Goal: Task Accomplishment & Management: Complete application form

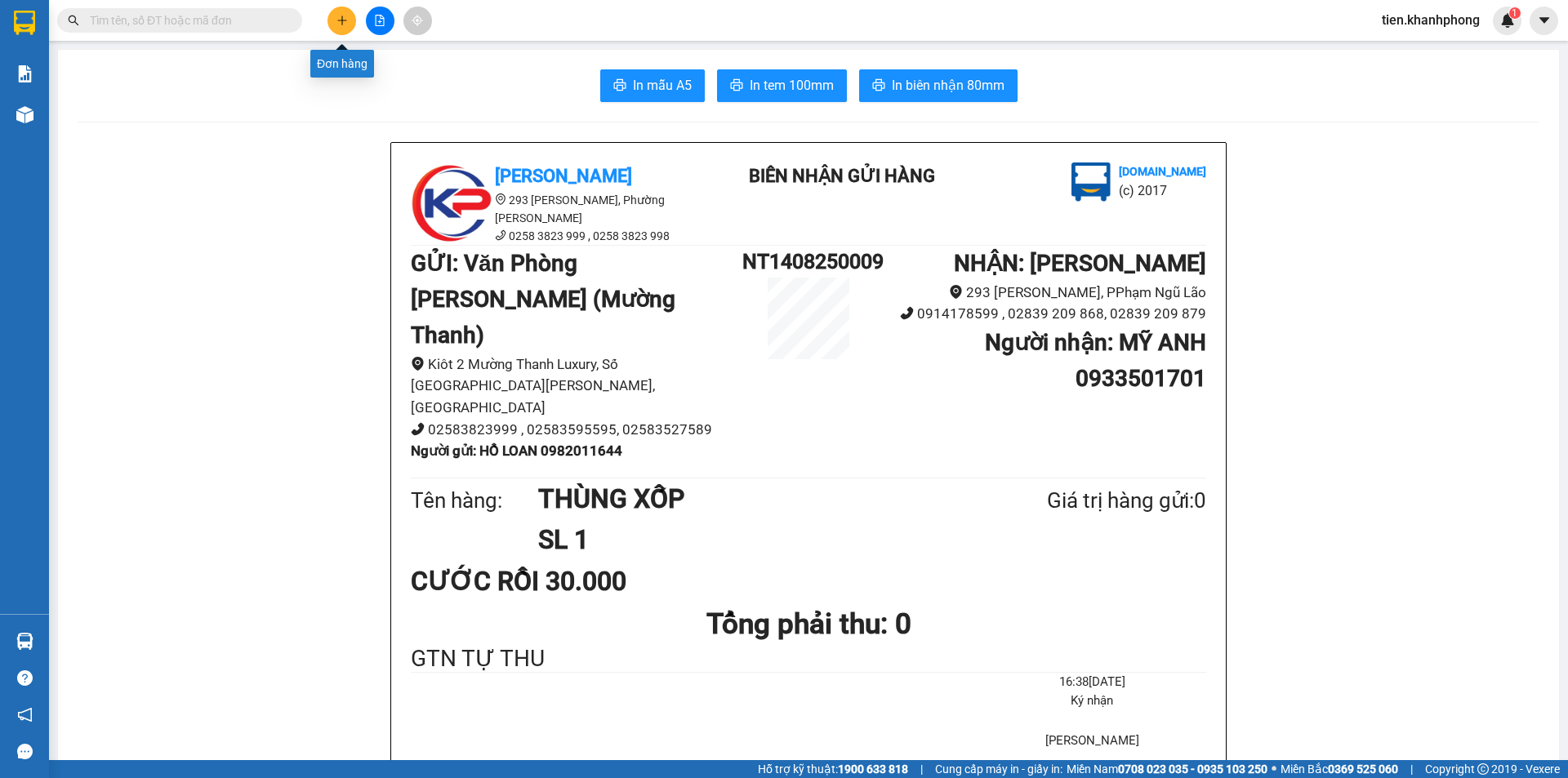
click at [335, 18] on button at bounding box center [342, 20] width 28 height 28
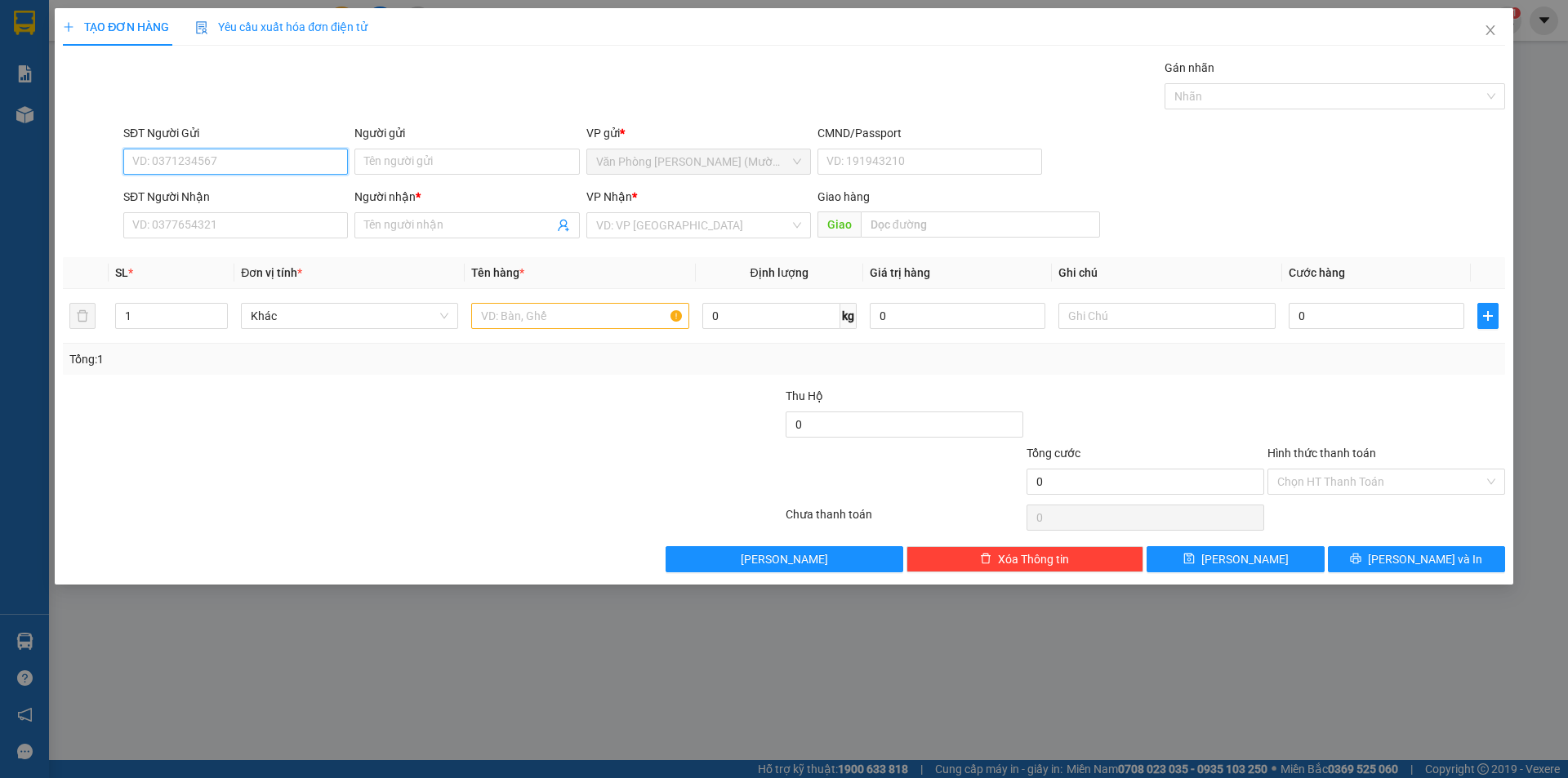
drag, startPoint x: 204, startPoint y: 164, endPoint x: 0, endPoint y: 158, distance: 204.1
click at [202, 164] on input "SĐT Người Gửi" at bounding box center [236, 162] width 224 height 26
type input "0984430492"
click at [224, 190] on div "0984430492 - [PERSON_NAME]" at bounding box center [236, 194] width 205 height 18
type input "C HỒNG"
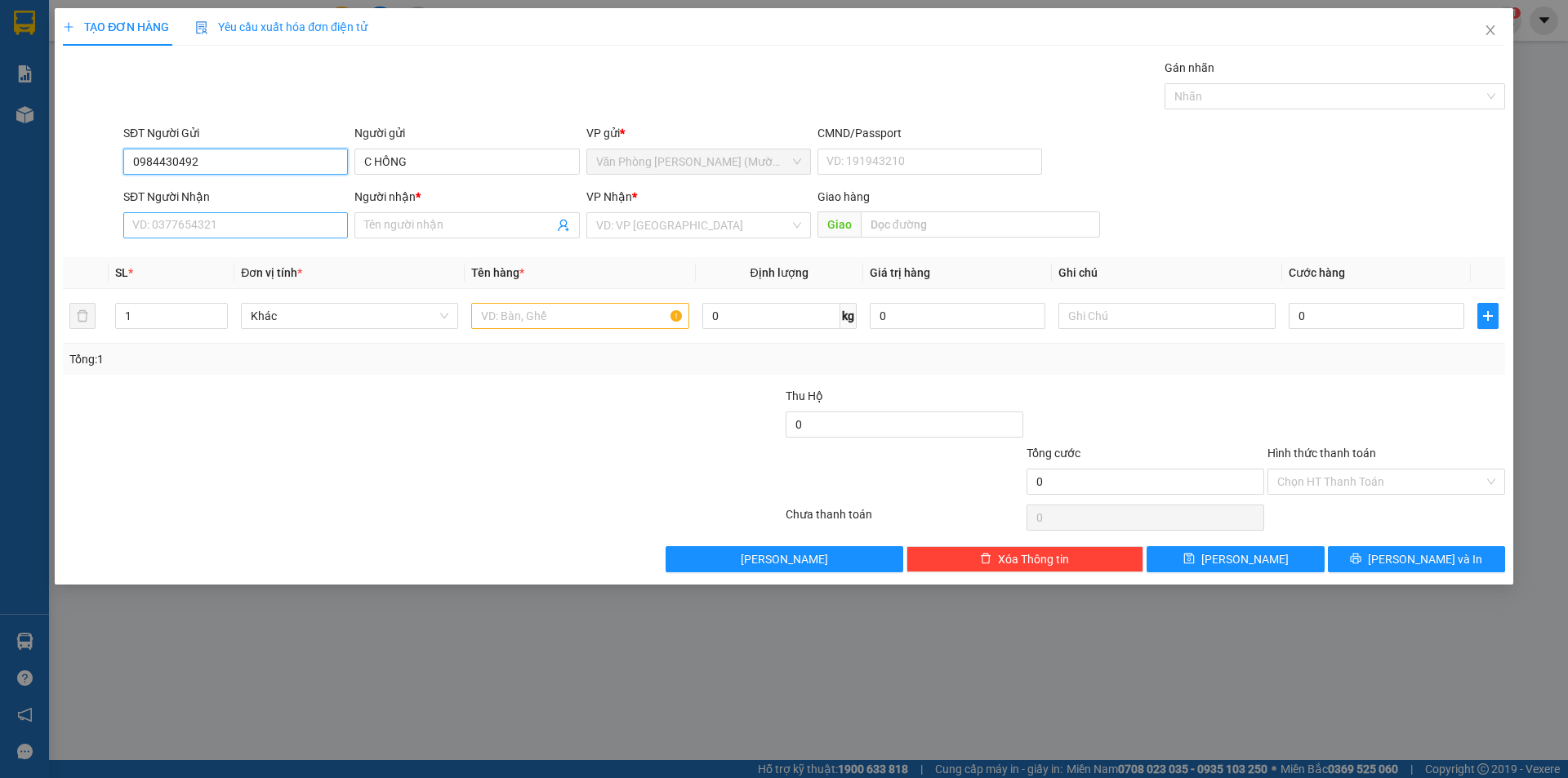
type input "0984430492"
click at [180, 231] on input "SĐT Người Nhận" at bounding box center [236, 225] width 224 height 26
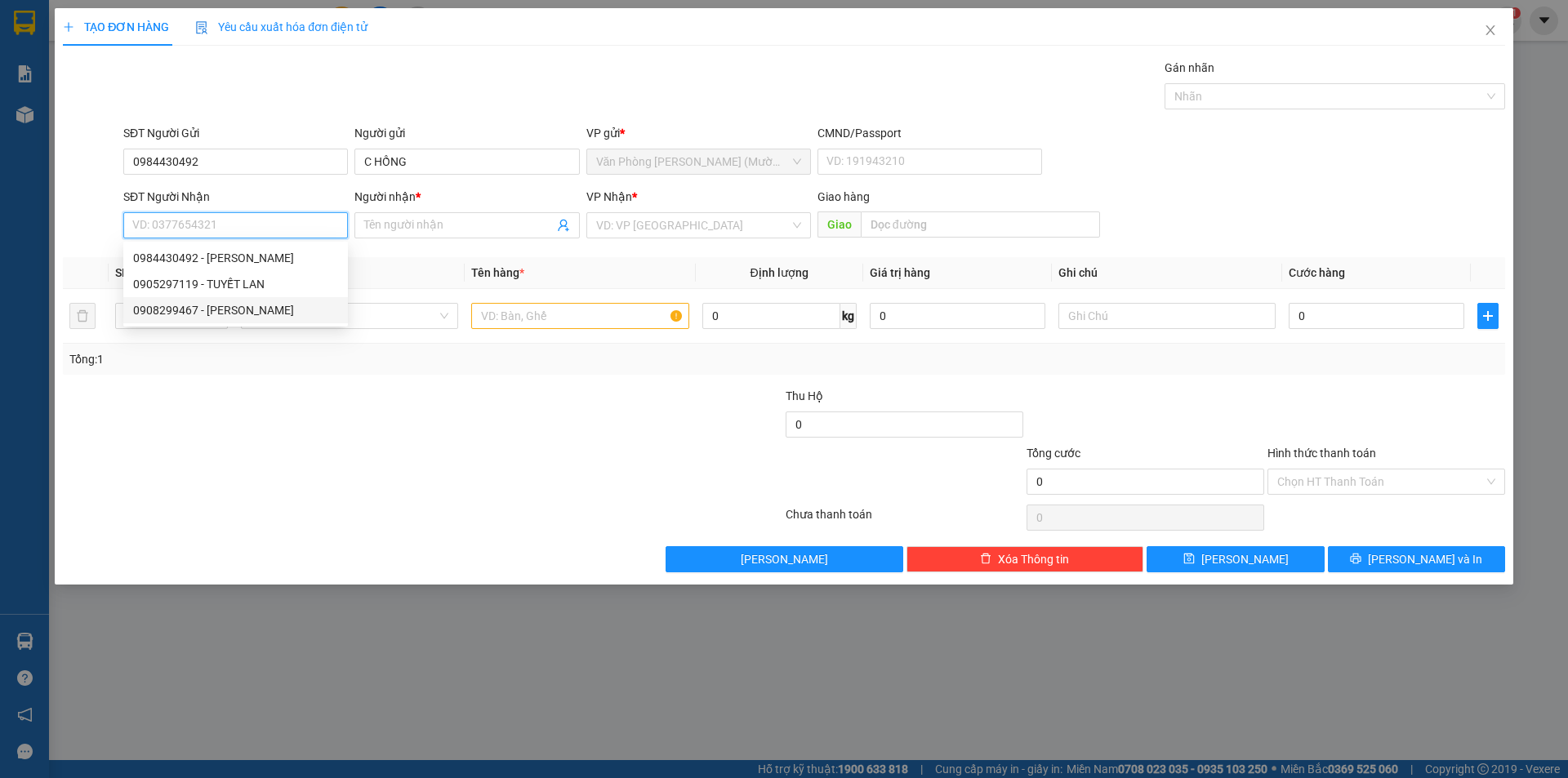
click at [215, 313] on div "0908299467 - [PERSON_NAME]" at bounding box center [236, 310] width 205 height 18
type input "0908299467"
type input "THẾ HÙNG"
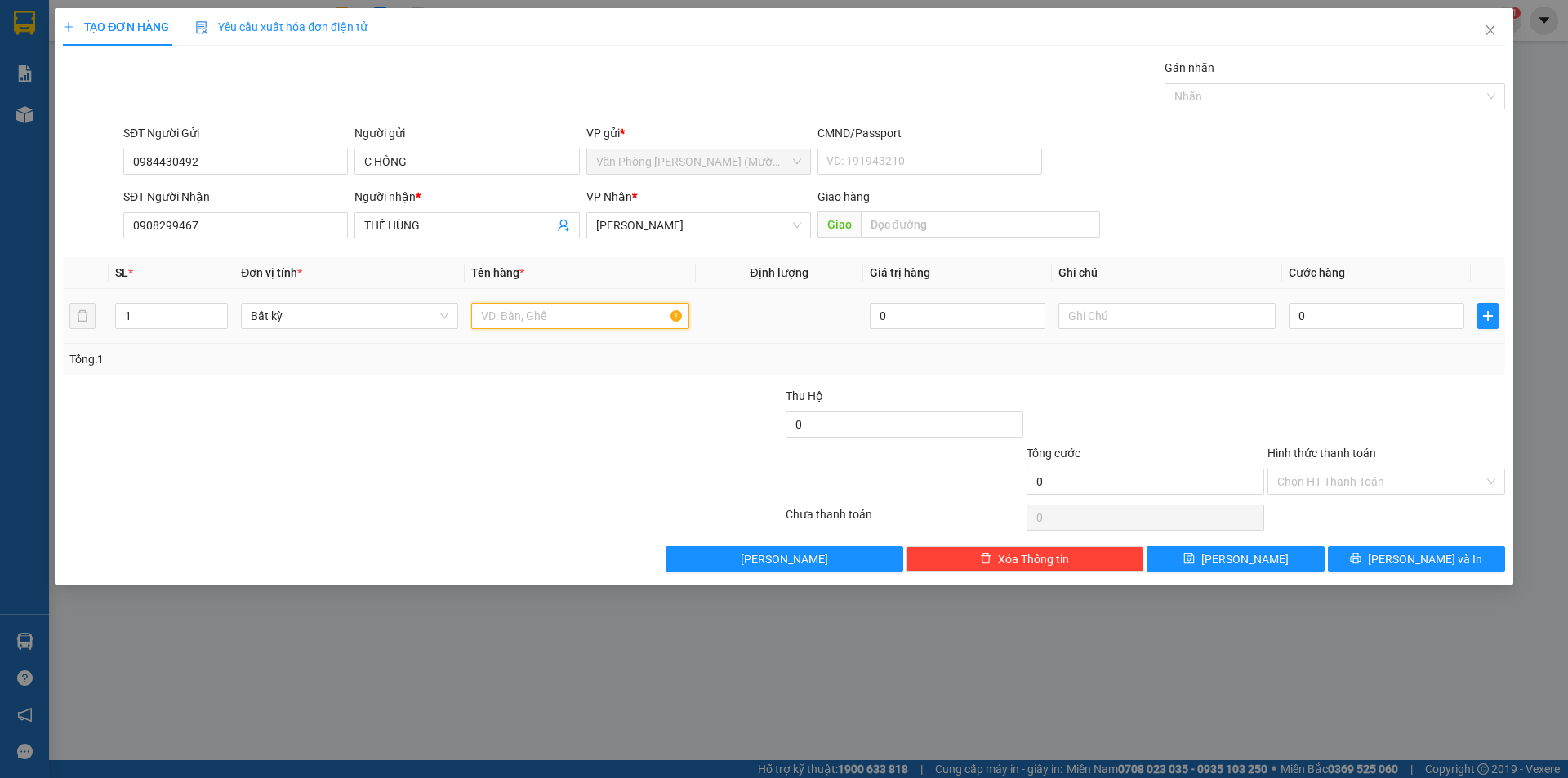
click at [555, 321] on input "text" at bounding box center [580, 316] width 217 height 26
type input "THÙNG XỐP"
click at [1335, 308] on input "0" at bounding box center [1376, 316] width 176 height 26
type input "3"
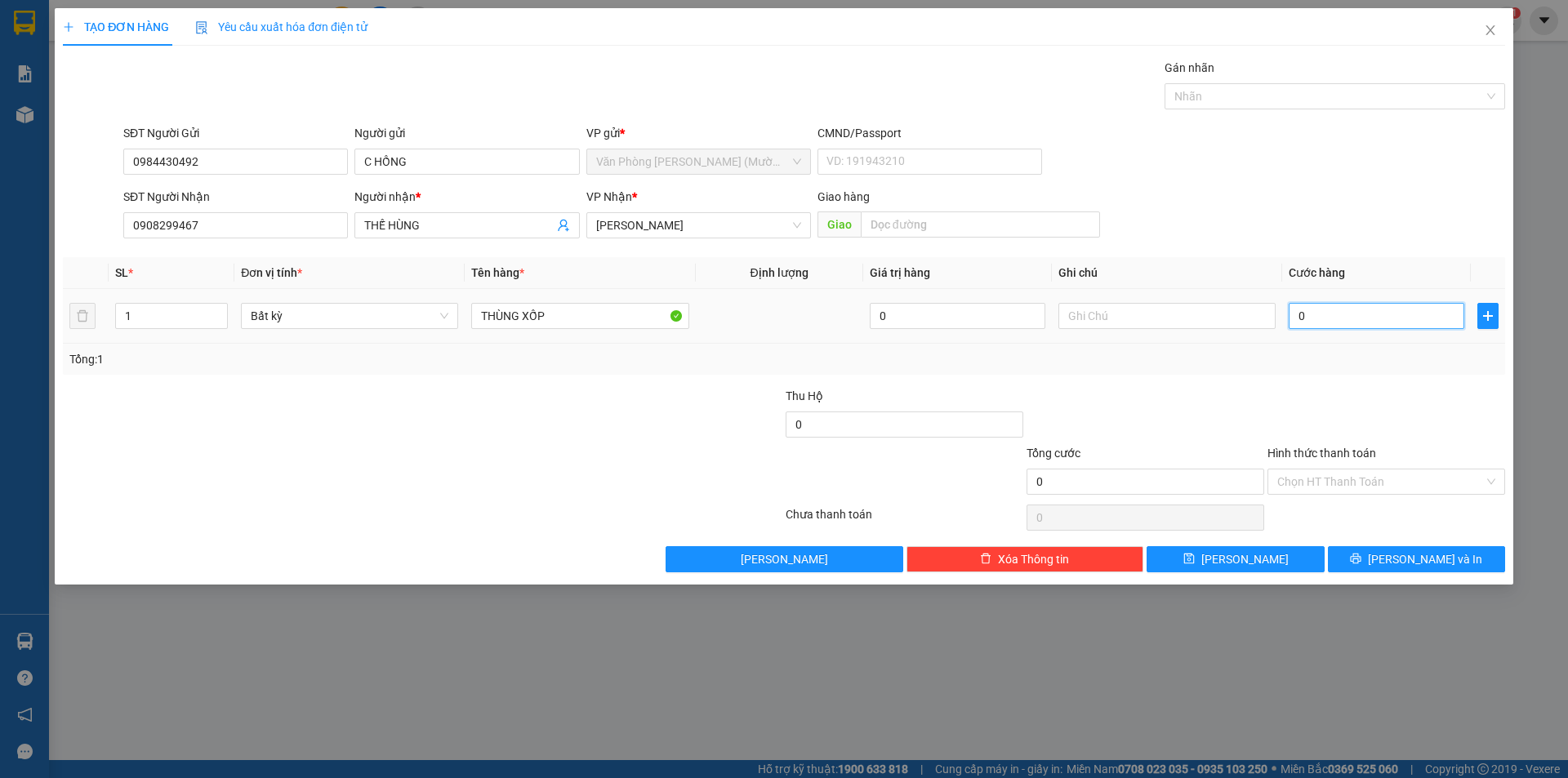
type input "3"
type input "30"
type input "30.000"
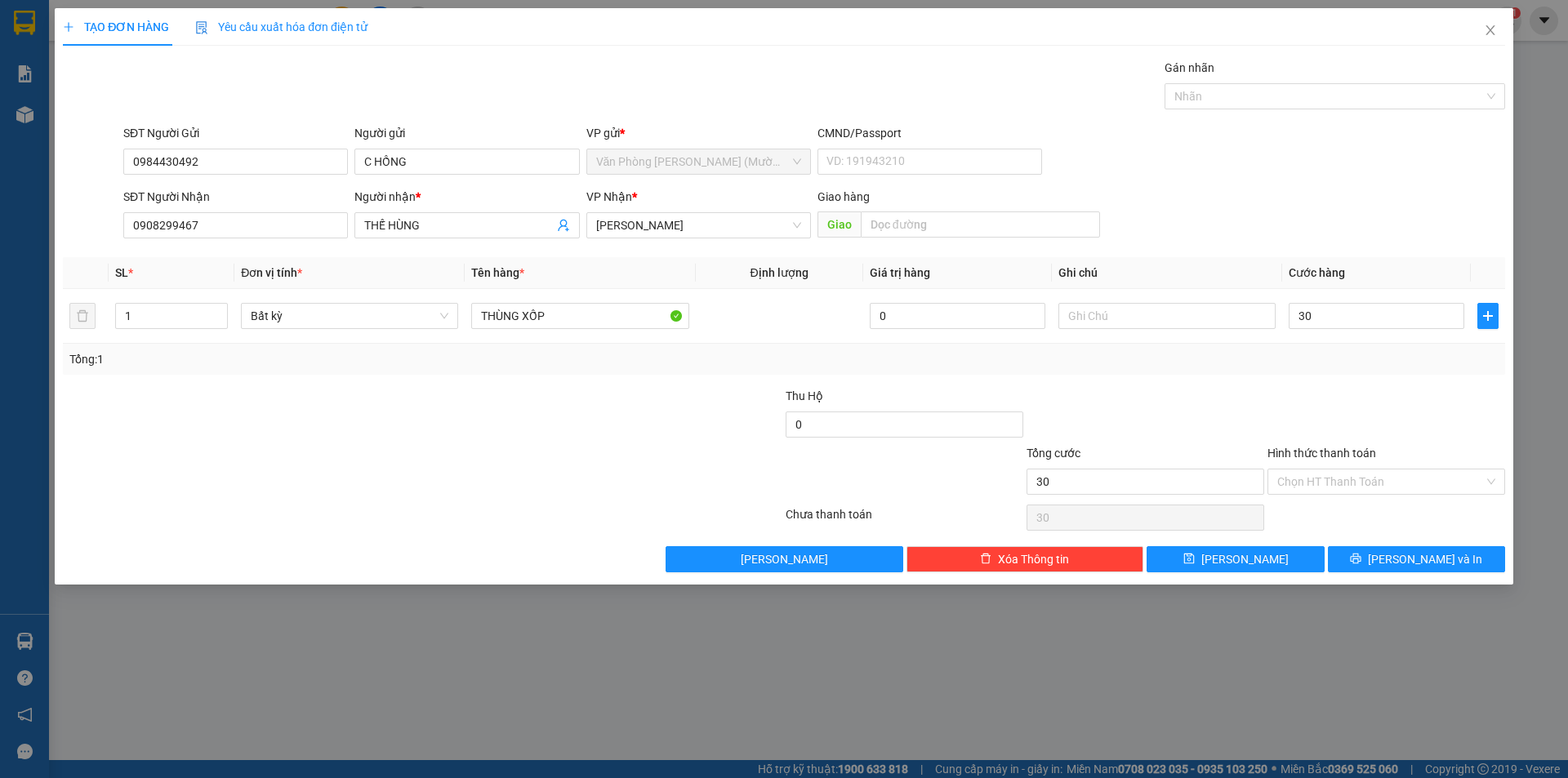
type input "30.000"
click at [1330, 362] on div "Tổng: 1" at bounding box center [784, 359] width 1429 height 18
click at [1328, 487] on input "Hình thức thanh toán" at bounding box center [1380, 482] width 207 height 25
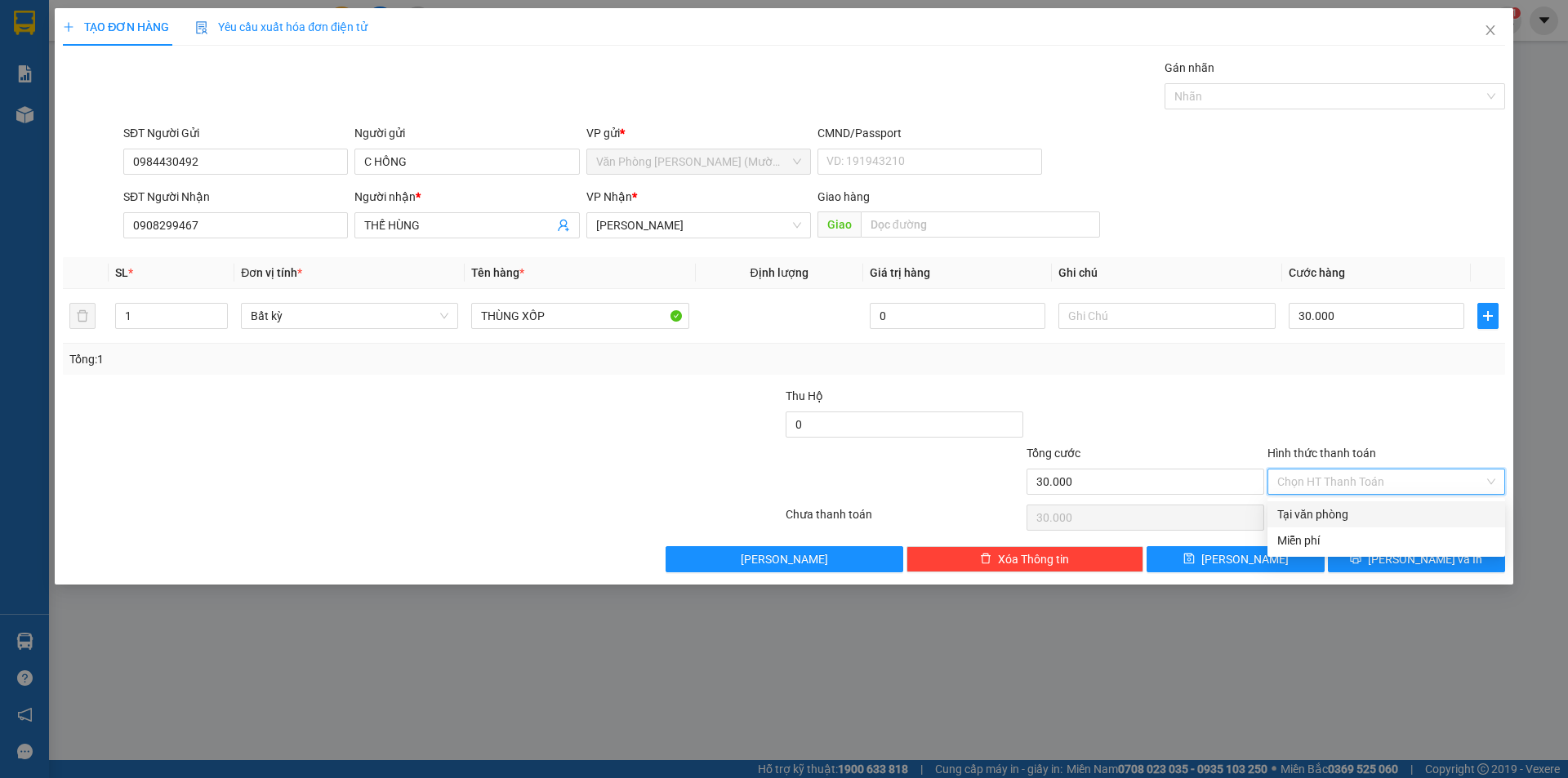
click at [1331, 517] on div "Tại văn phòng" at bounding box center [1385, 514] width 218 height 18
type input "0"
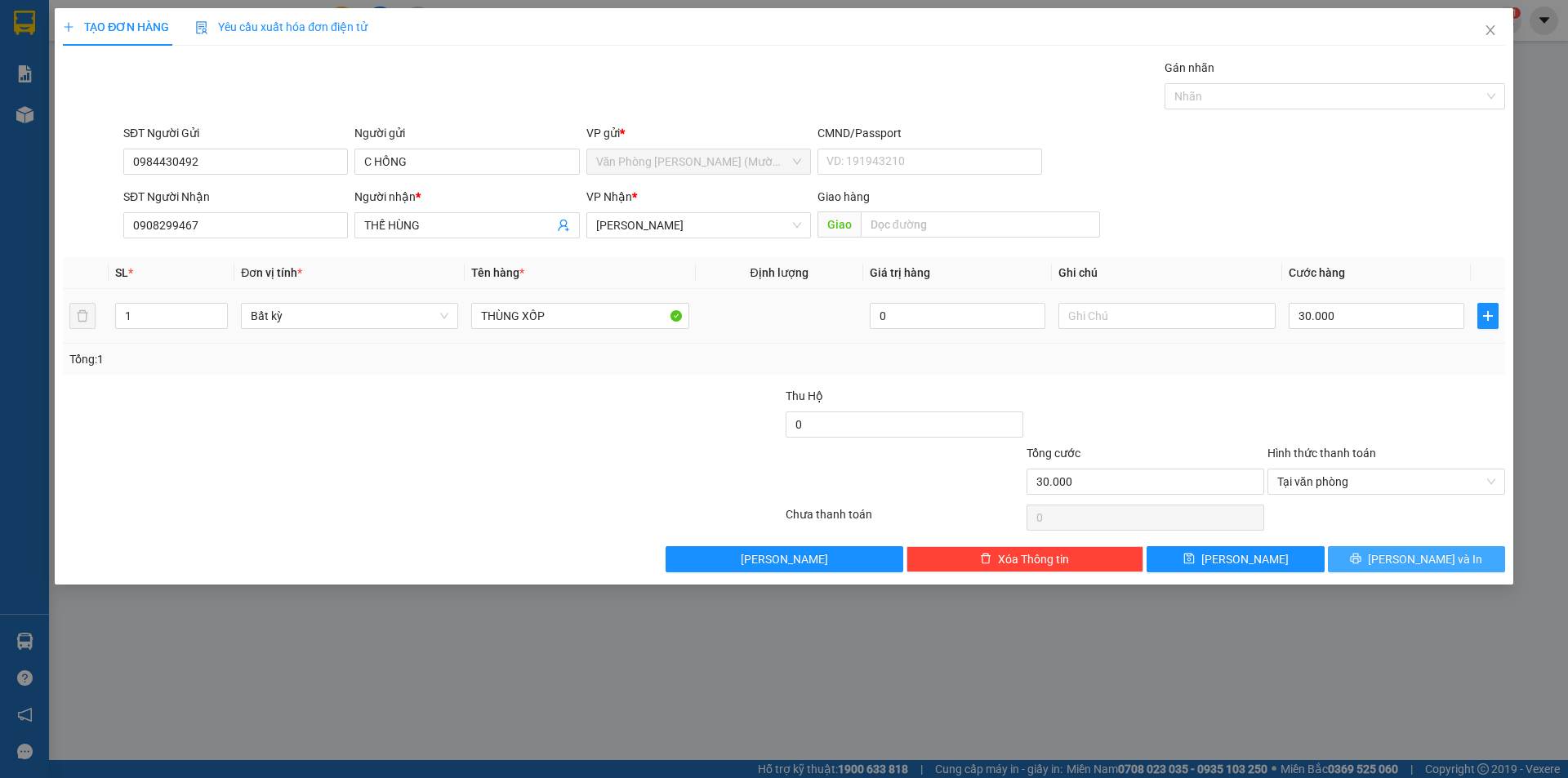
drag, startPoint x: 1424, startPoint y: 563, endPoint x: 824, endPoint y: 343, distance: 639.1
click at [1417, 558] on span "[PERSON_NAME] và In" at bounding box center [1424, 559] width 114 height 18
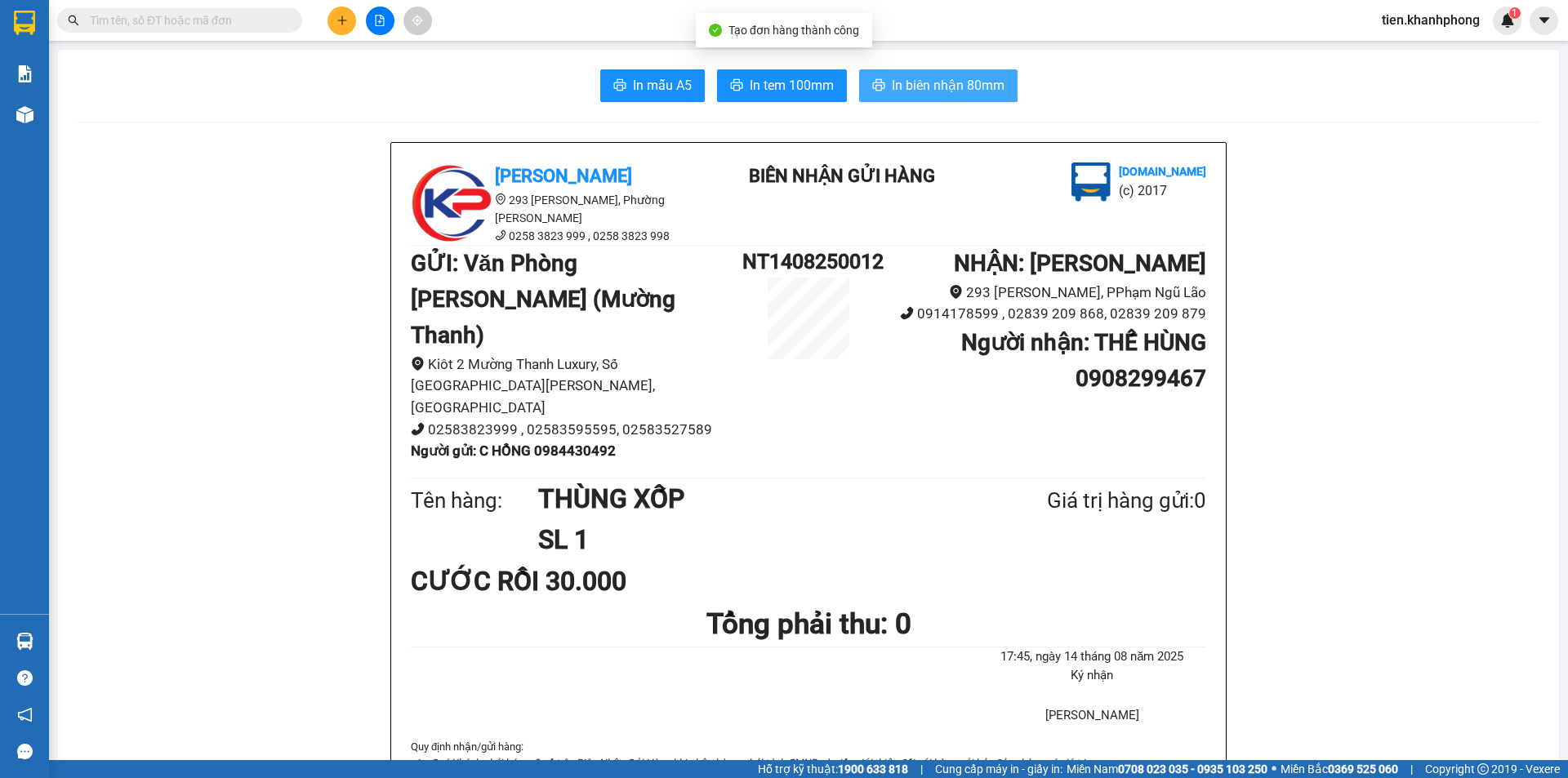
click at [896, 91] on span "In biên nhận 80mm" at bounding box center [948, 85] width 113 height 20
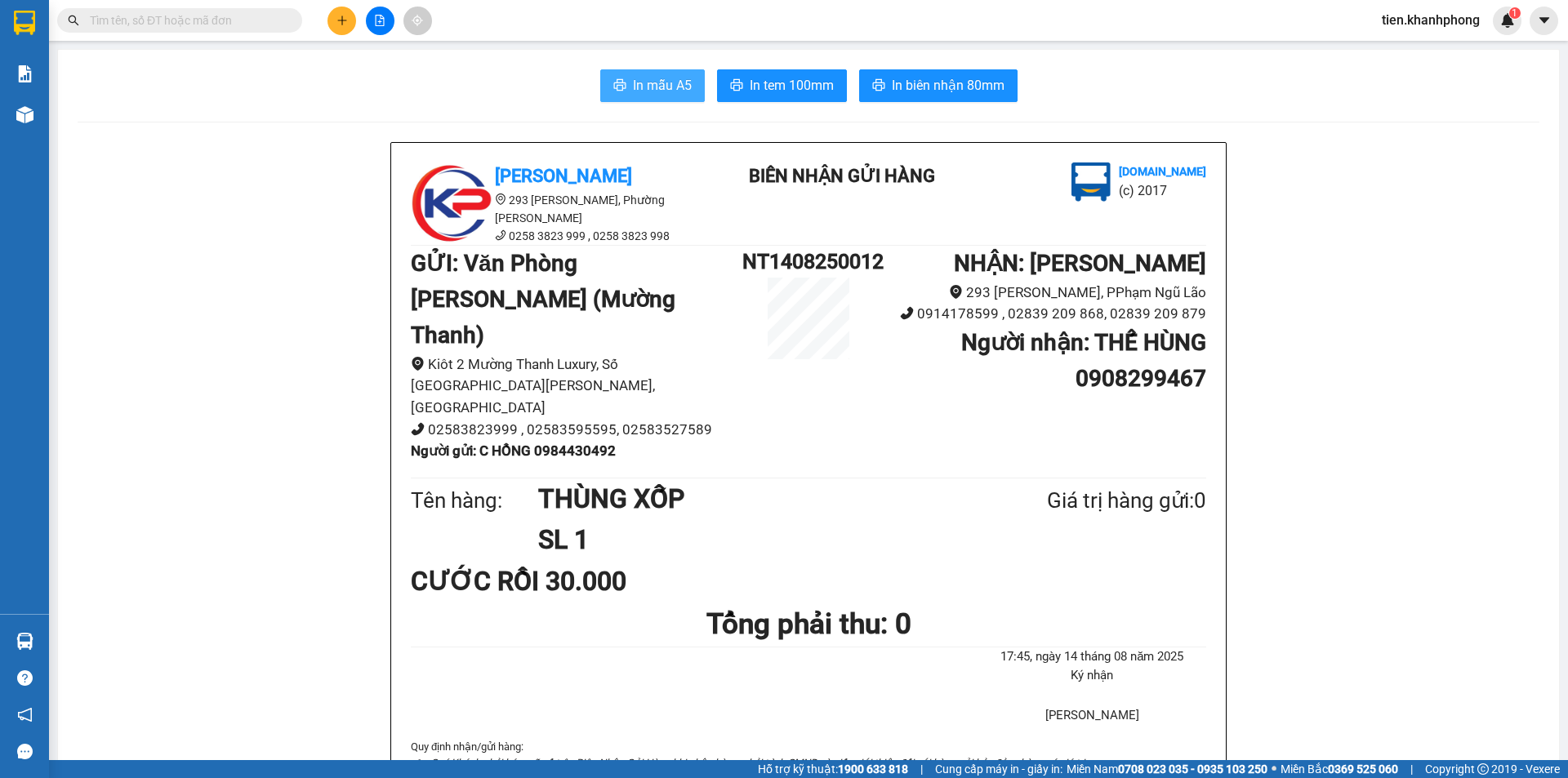
click at [645, 79] on span "In mẫu A5" at bounding box center [662, 85] width 59 height 20
click at [333, 32] on button at bounding box center [342, 20] width 28 height 28
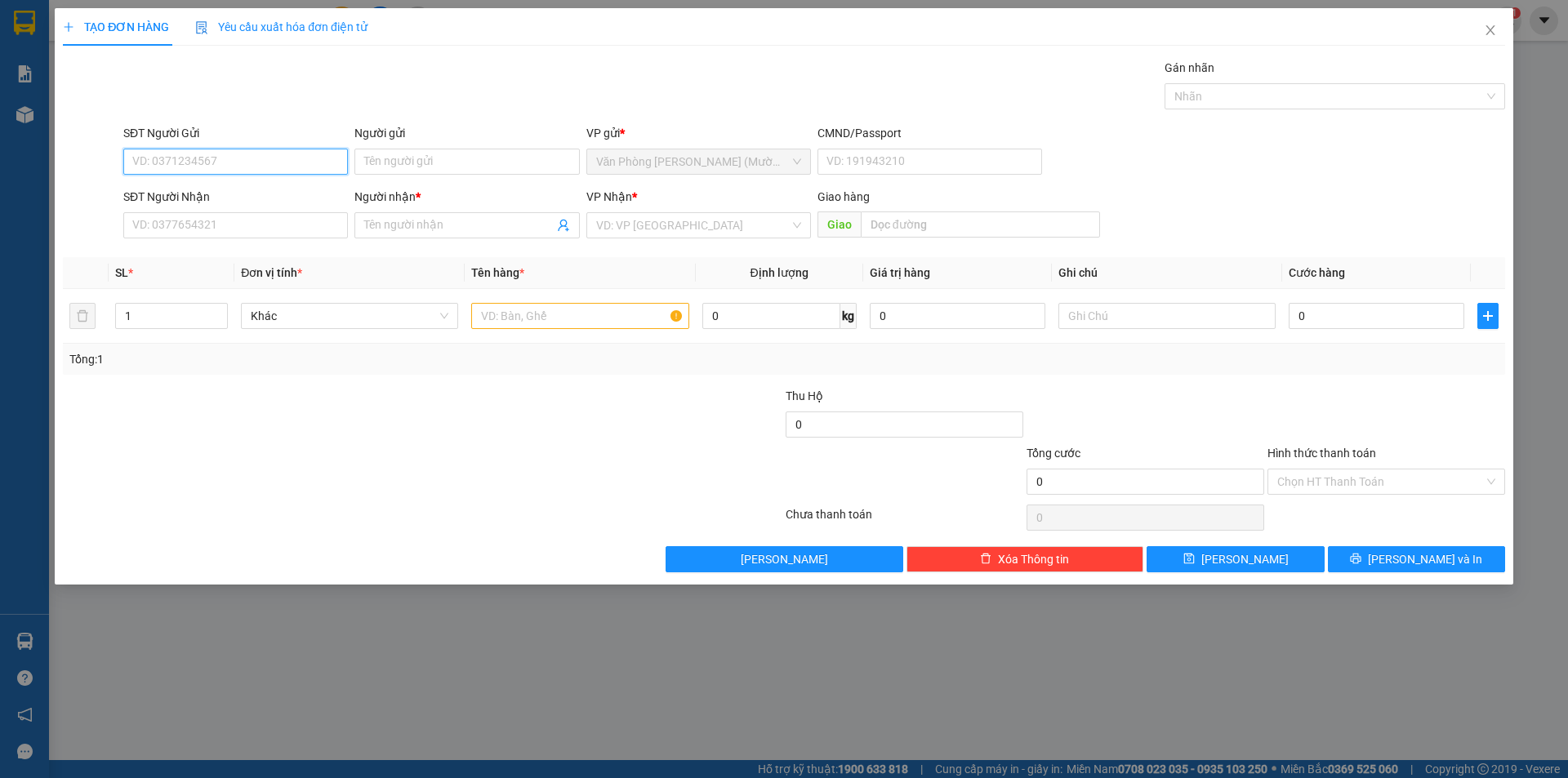
drag, startPoint x: 202, startPoint y: 169, endPoint x: 0, endPoint y: 31, distance: 244.6
click at [197, 165] on input "SĐT Người Gửi" at bounding box center [236, 162] width 224 height 26
type input "0335498564"
click at [427, 160] on input "Người gửi" at bounding box center [466, 162] width 224 height 26
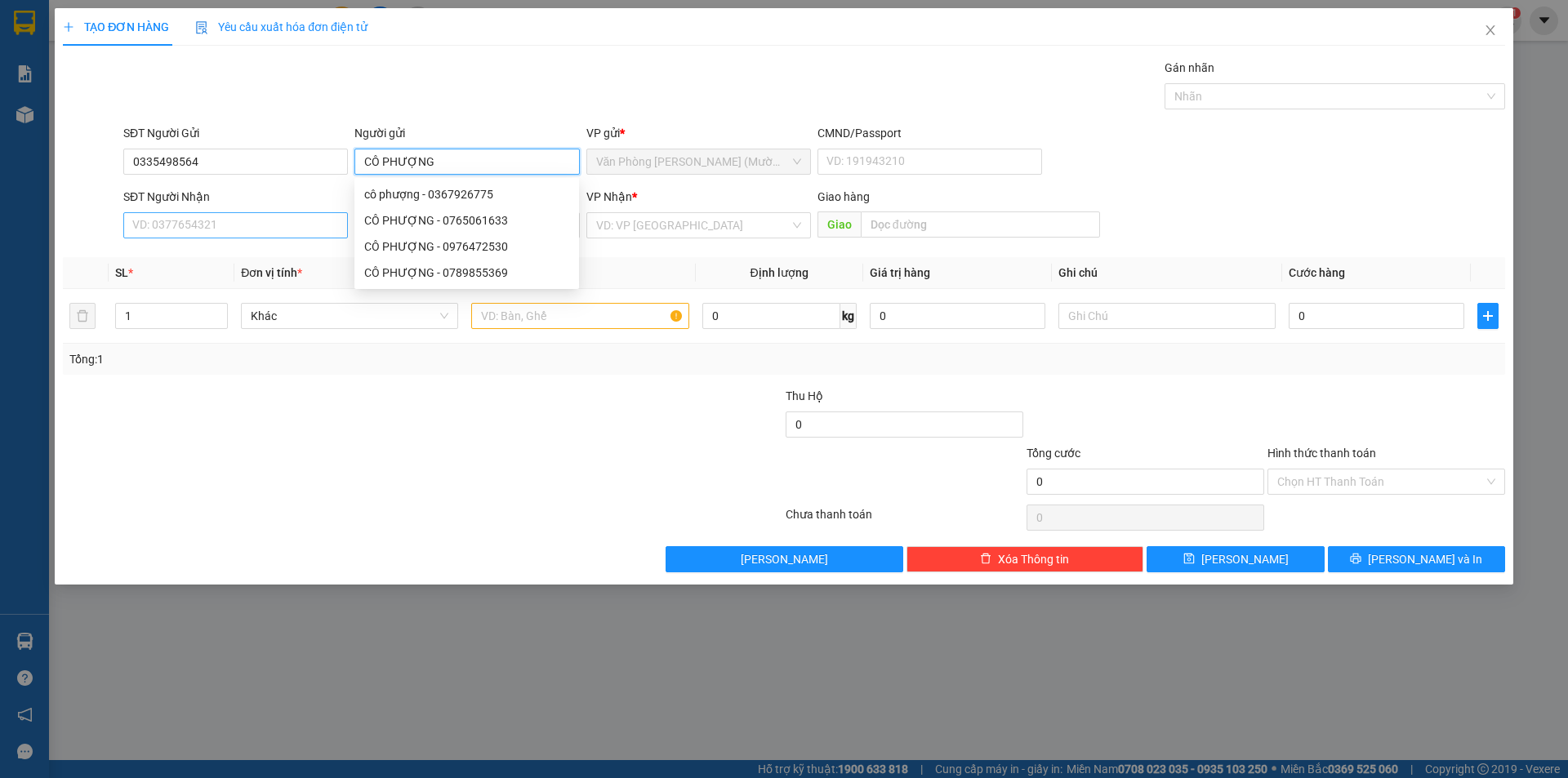
type input "CÔ PHƯỢNG"
click at [155, 230] on input "SĐT Người Nhận" at bounding box center [236, 225] width 224 height 26
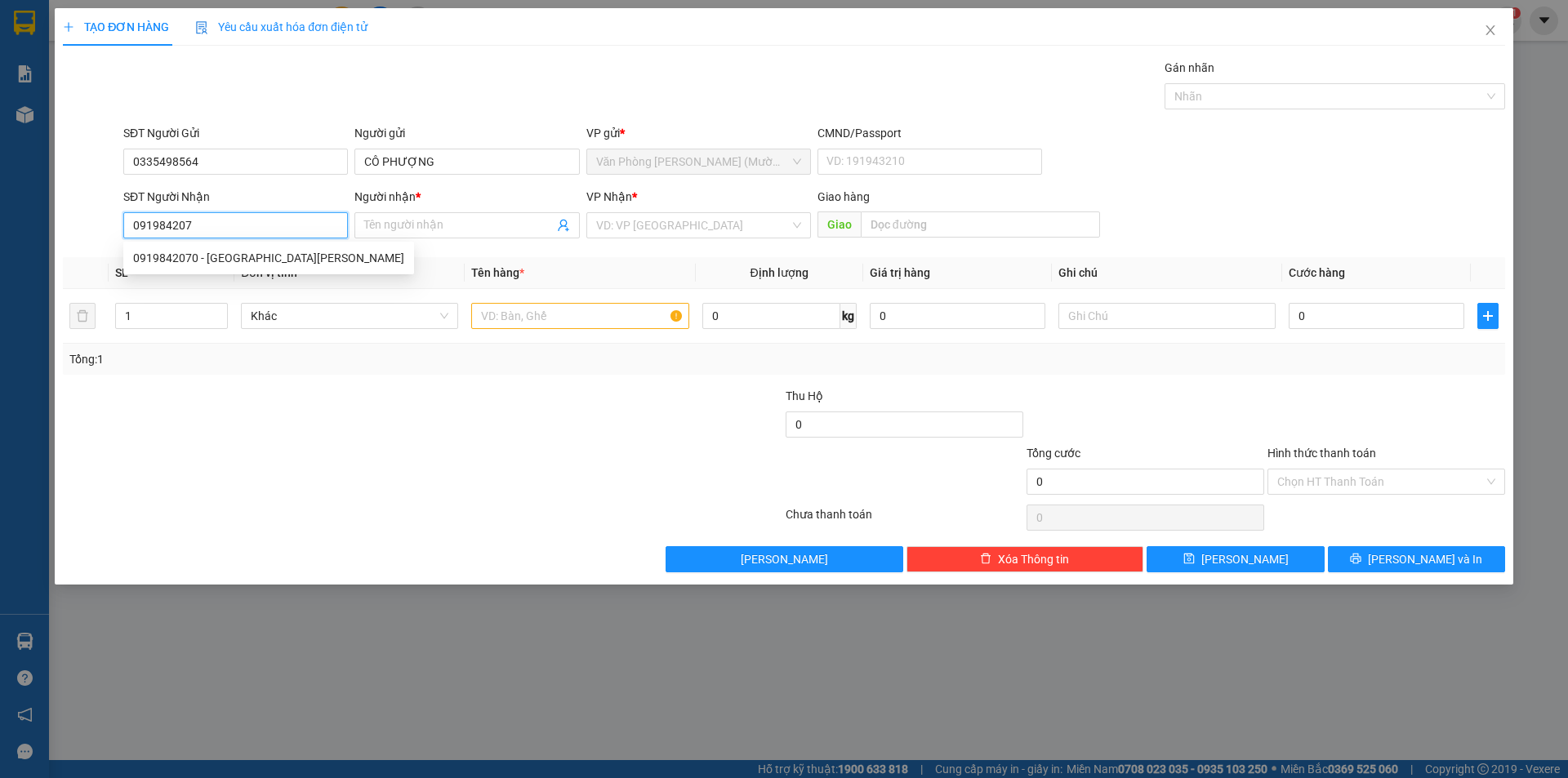
type input "0919842070"
click at [189, 259] on div "0919842070 - [GEOGRAPHIC_DATA][PERSON_NAME]" at bounding box center [268, 258] width 271 height 18
type input "[PERSON_NAME]"
type input "0919842070"
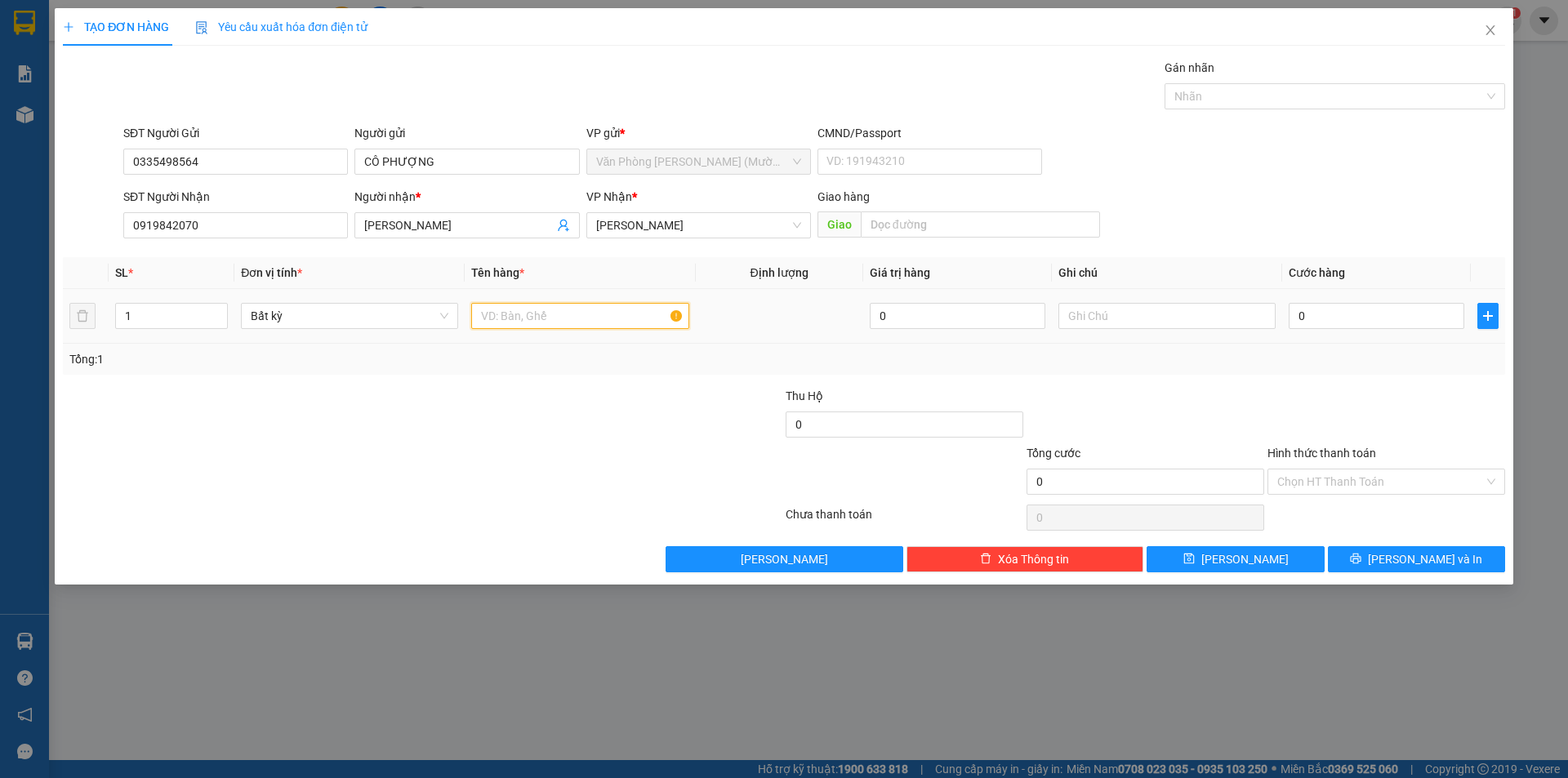
click at [549, 320] on input "text" at bounding box center [580, 316] width 217 height 26
type input "THÙNG XỐP"
click at [1308, 314] on input "0" at bounding box center [1376, 316] width 176 height 26
type input "3"
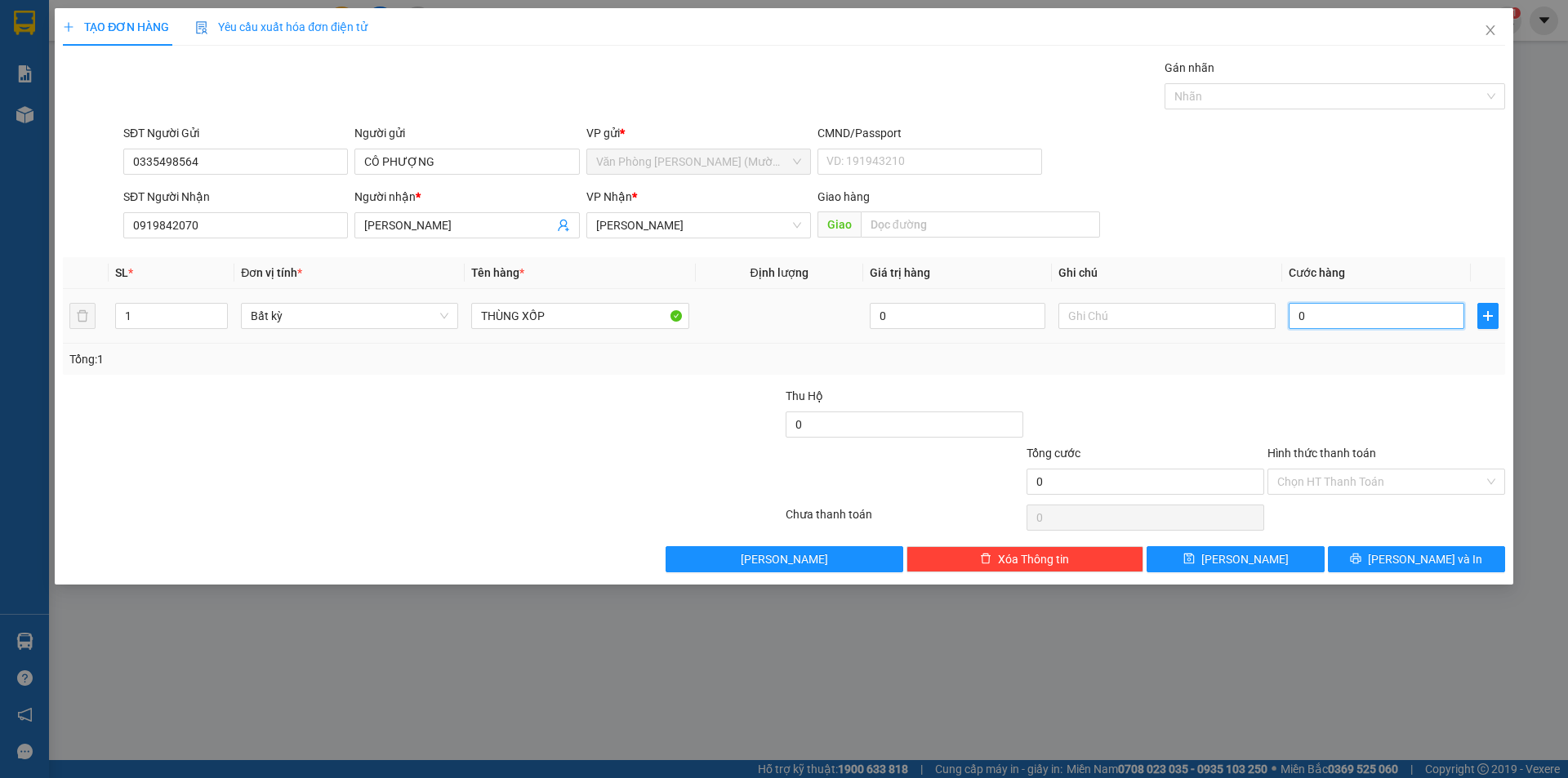
type input "3"
type input "30"
type input "30.000"
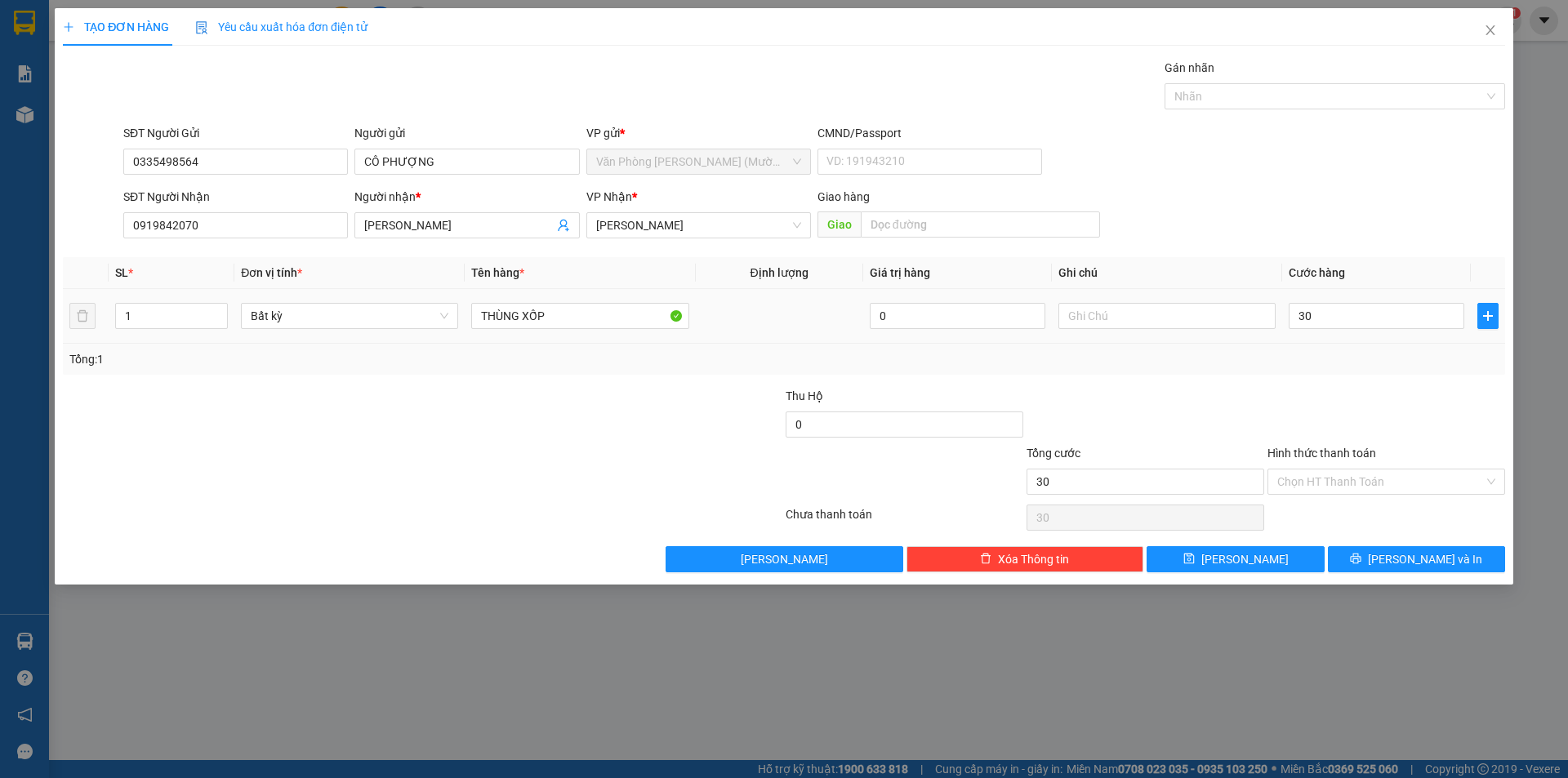
type input "30.000"
drag, startPoint x: 1318, startPoint y: 374, endPoint x: 1313, endPoint y: 359, distance: 15.8
click at [1317, 374] on div "Tổng: 1" at bounding box center [783, 359] width 1442 height 31
click at [1336, 487] on input "Hình thức thanh toán" at bounding box center [1380, 482] width 207 height 25
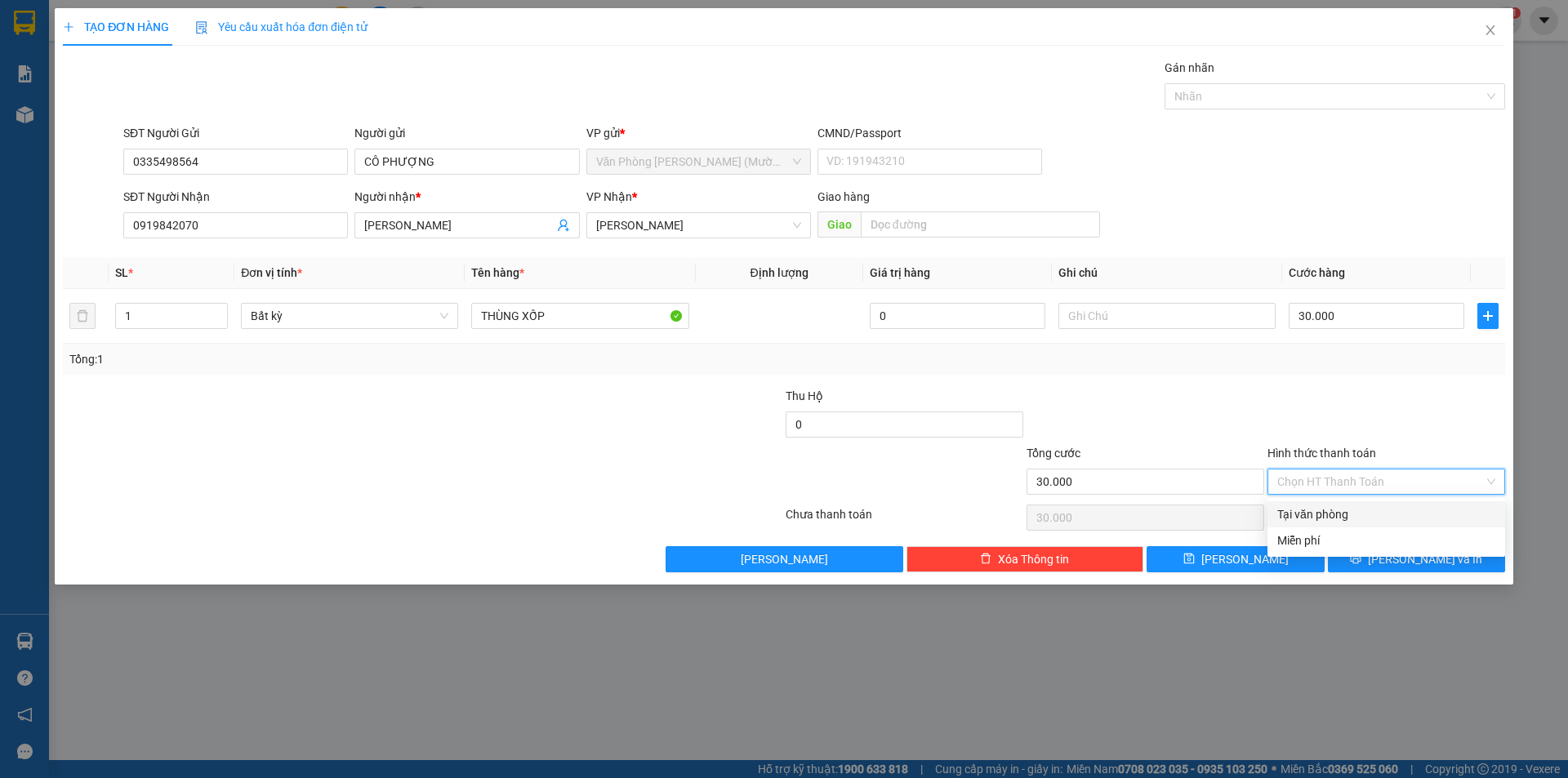
click at [1334, 512] on div "Tại văn phòng" at bounding box center [1385, 514] width 218 height 18
type input "0"
click at [1429, 559] on span "[PERSON_NAME] và In" at bounding box center [1424, 559] width 114 height 18
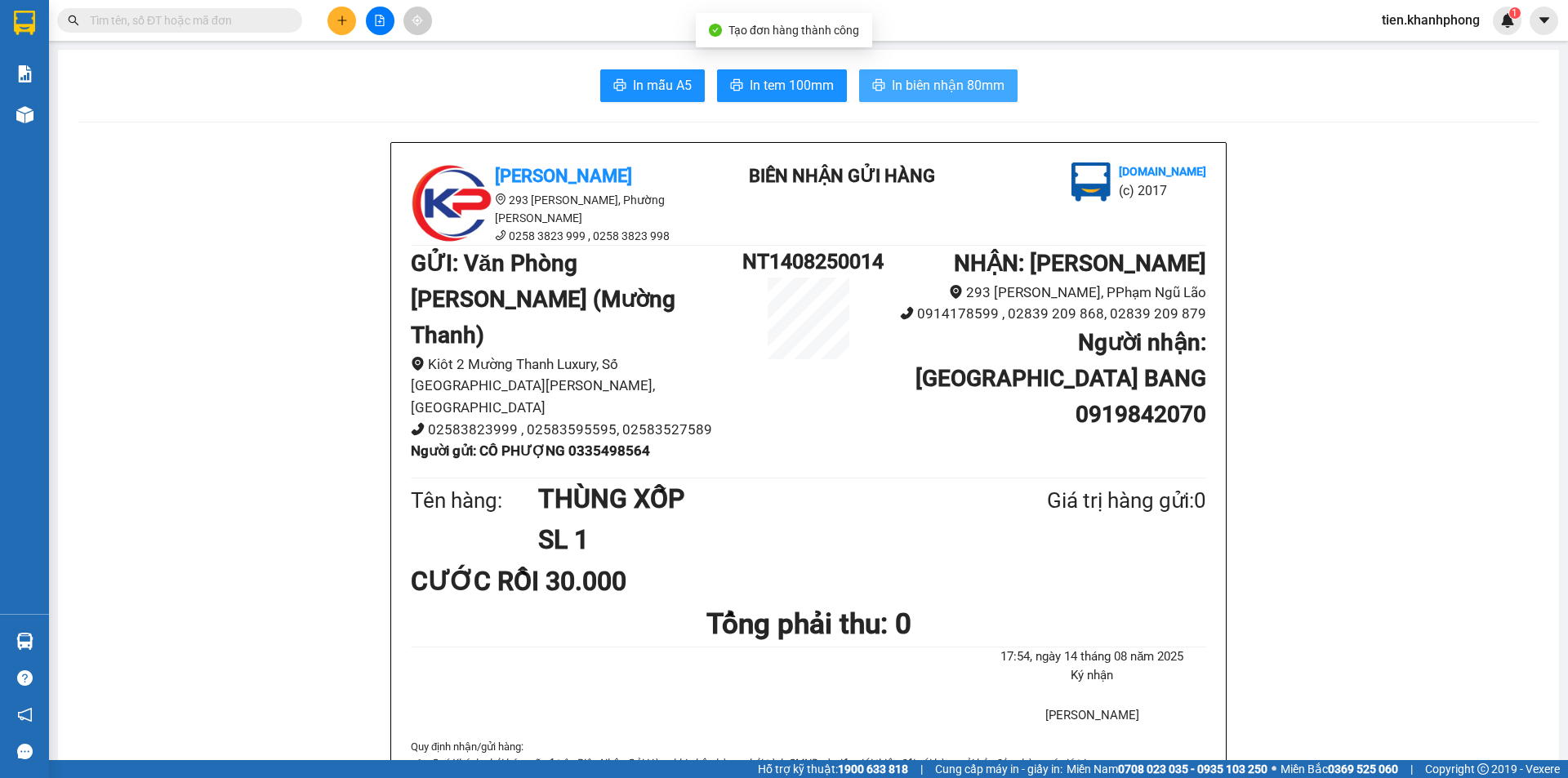
click at [961, 83] on span "In biên nhận 80mm" at bounding box center [948, 85] width 113 height 20
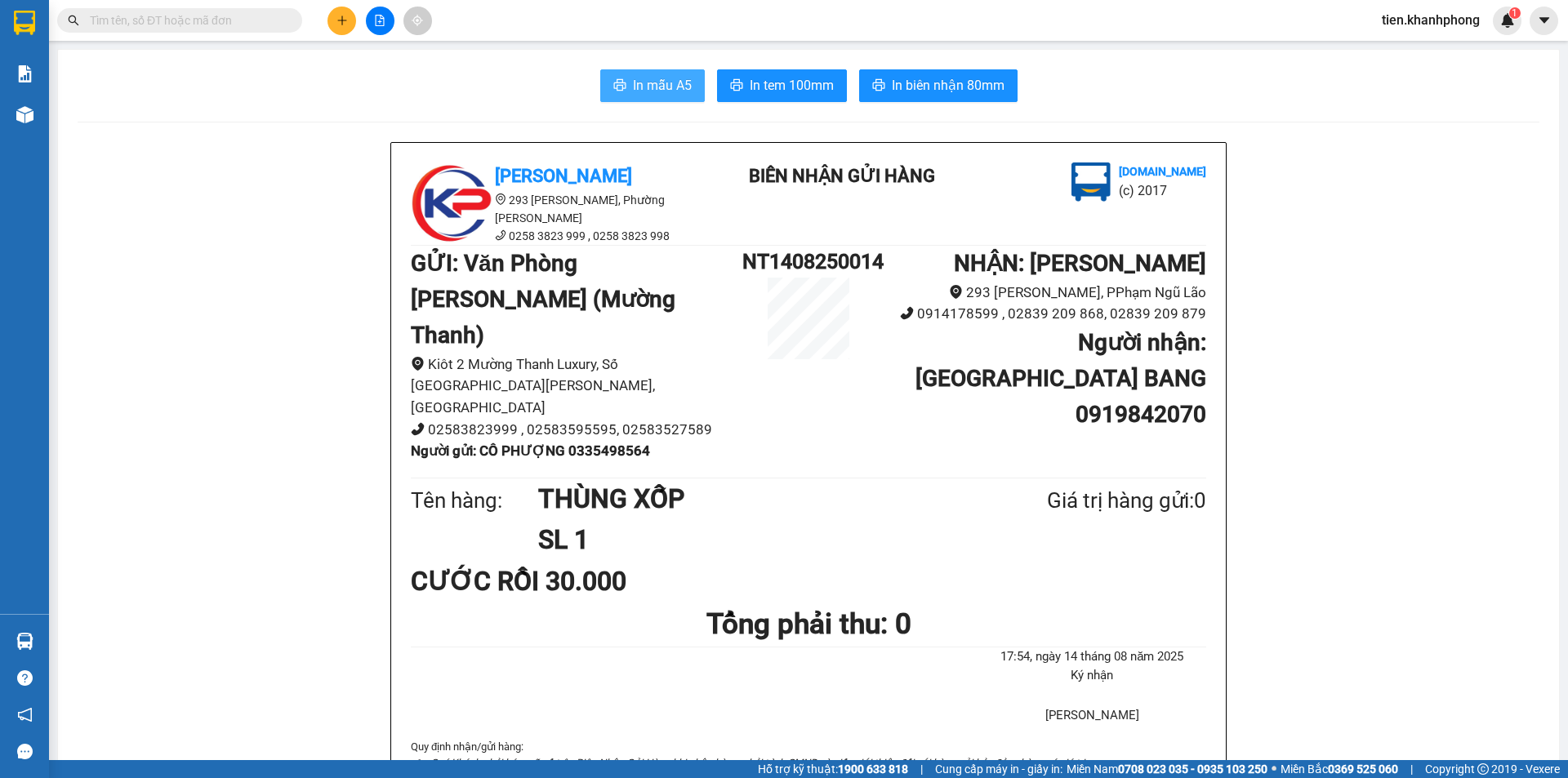
click at [643, 90] on span "In mẫu A5" at bounding box center [662, 85] width 59 height 20
click at [643, 82] on span "In mẫu A5" at bounding box center [662, 85] width 59 height 20
click at [237, 16] on input "text" at bounding box center [186, 20] width 192 height 18
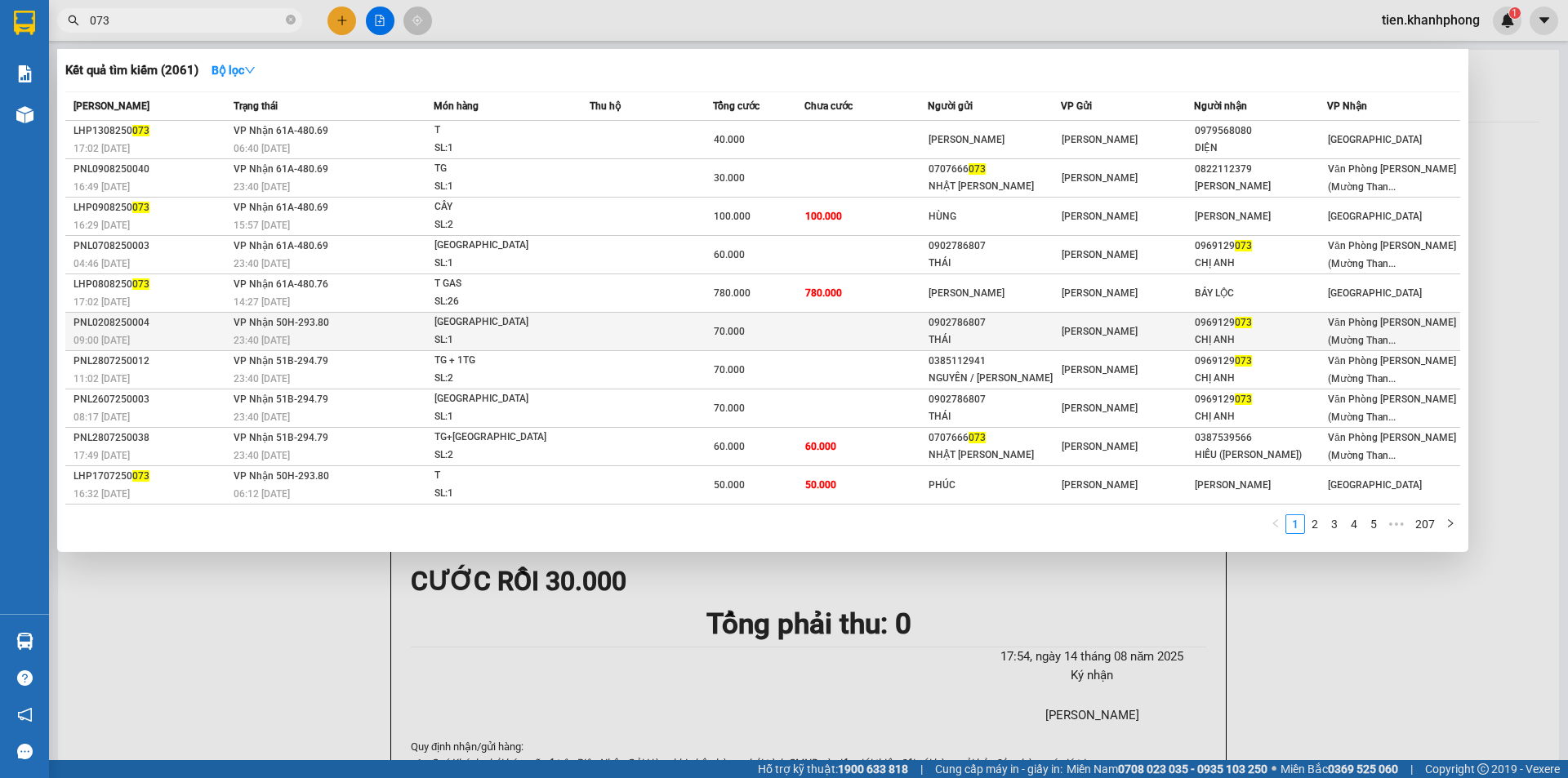
type input "073"
copy div "0969129 073"
drag, startPoint x: 1195, startPoint y: 324, endPoint x: 1248, endPoint y: 330, distance: 53.3
click at [1248, 330] on div "0969129 073" at bounding box center [1260, 322] width 132 height 17
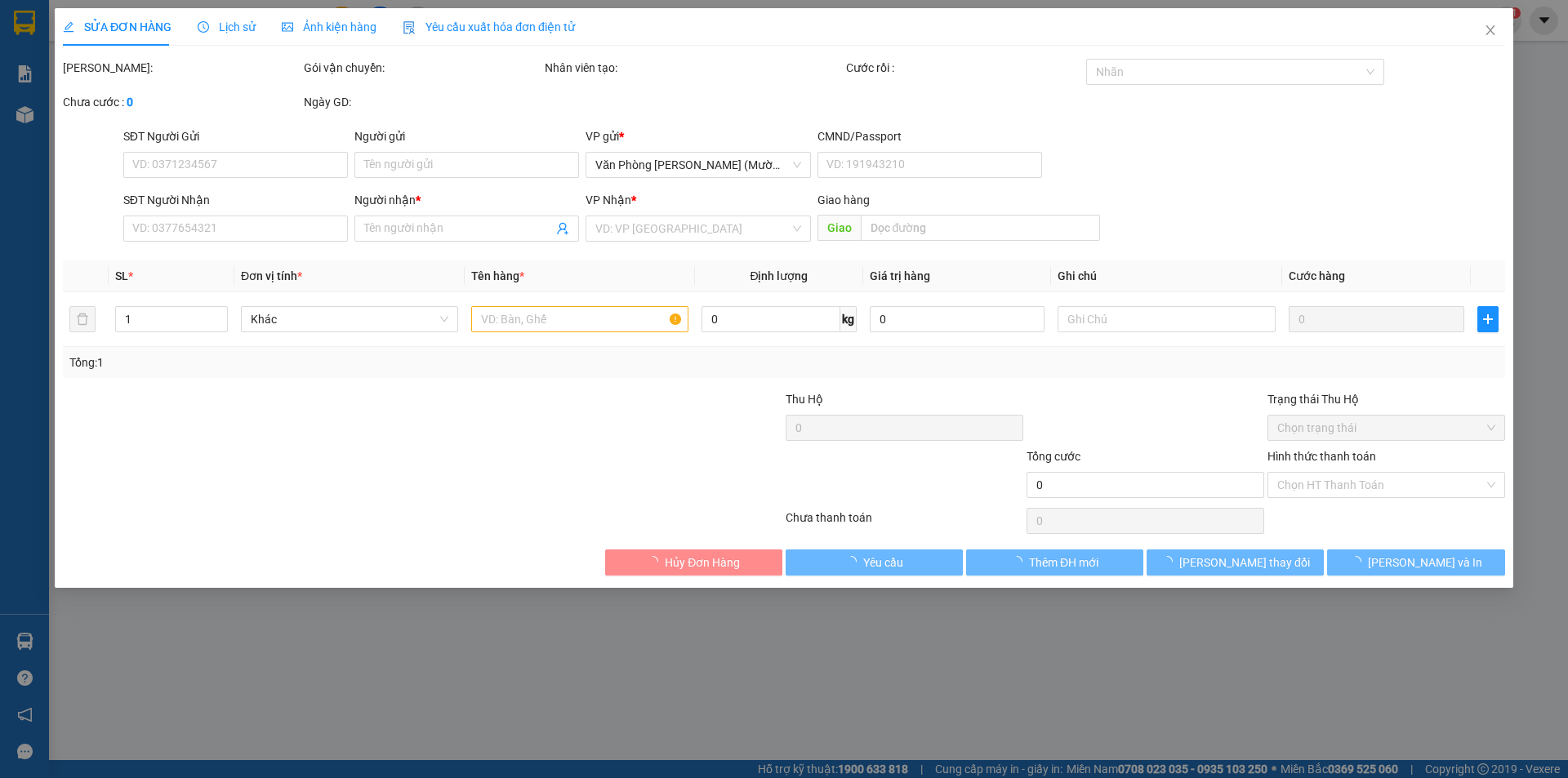
type input "0902786807"
type input "THÁI"
type input "0969129073"
type input "CHỊ ANH"
type input "70.000"
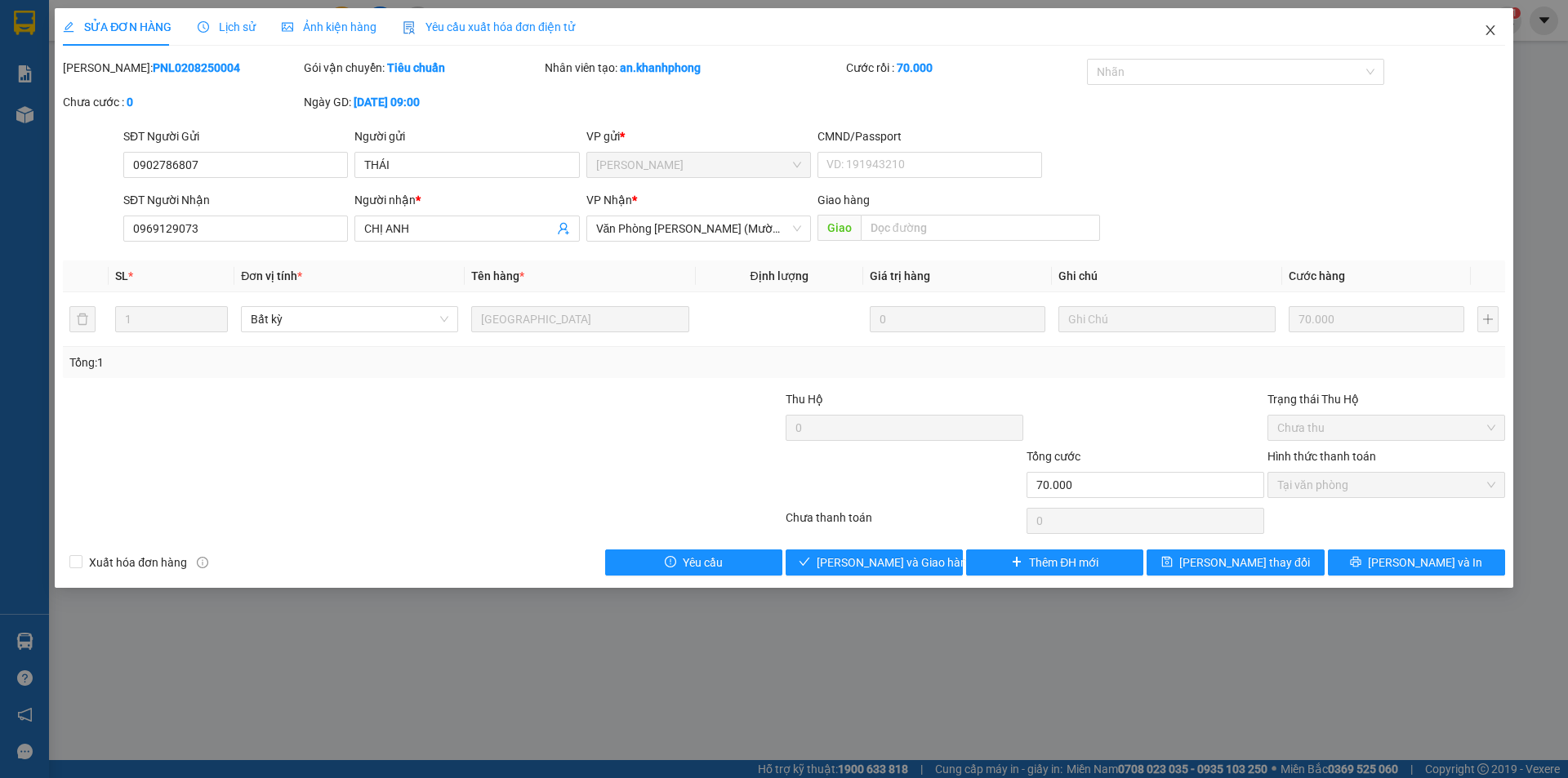
click at [1495, 33] on icon "close" at bounding box center [1489, 30] width 13 height 13
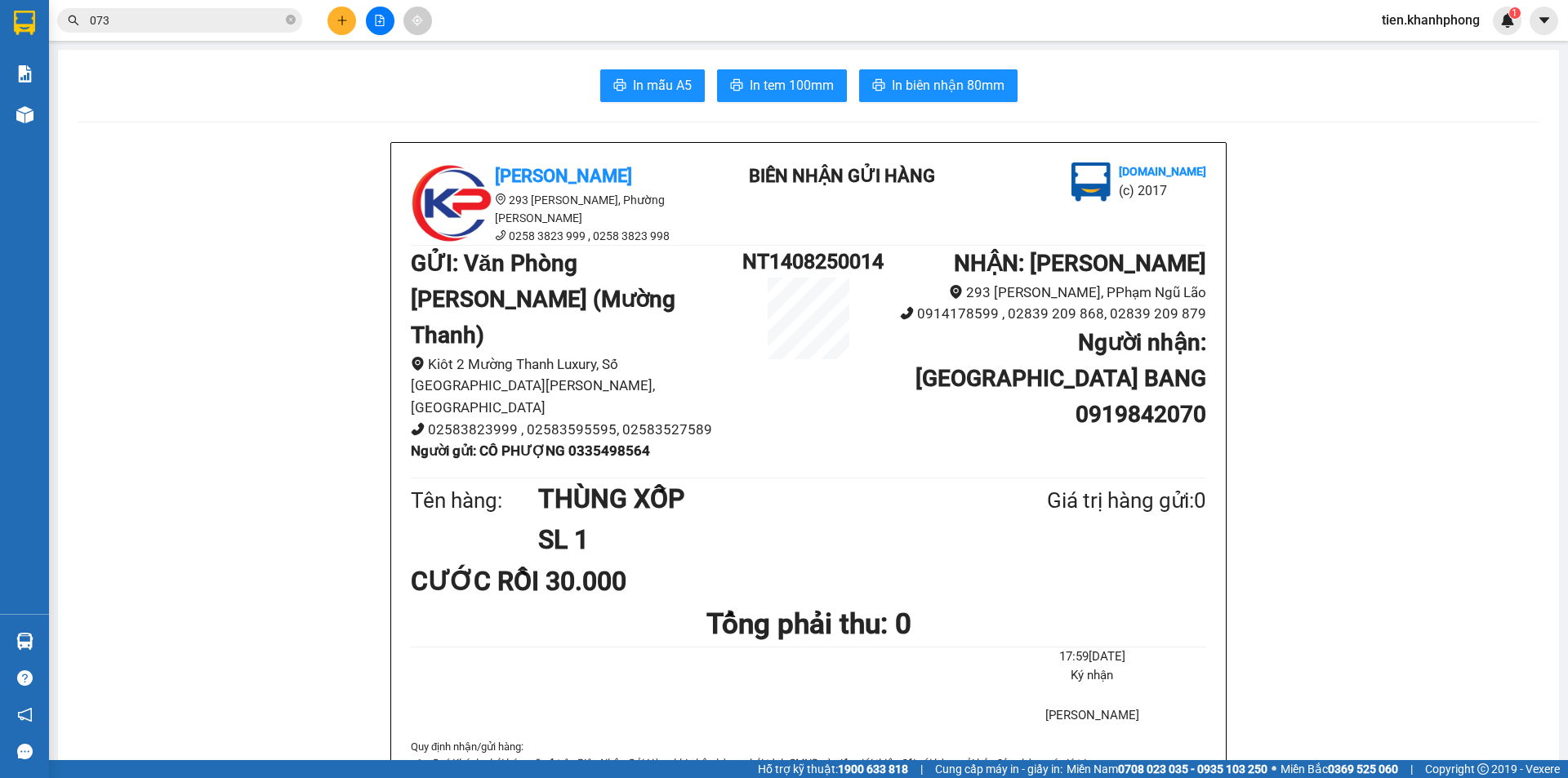
click at [215, 15] on input "073" at bounding box center [186, 20] width 192 height 18
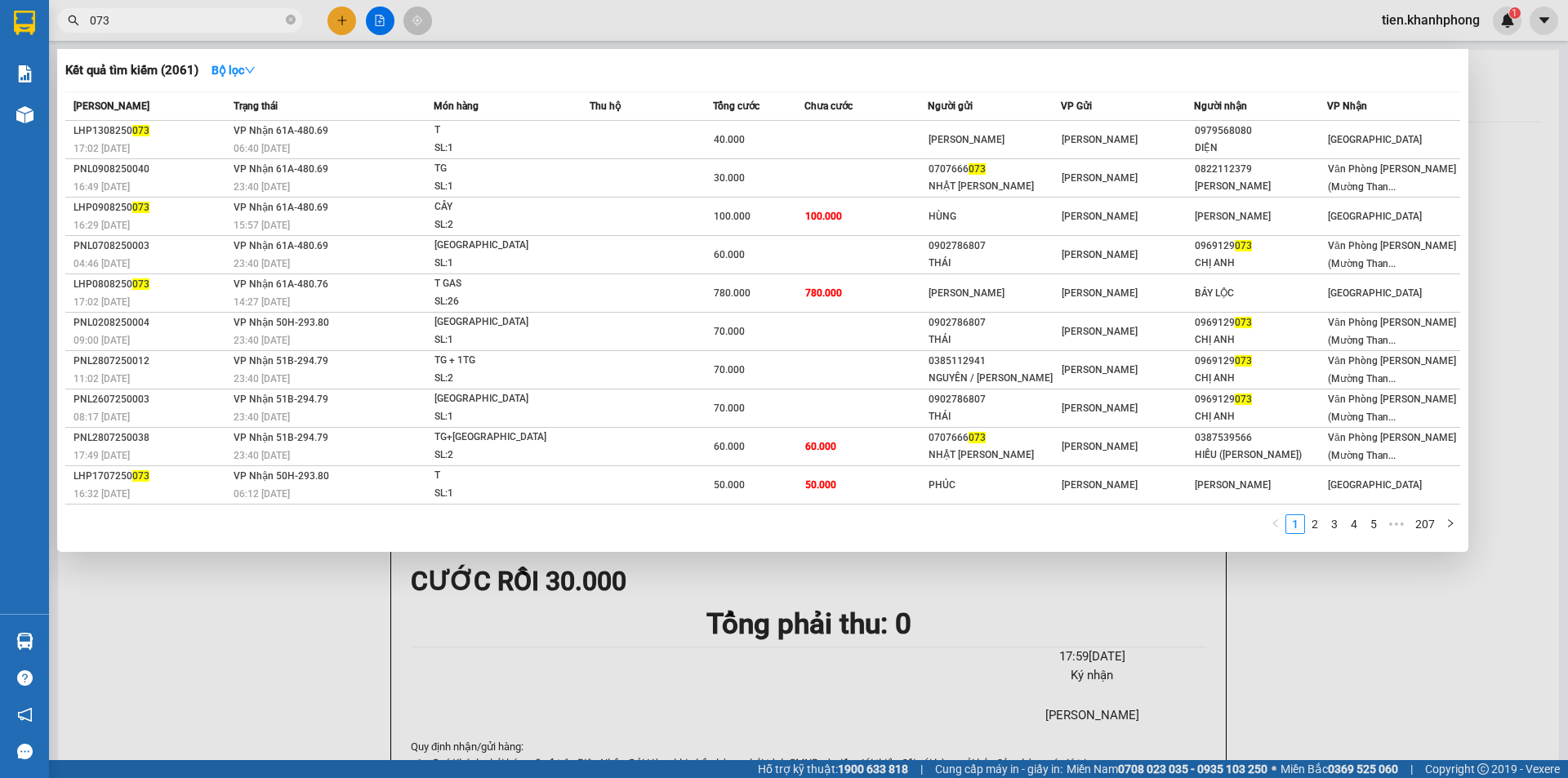
paste input "0969129073"
click at [212, 21] on input "0730969129073" at bounding box center [186, 20] width 192 height 18
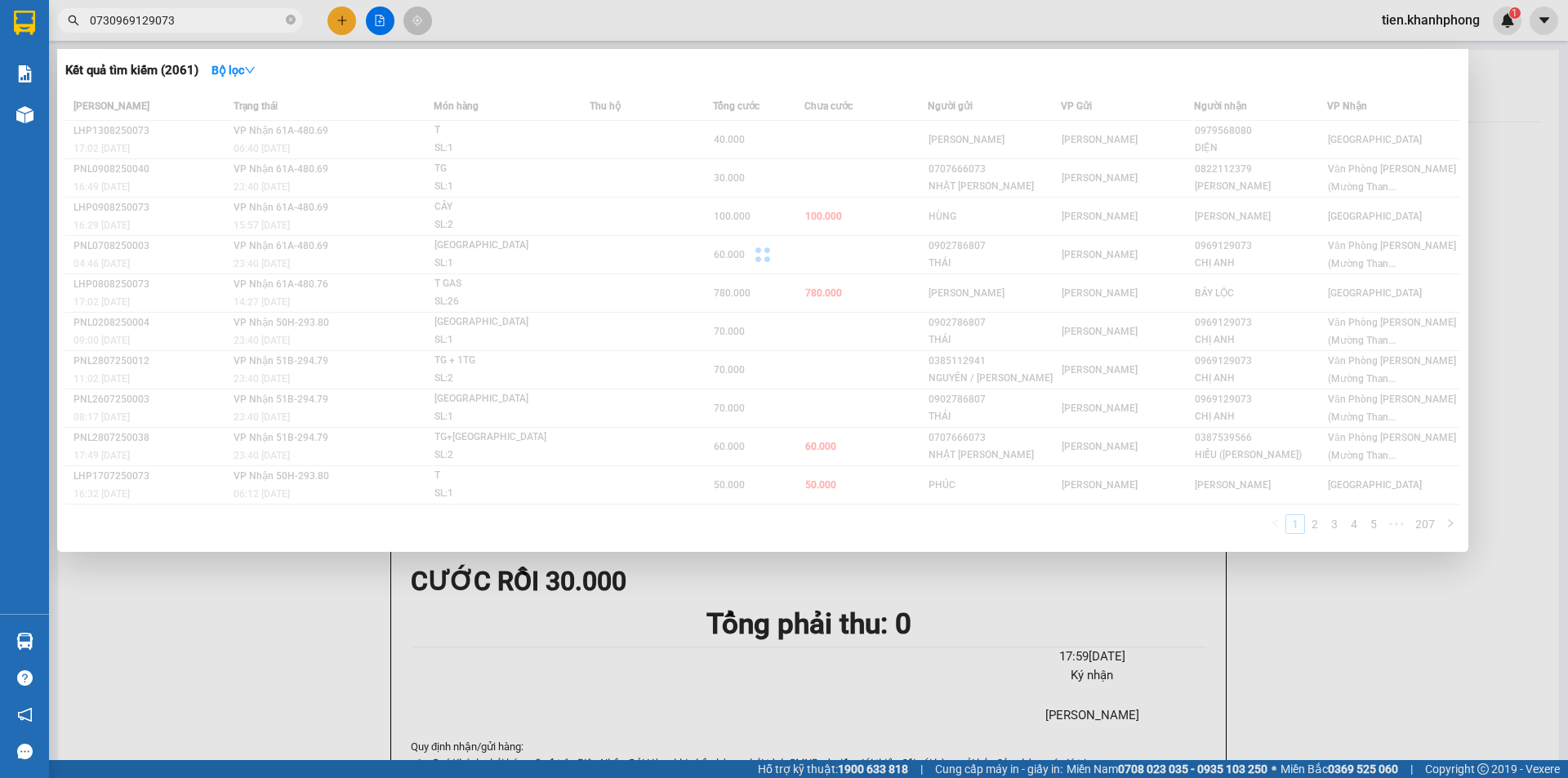
click at [212, 21] on input "0730969129073" at bounding box center [186, 20] width 192 height 18
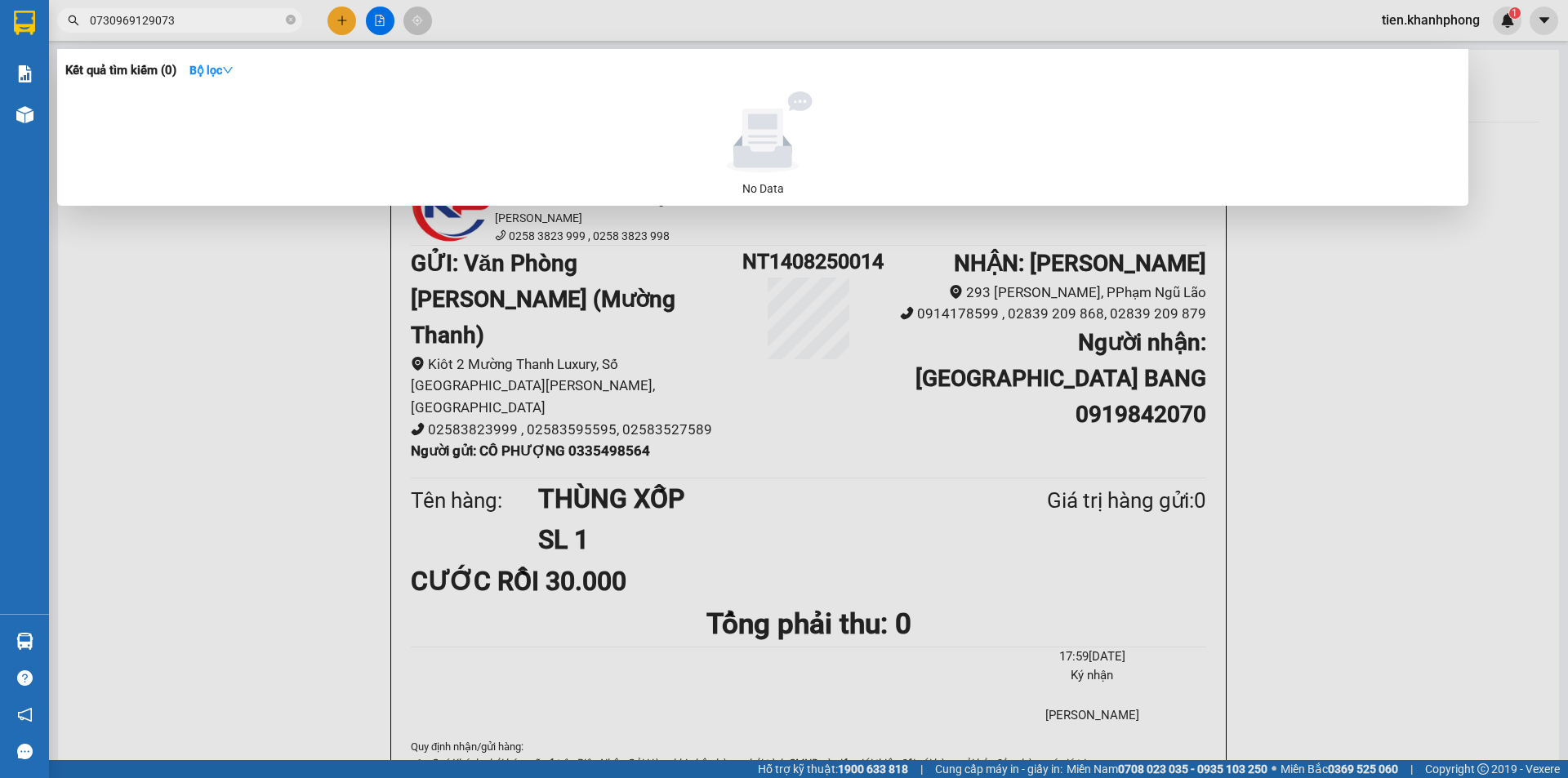
click at [212, 21] on input "0730969129073" at bounding box center [186, 20] width 192 height 18
paste input "text"
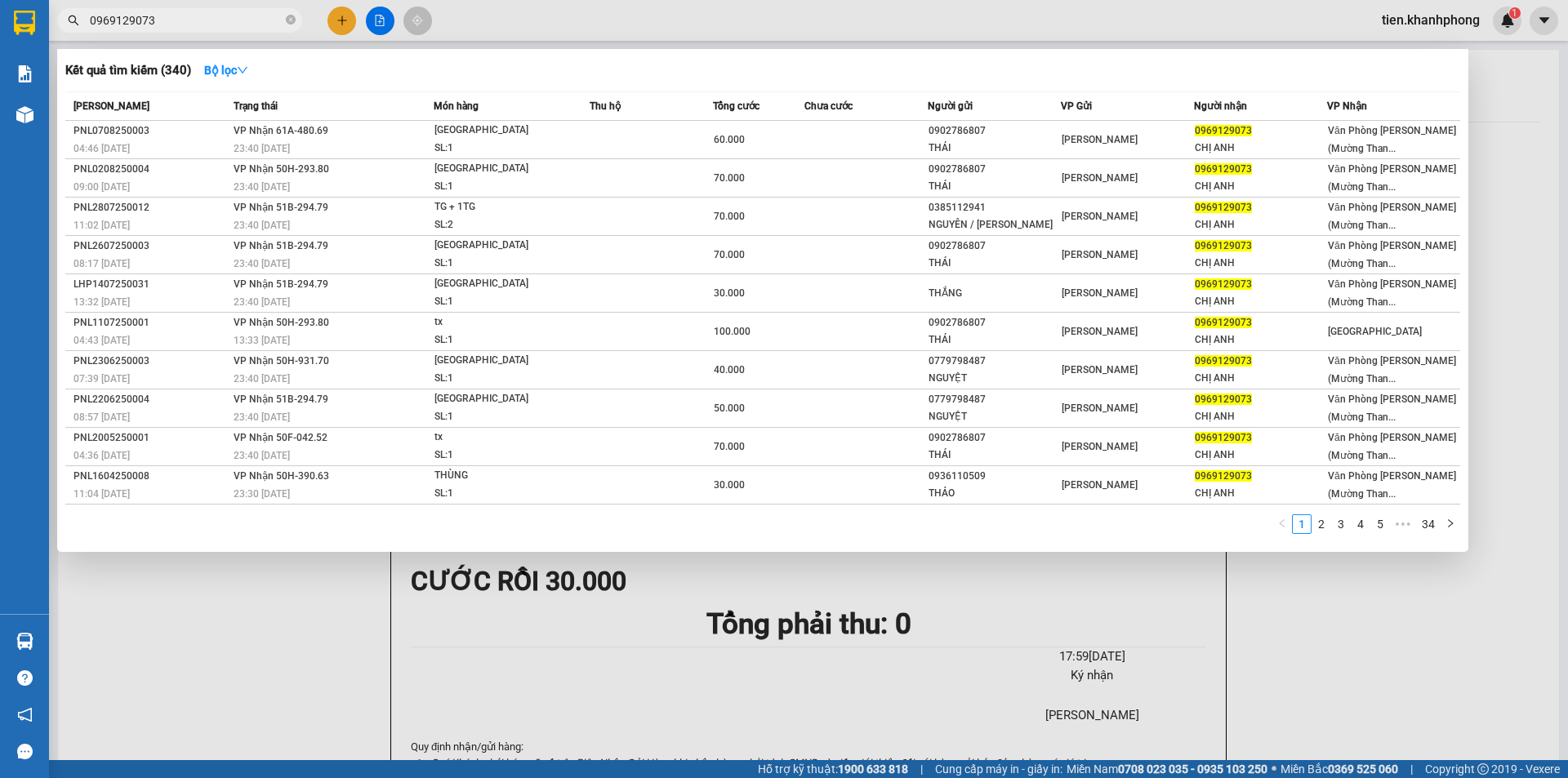
click at [162, 19] on input "0969129073" at bounding box center [186, 20] width 192 height 18
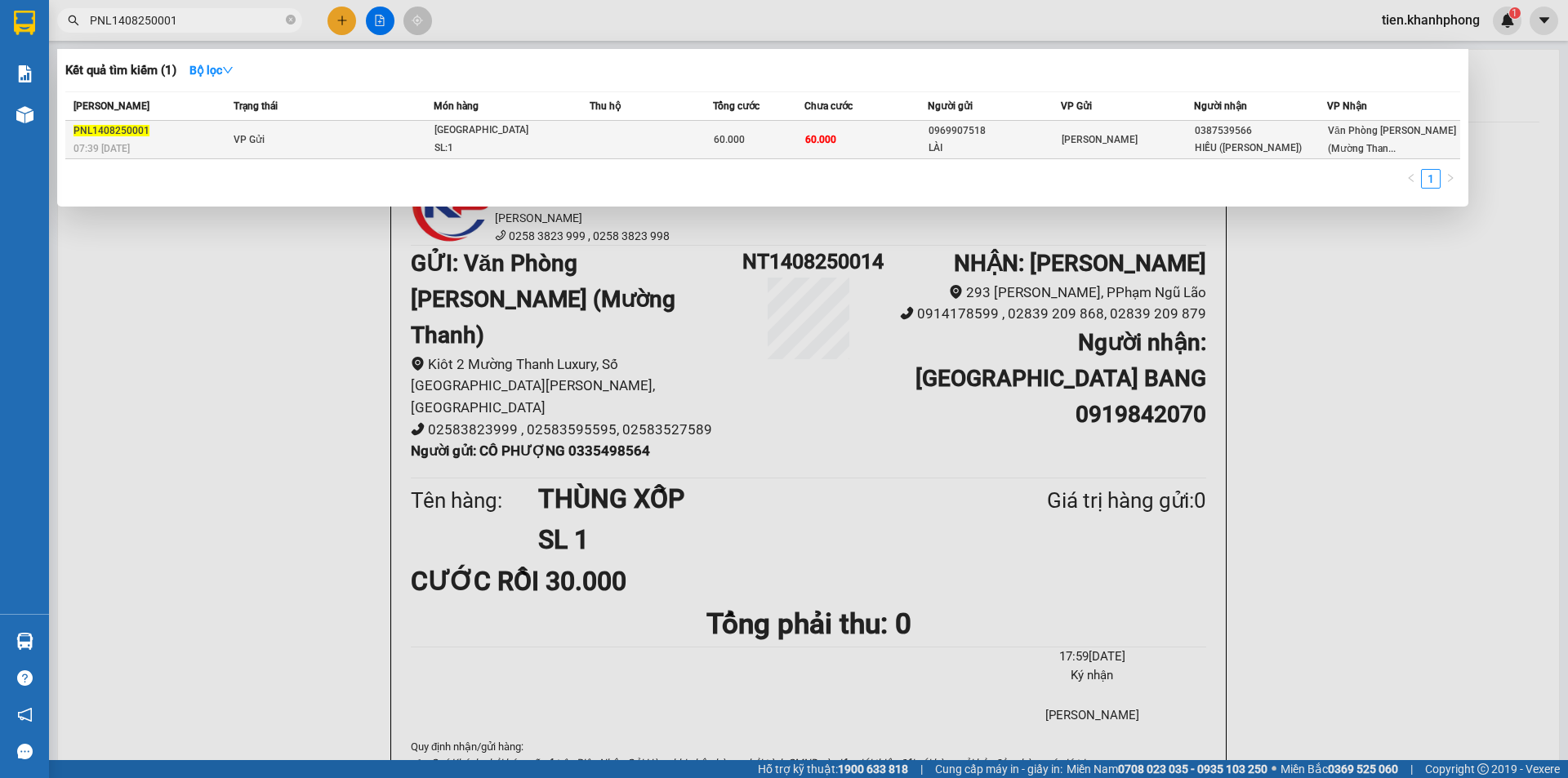
type input "PNL1408250001"
click at [931, 133] on div "0969907518" at bounding box center [994, 131] width 132 height 17
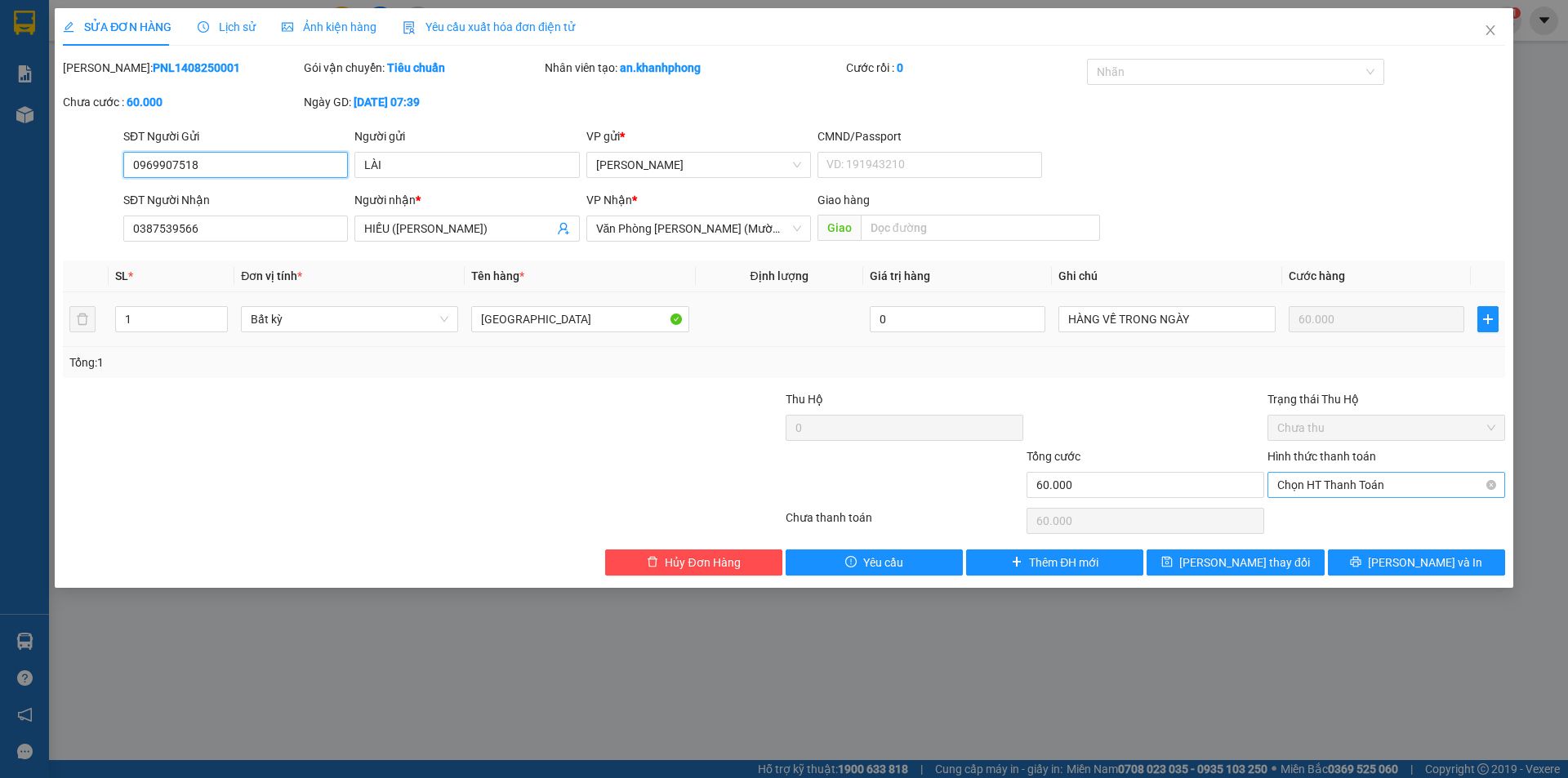
click at [1334, 485] on span "Chọn HT Thanh Toán" at bounding box center [1385, 485] width 218 height 25
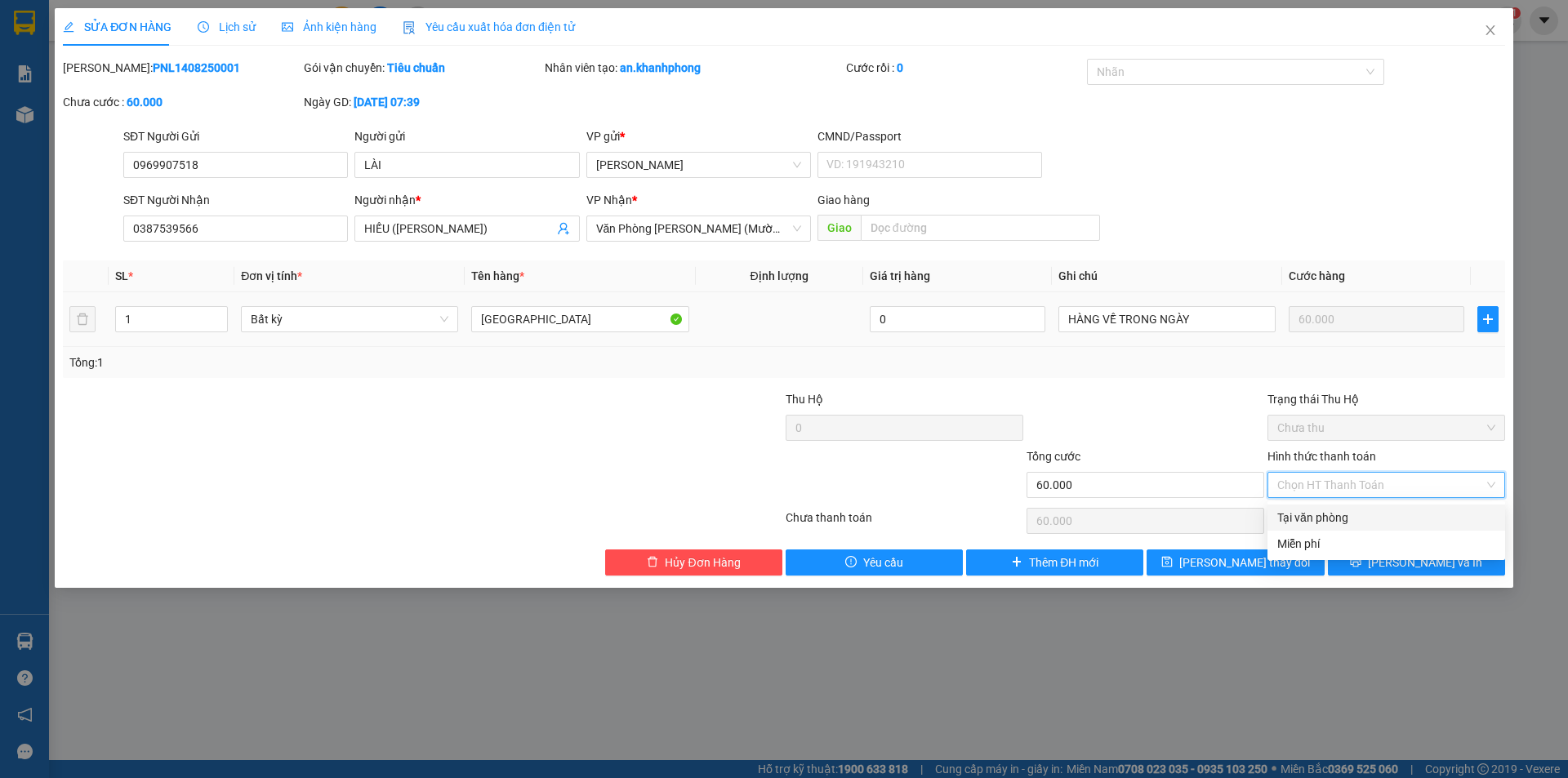
click at [1312, 523] on div "Tại văn phòng" at bounding box center [1385, 517] width 218 height 18
type input "0"
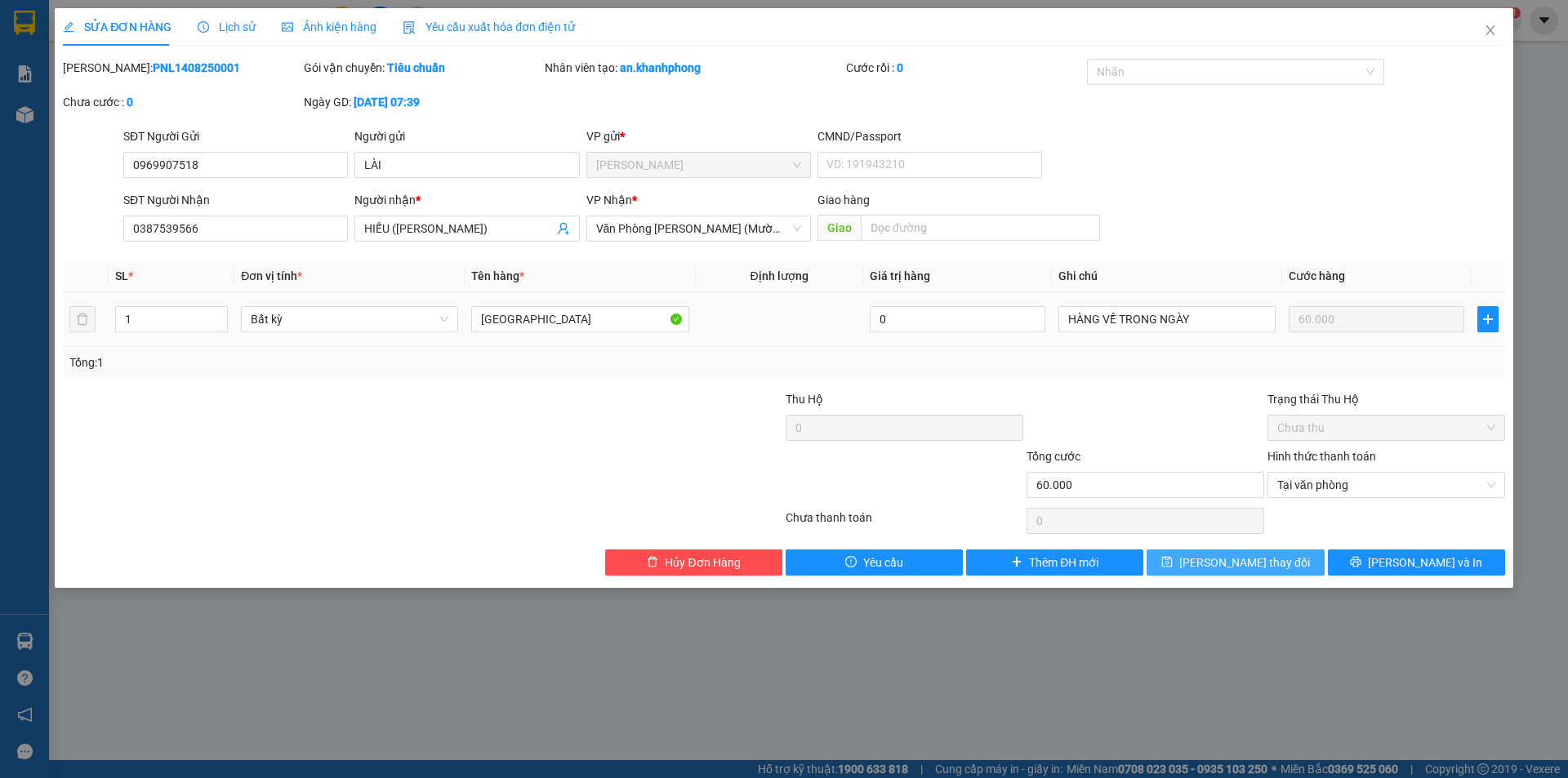
click at [1253, 566] on span "[PERSON_NAME] thay đổi" at bounding box center [1245, 563] width 131 height 18
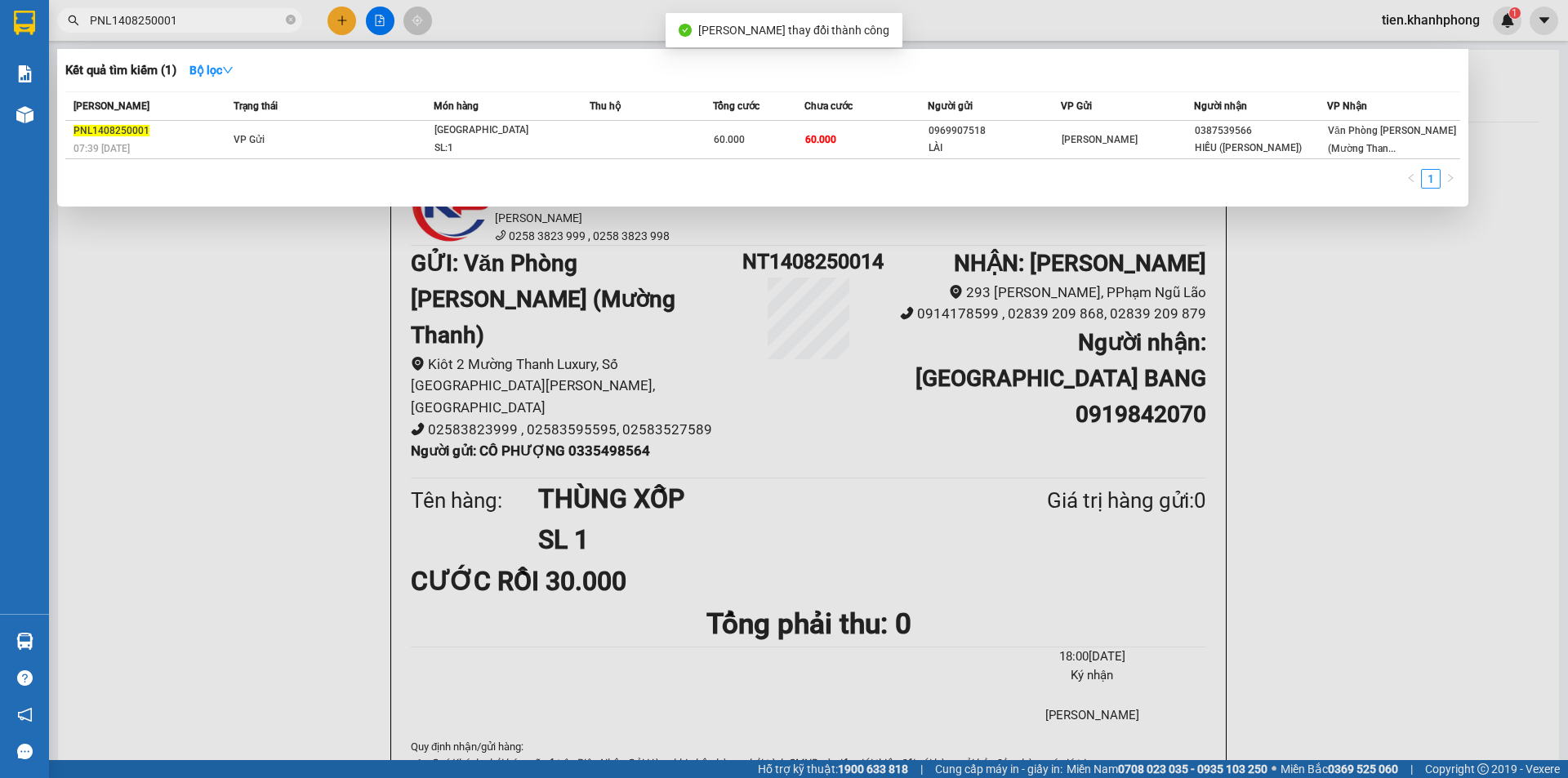
click at [188, 17] on input "PNL1408250001" at bounding box center [186, 20] width 192 height 18
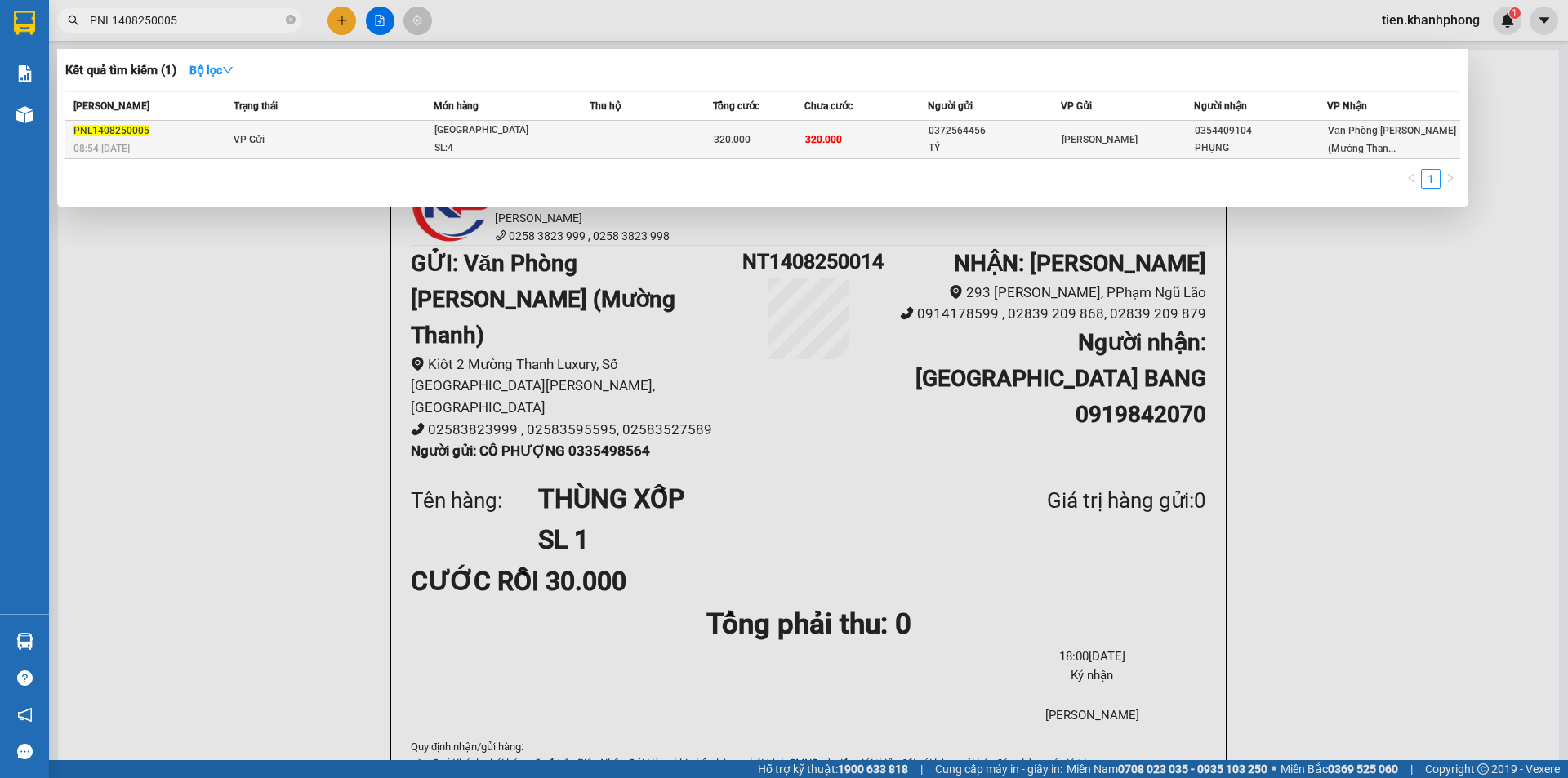
type input "PNL1408250005"
click at [958, 135] on div "0372564456" at bounding box center [994, 131] width 132 height 17
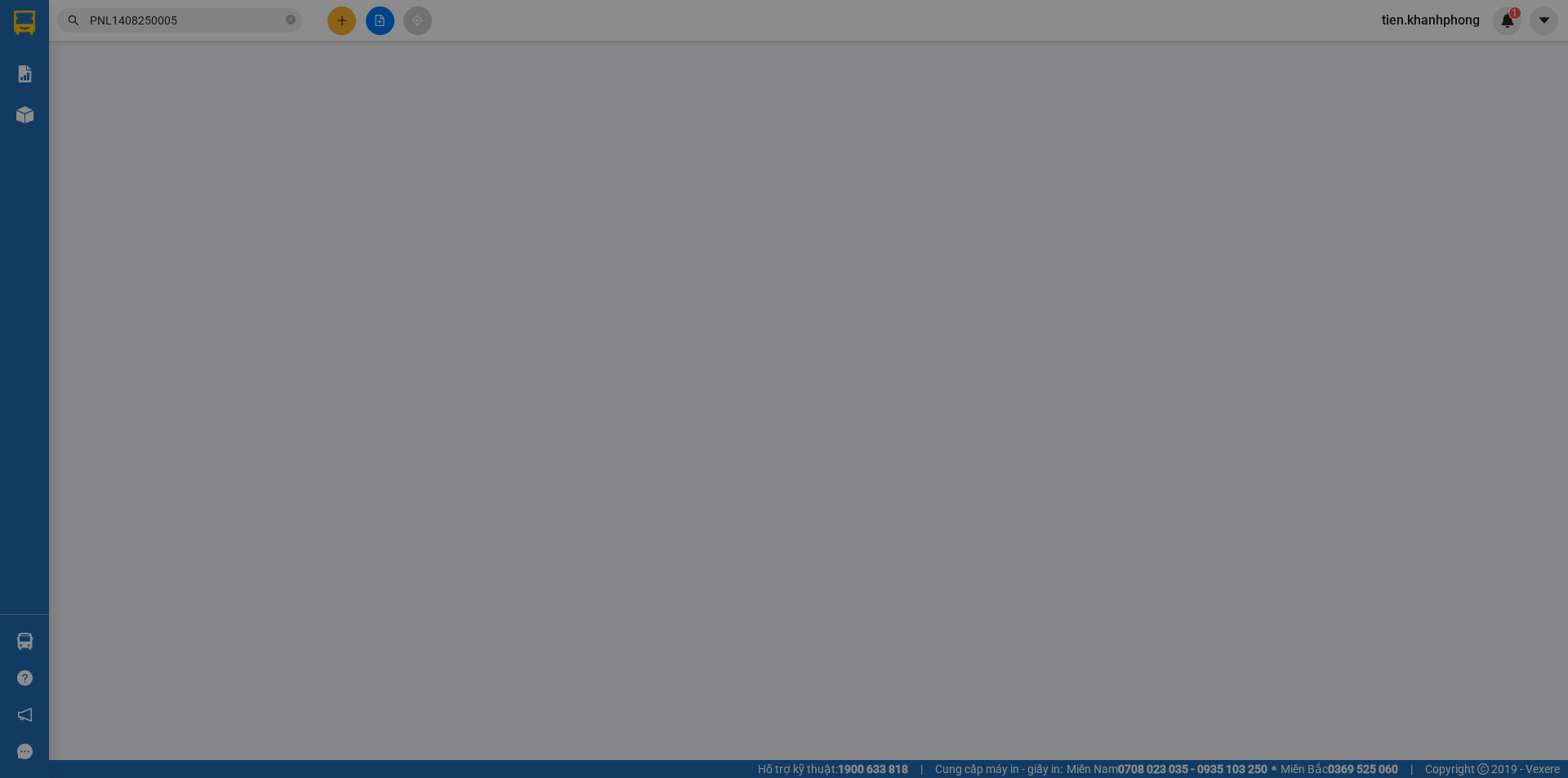
type input "0372564456"
type input "TÝ"
type input "0354409104"
type input "PHỤNG"
type input "320.000"
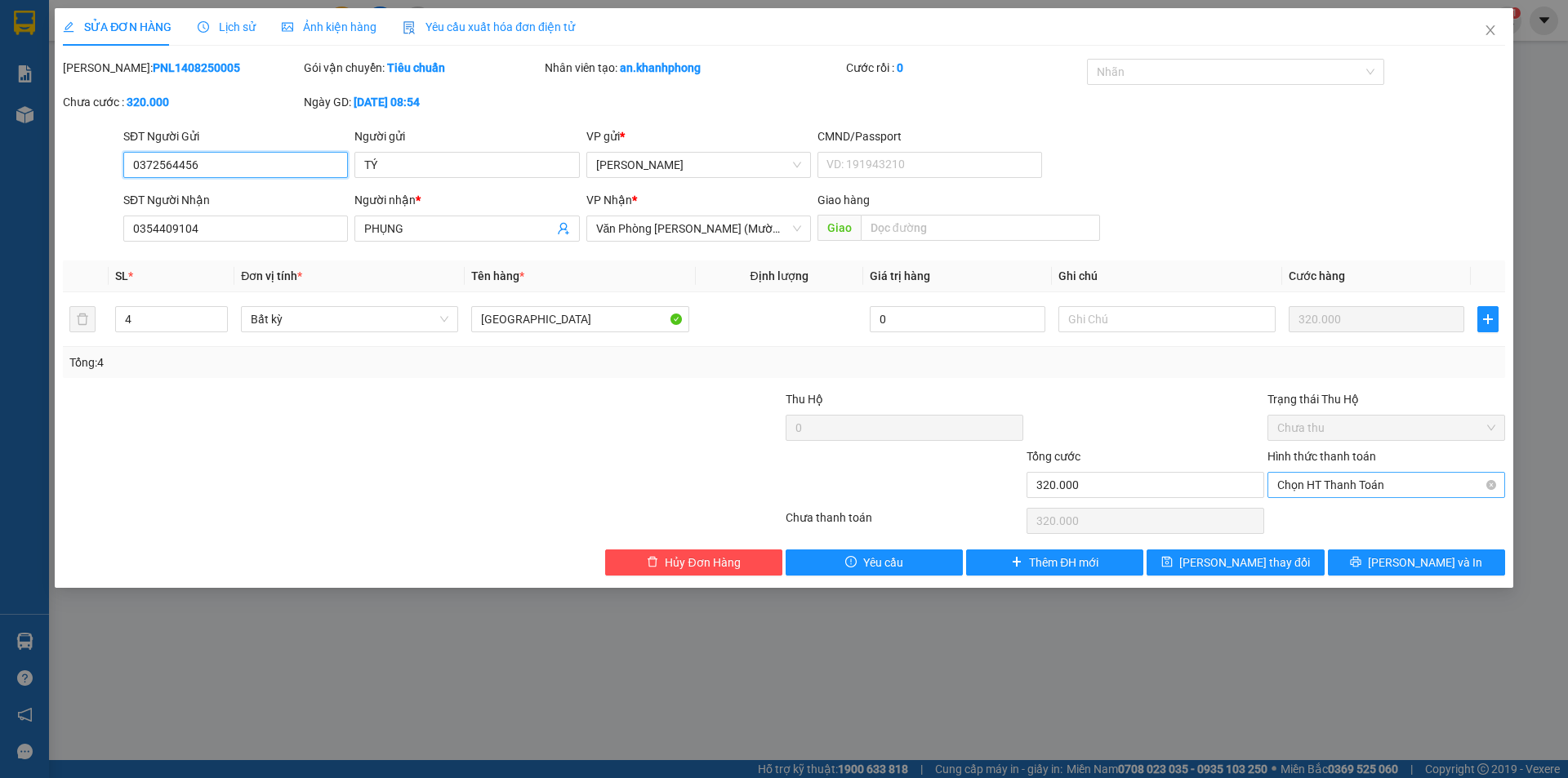
click at [1324, 486] on span "Chọn HT Thanh Toán" at bounding box center [1385, 485] width 218 height 25
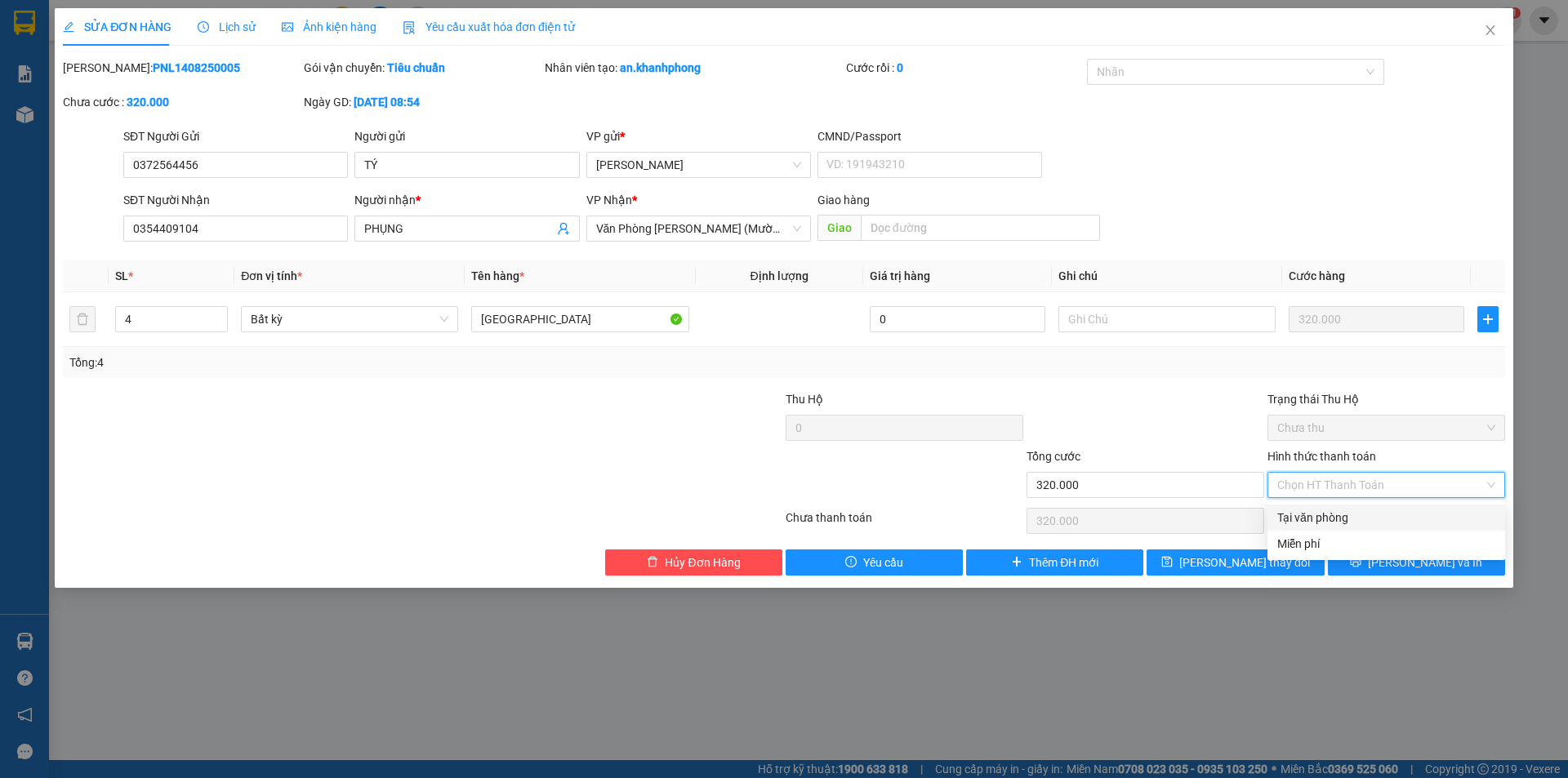
click at [1314, 520] on div "Tại văn phòng" at bounding box center [1385, 517] width 218 height 18
type input "0"
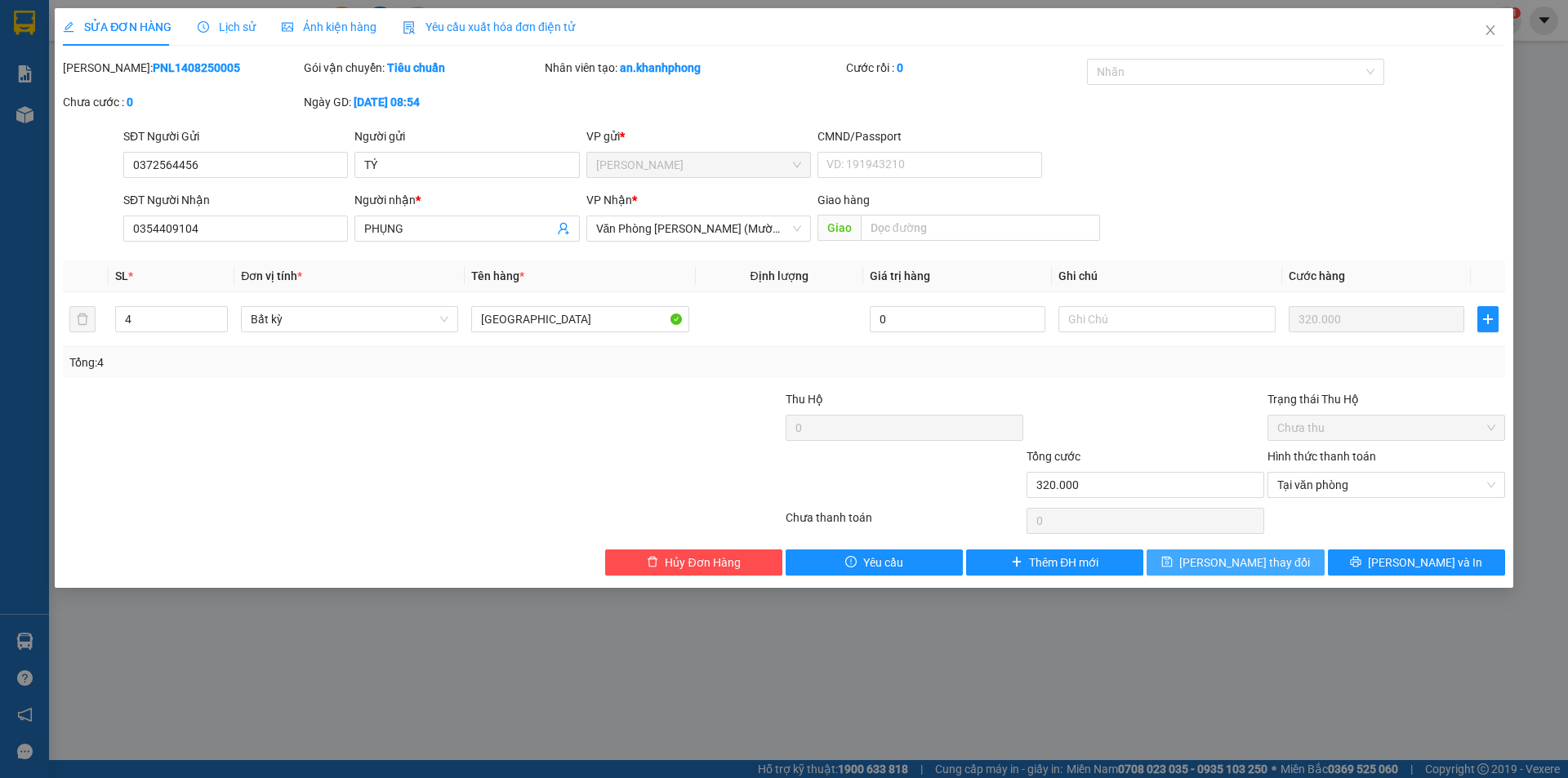
click at [1243, 565] on span "[PERSON_NAME] thay đổi" at bounding box center [1245, 563] width 131 height 18
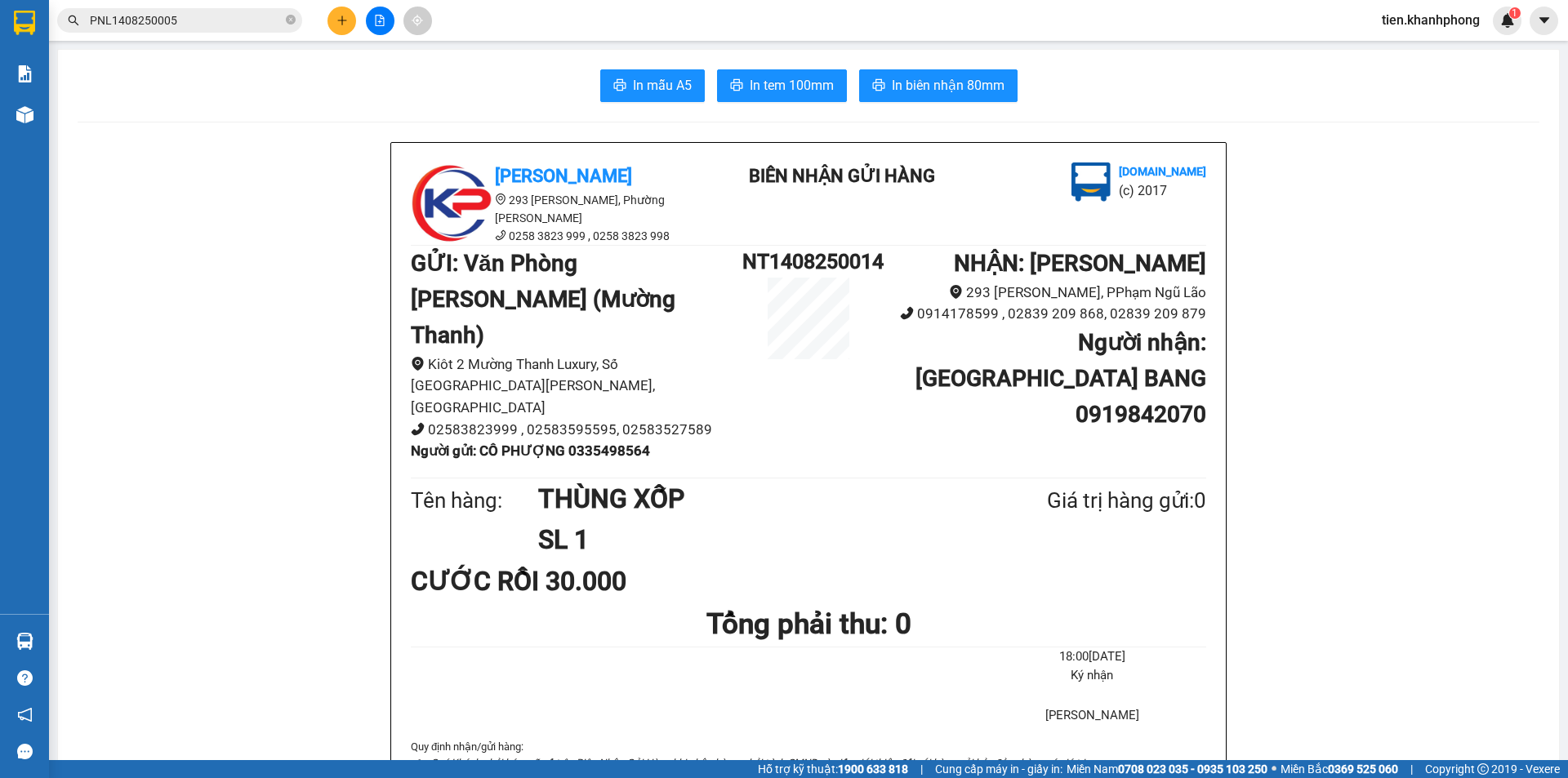
click at [343, 19] on icon "plus" at bounding box center [342, 20] width 1 height 9
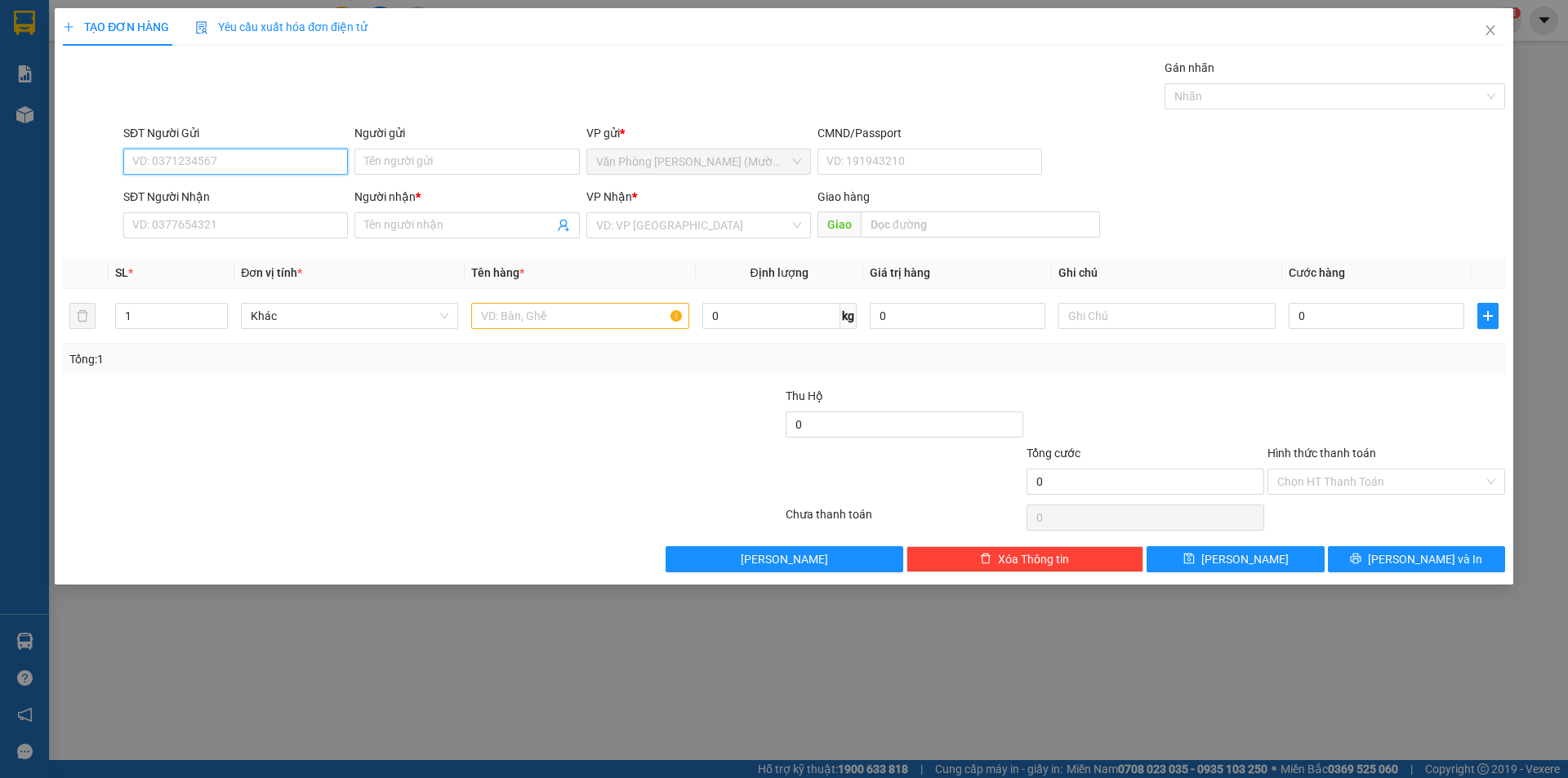
click at [190, 158] on input "SĐT Người Gửi" at bounding box center [236, 162] width 224 height 26
click at [178, 198] on div "0867666822 - [GEOGRAPHIC_DATA]" at bounding box center [236, 194] width 205 height 18
type input "0867666822"
type input "ĐAN"
type input "0867666822"
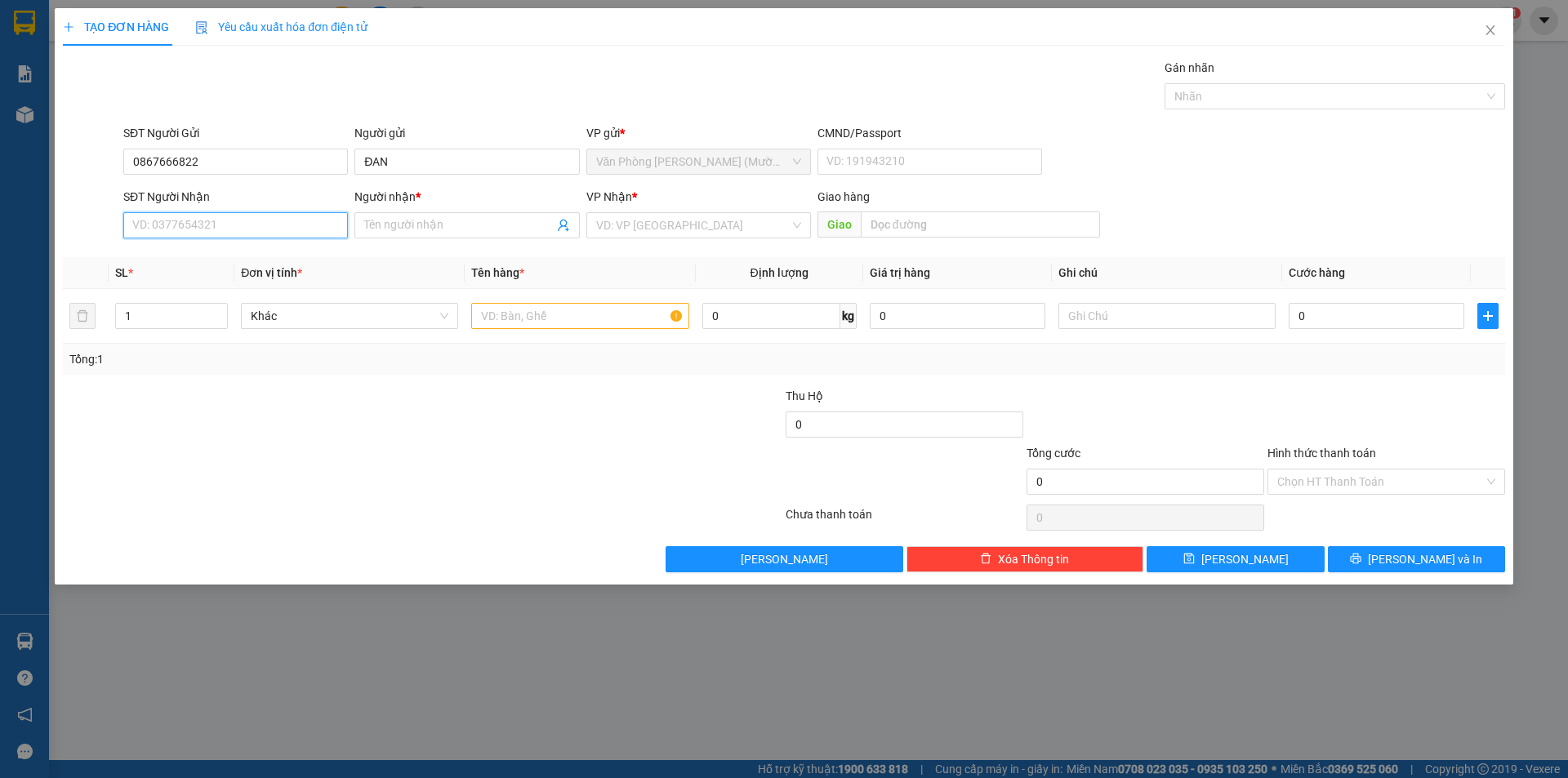
click at [201, 223] on input "SĐT Người Nhận" at bounding box center [236, 225] width 224 height 26
click at [207, 227] on input "SĐT Người Nhận" at bounding box center [236, 225] width 224 height 26
type input "0906964946"
click at [204, 268] on div "0906964946 - ĐẠT" at bounding box center [236, 258] width 224 height 26
type input "ĐẠT"
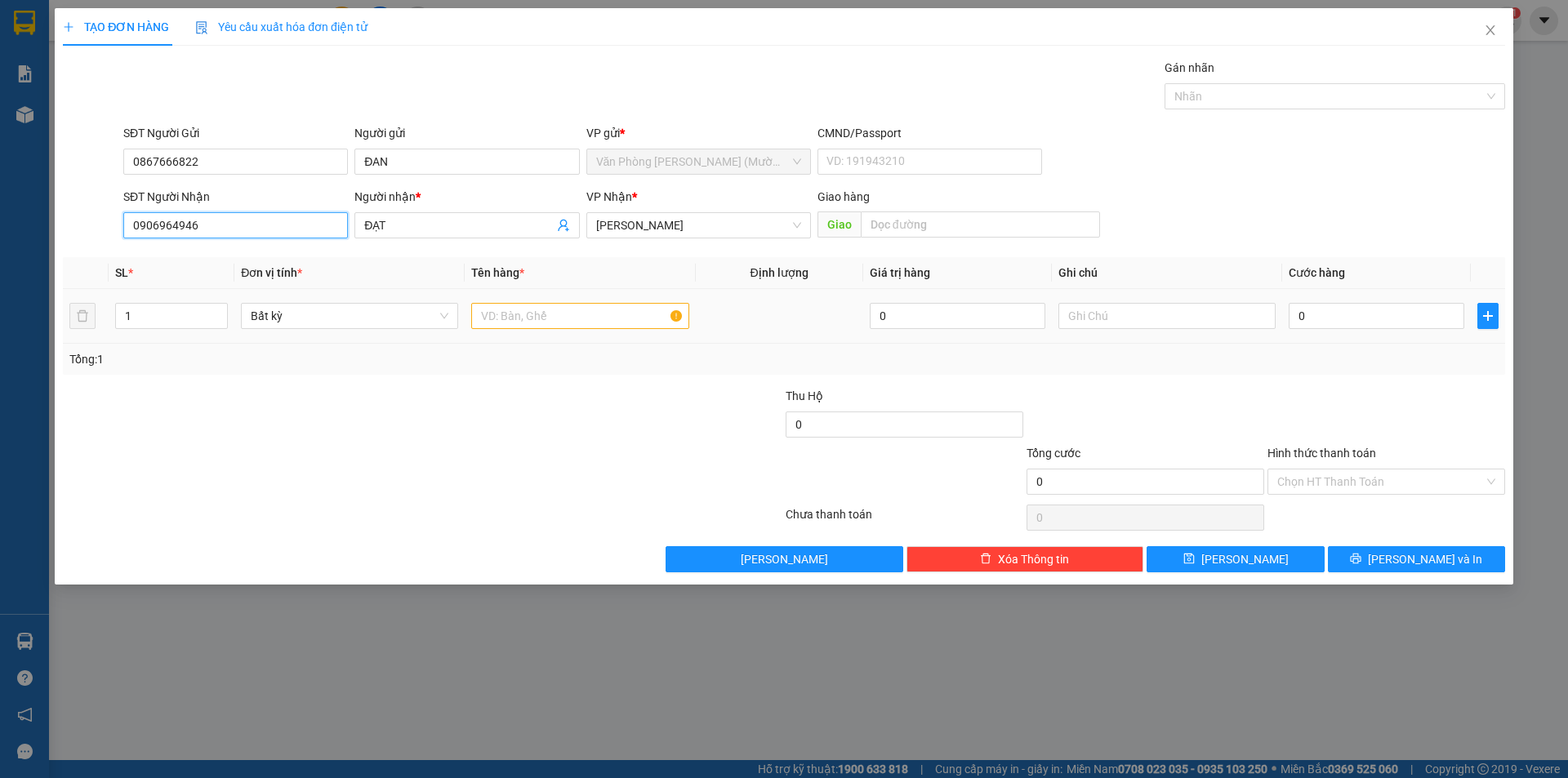
type input "0906964946"
drag, startPoint x: 511, startPoint y: 314, endPoint x: 520, endPoint y: 250, distance: 64.6
click at [511, 308] on input "text" at bounding box center [580, 316] width 217 height 26
type input "HỘP"
click at [1375, 309] on input "0" at bounding box center [1376, 316] width 176 height 26
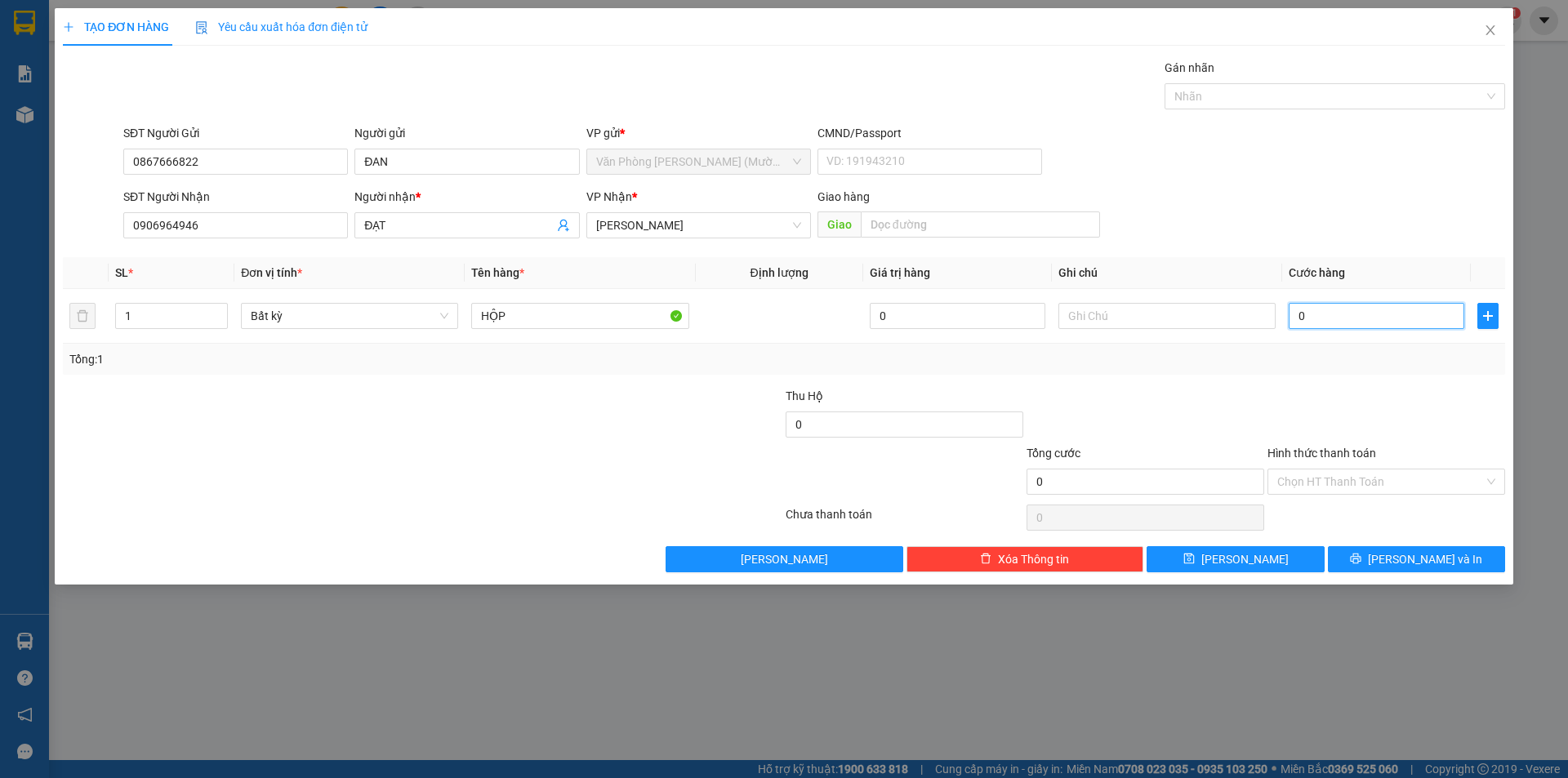
type input "2"
type input "20"
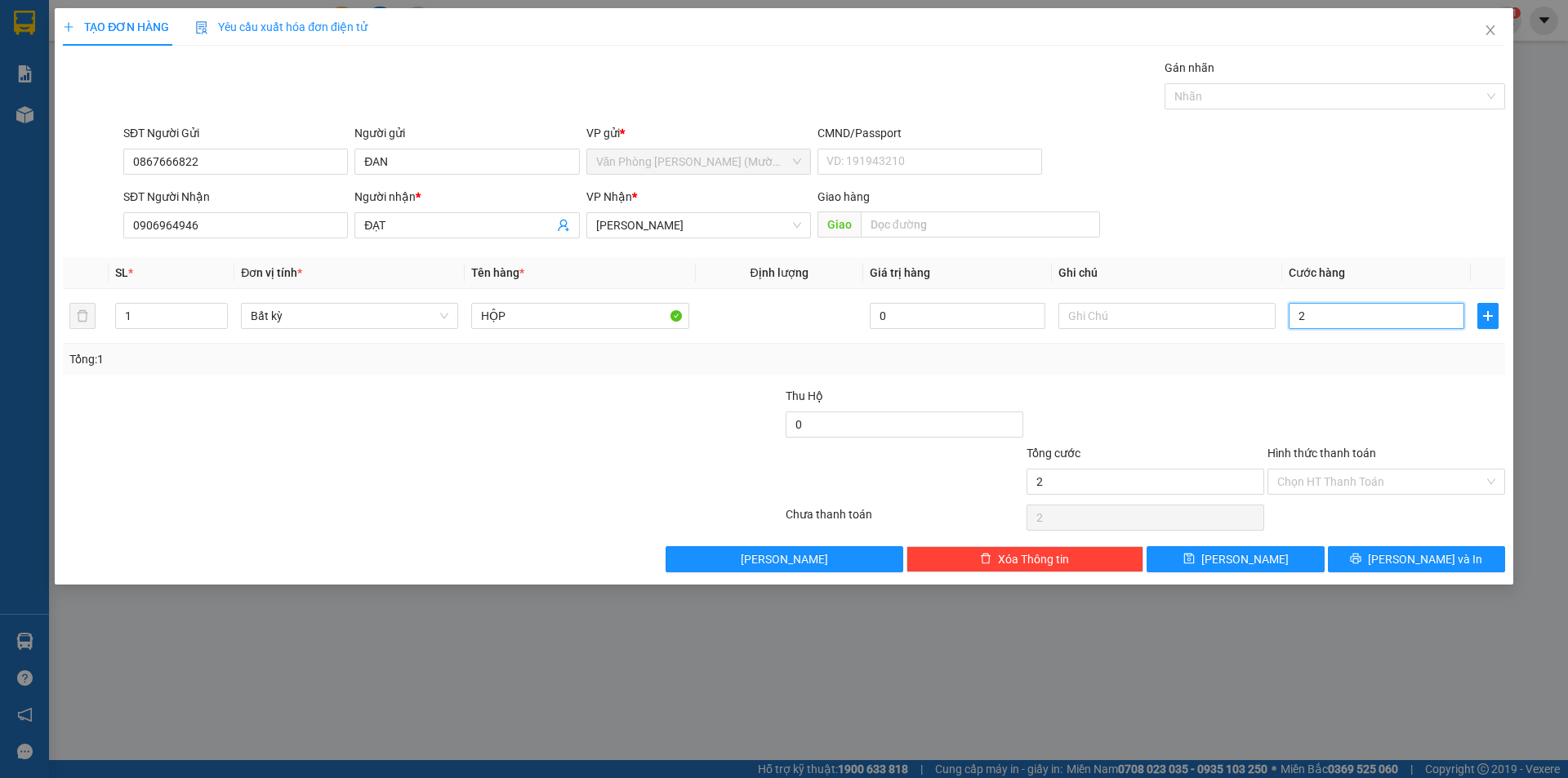
type input "20"
type input "20.000"
click at [1397, 170] on div "SĐT Người Gửi 0867666822 Người gửi ĐAN VP gửi * Văn Phòng [PERSON_NAME] ([PERSO…" at bounding box center [814, 153] width 1388 height 57
click at [1321, 483] on input "Hình thức thanh toán" at bounding box center [1380, 482] width 207 height 25
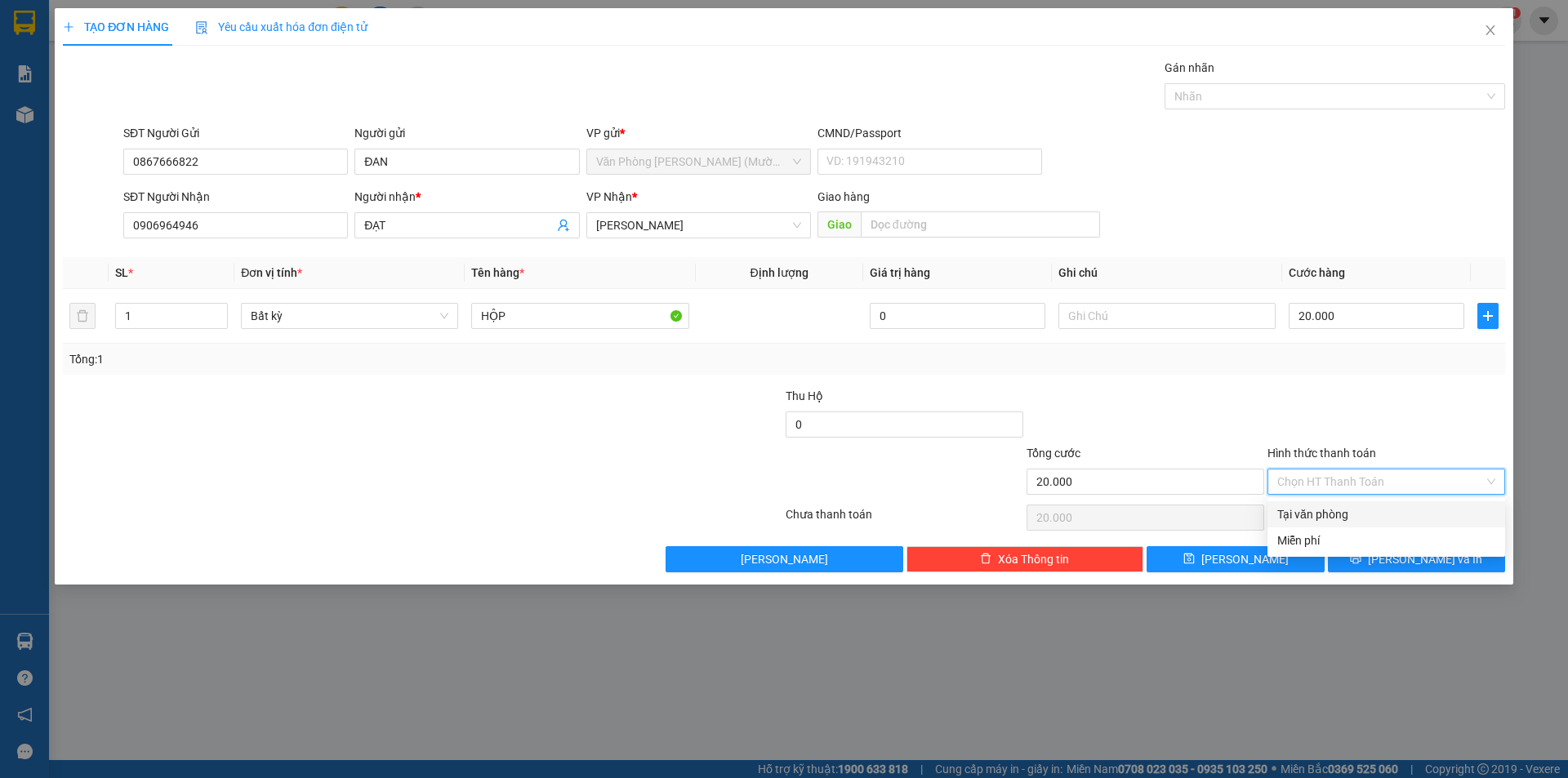
drag, startPoint x: 1312, startPoint y: 511, endPoint x: 1315, endPoint y: 497, distance: 14.3
click at [1312, 510] on div "Tại văn phòng" at bounding box center [1385, 514] width 218 height 18
type input "0"
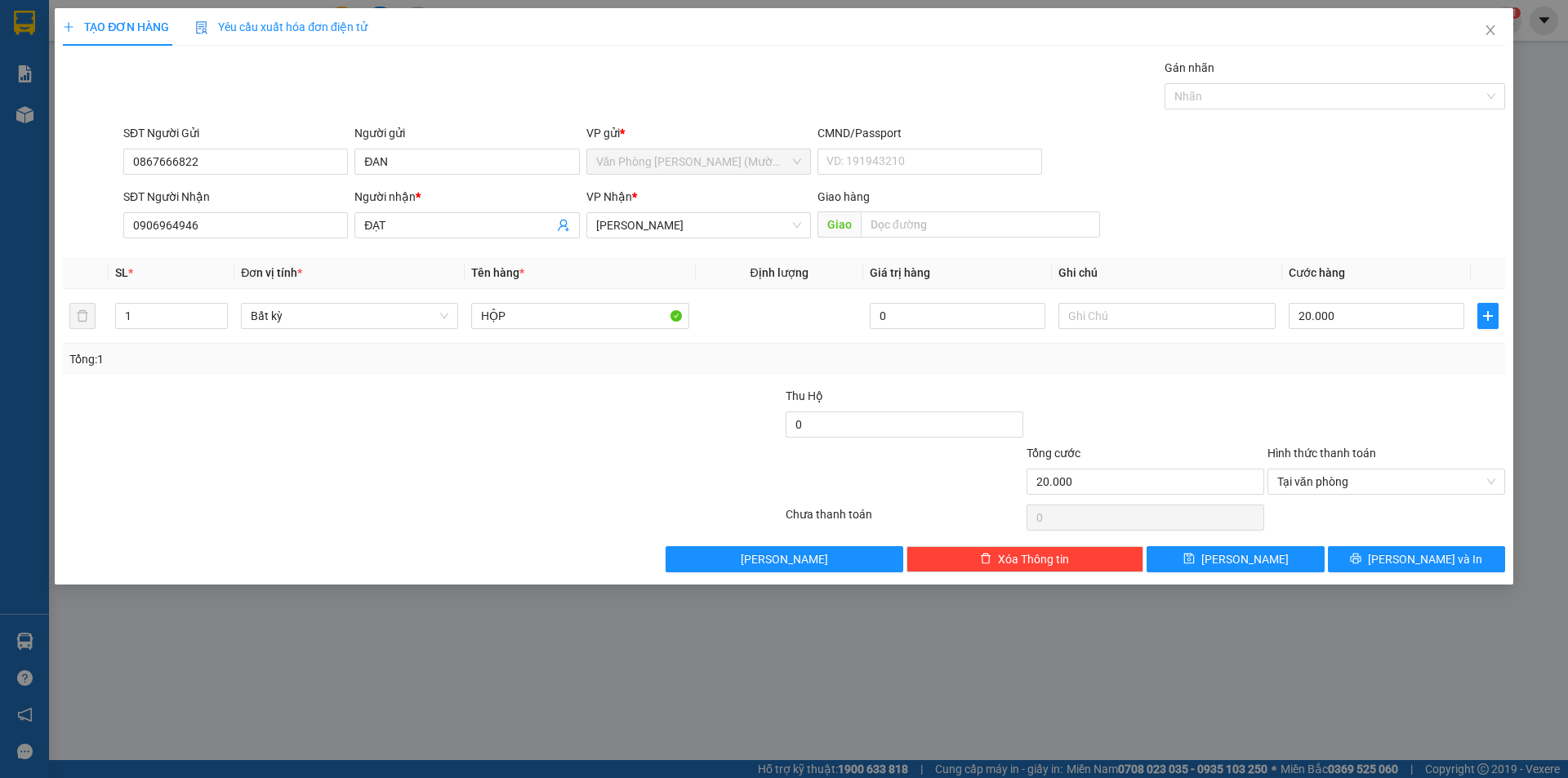
click at [1441, 573] on div "TẠO ĐƠN HÀNG Yêu cầu xuất hóa đơn điện tử Transit Pickup Surcharge Ids Transit …" at bounding box center [784, 296] width 1459 height 577
click at [1438, 560] on span "[PERSON_NAME] và In" at bounding box center [1424, 559] width 114 height 18
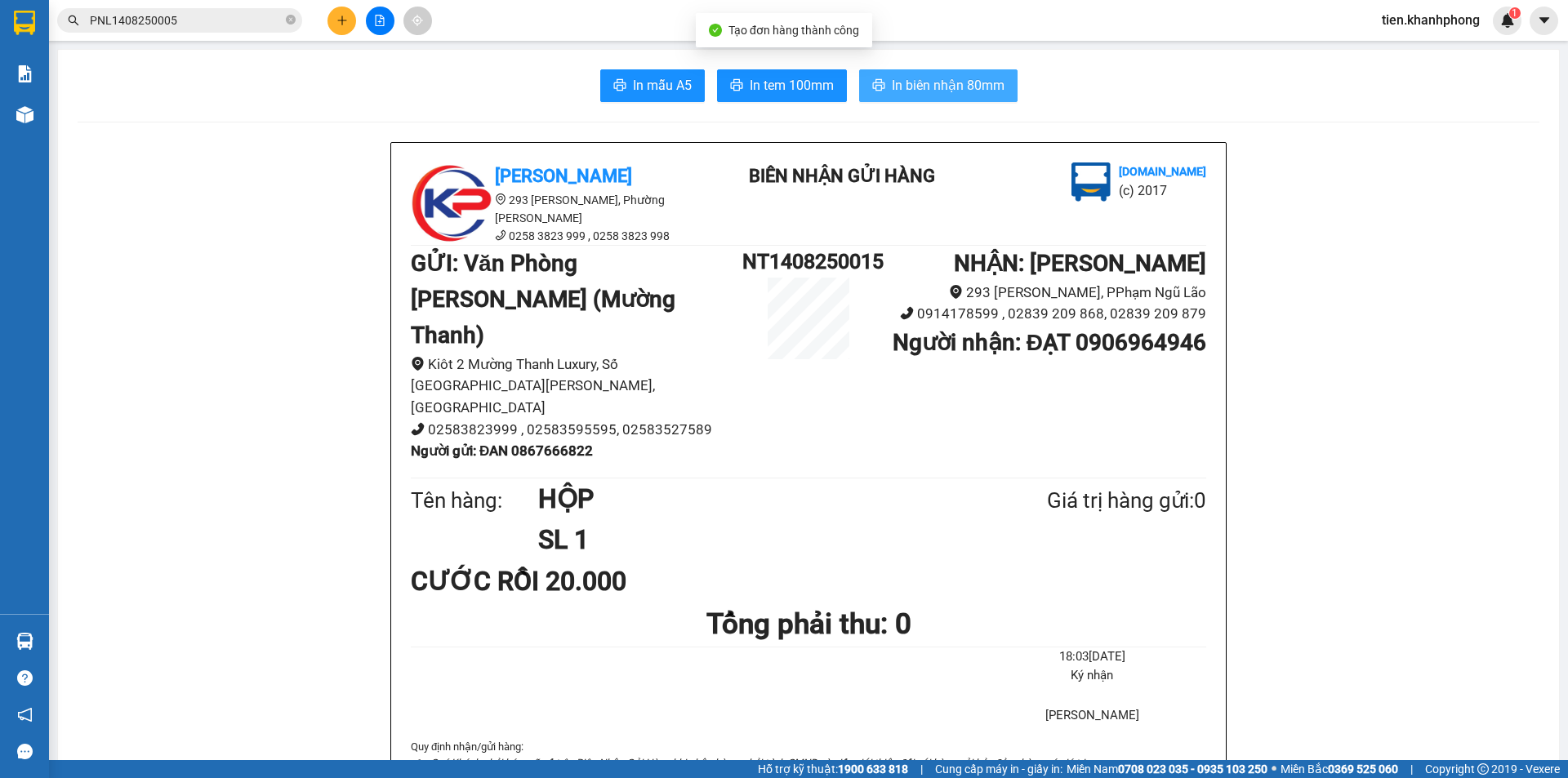
click at [925, 93] on span "In biên nhận 80mm" at bounding box center [948, 85] width 113 height 20
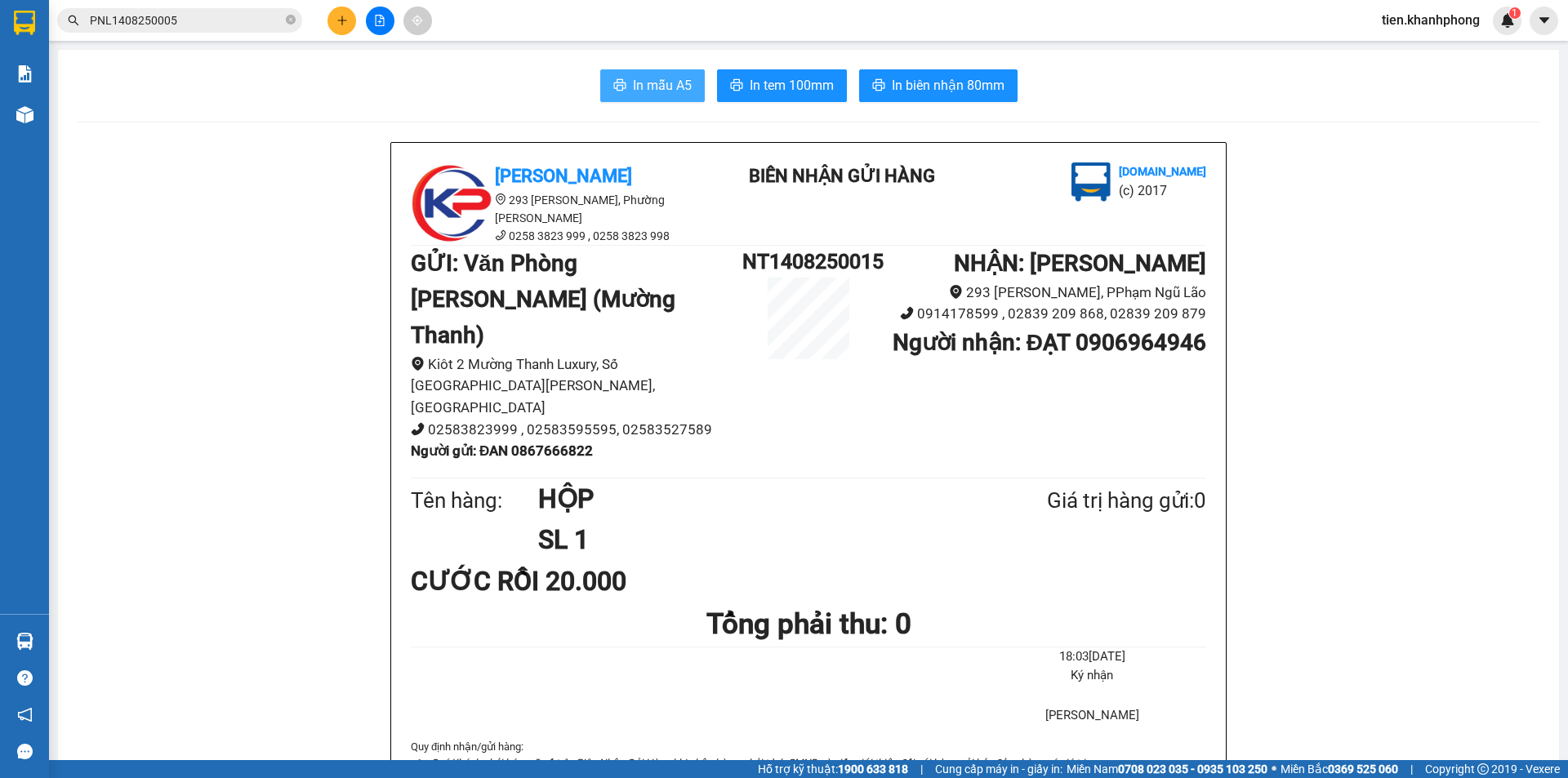
click at [675, 81] on span "In mẫu A5" at bounding box center [662, 85] width 59 height 20
click at [343, 26] on icon "plus" at bounding box center [342, 20] width 11 height 11
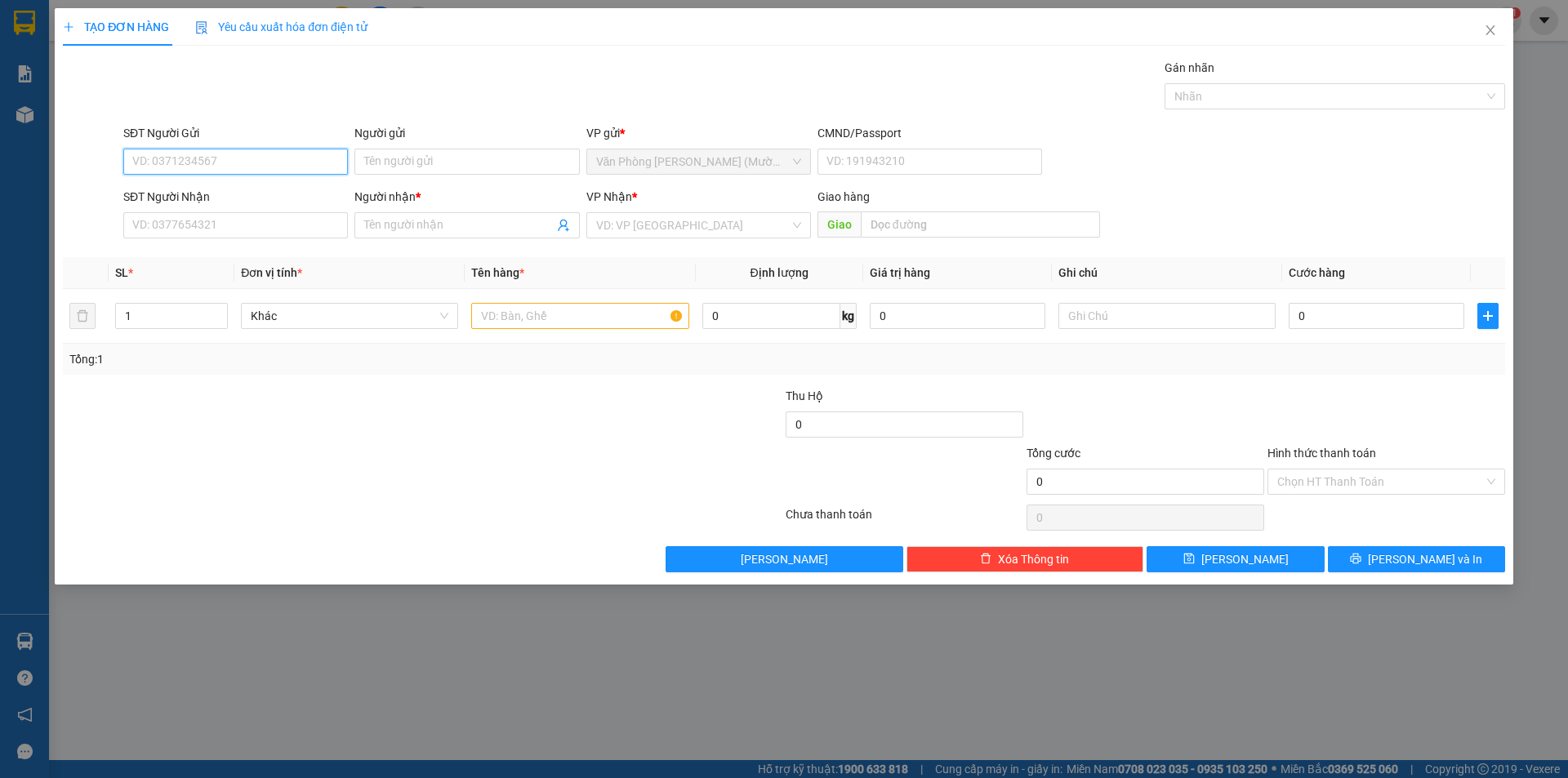
click at [201, 160] on input "SĐT Người Gửi" at bounding box center [236, 162] width 224 height 26
type input "0"
click at [189, 229] on input "SĐT Người Nhận" at bounding box center [236, 225] width 224 height 26
type input "0935500078"
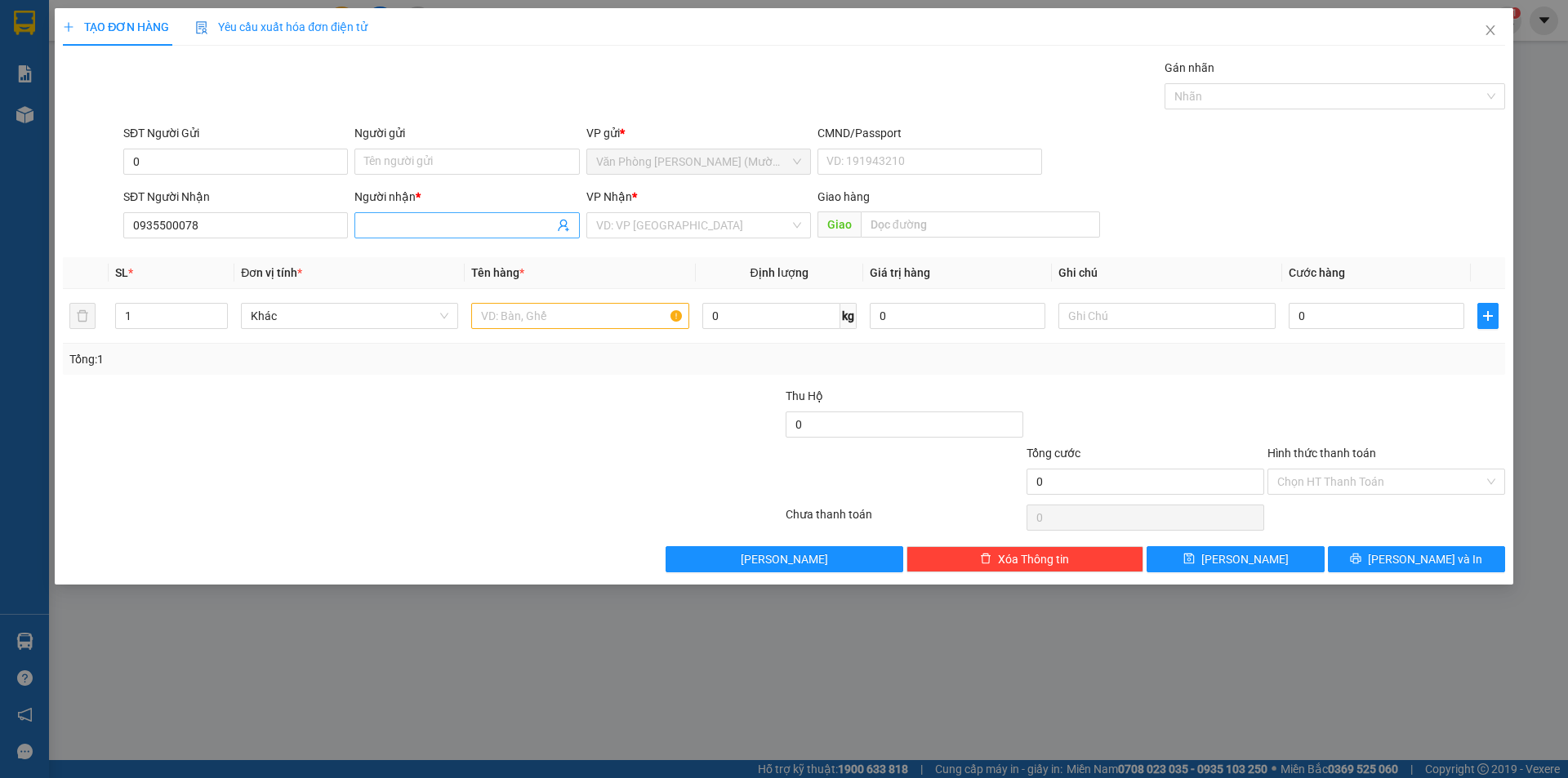
click at [397, 226] on input "Người nhận *" at bounding box center [458, 225] width 189 height 18
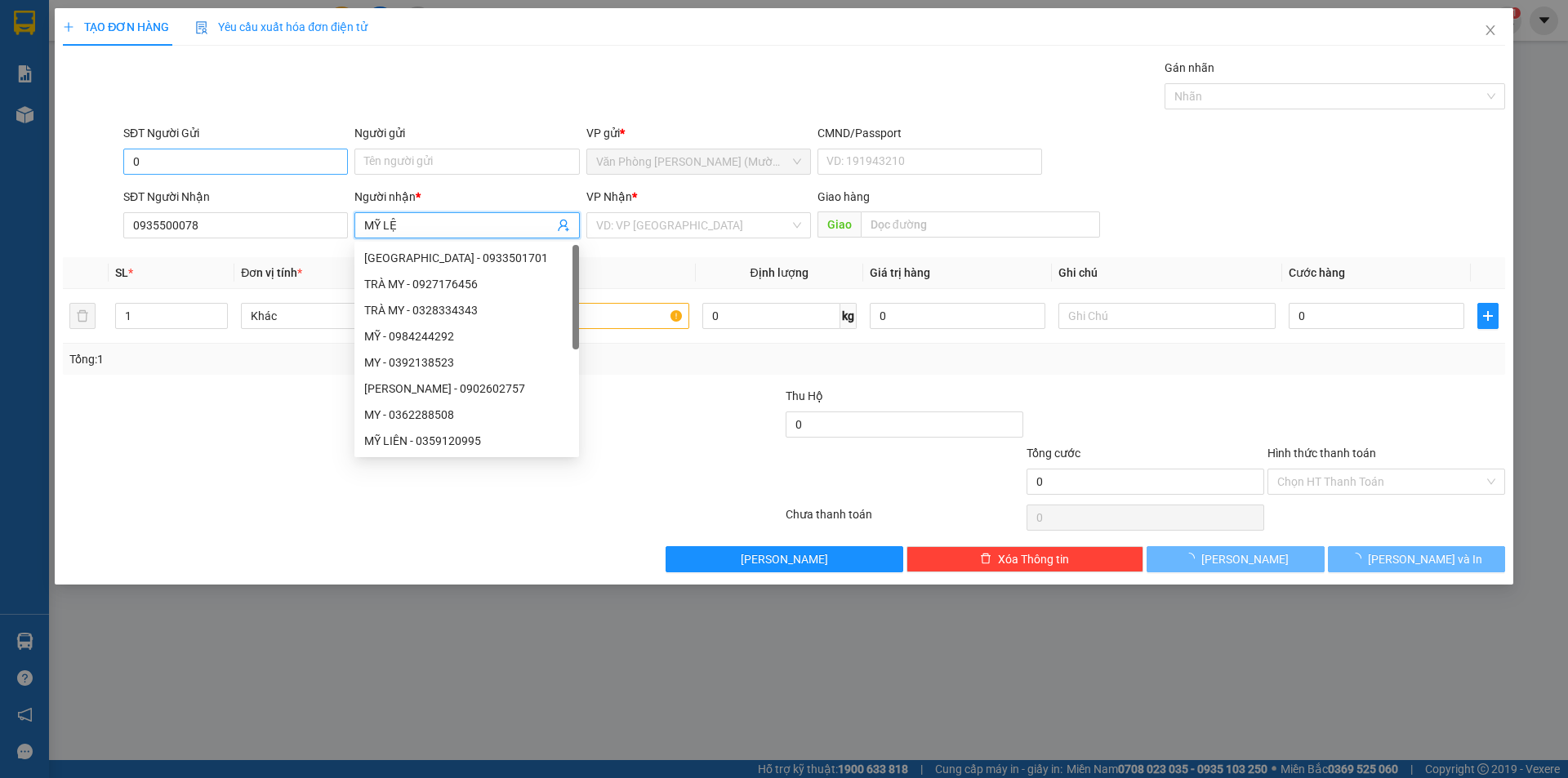
type input "MỸ LỆ"
click at [173, 160] on input "0" at bounding box center [236, 162] width 224 height 26
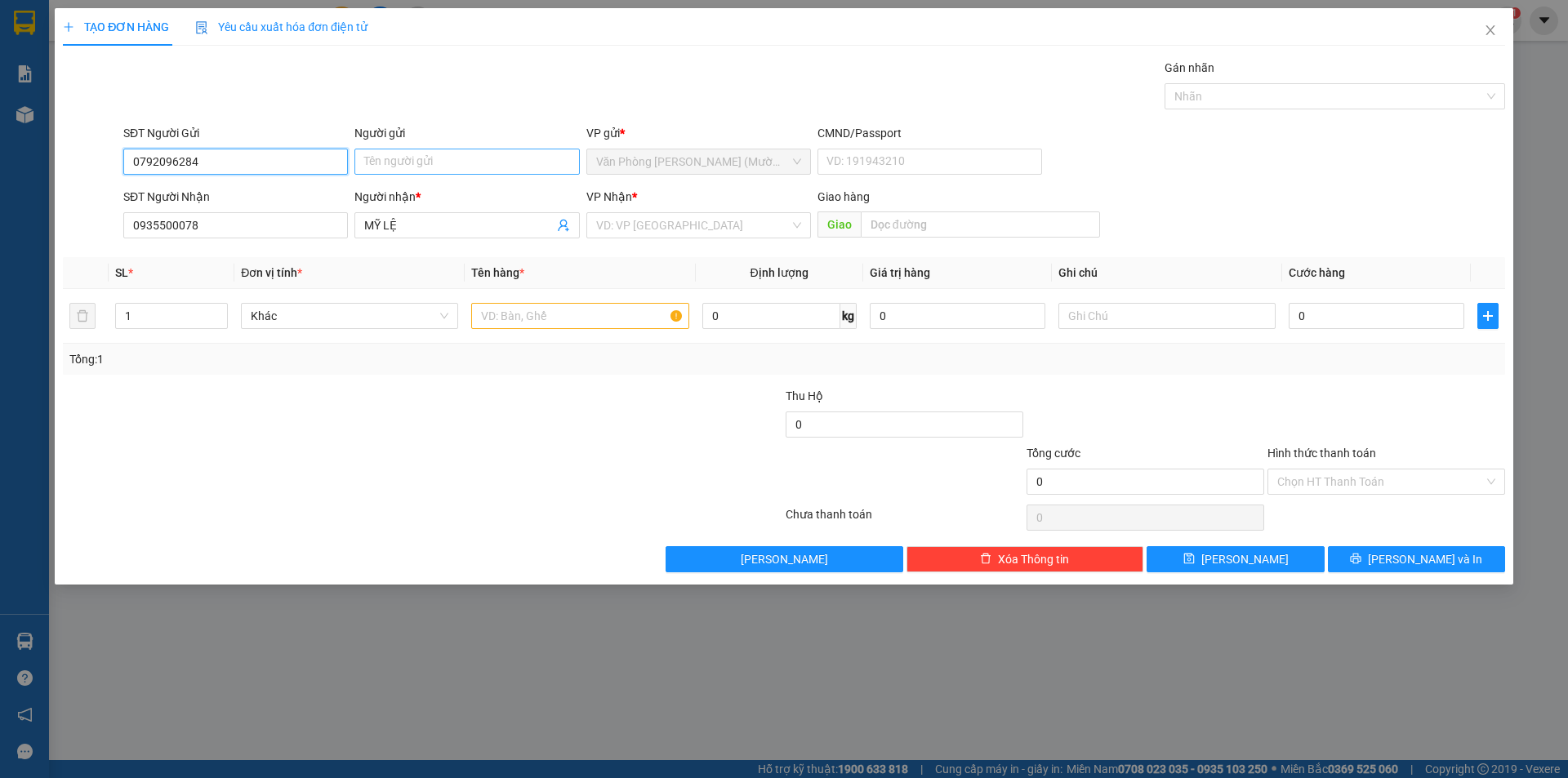
type input "0792096284"
click at [381, 162] on input "Người gửi" at bounding box center [466, 162] width 224 height 26
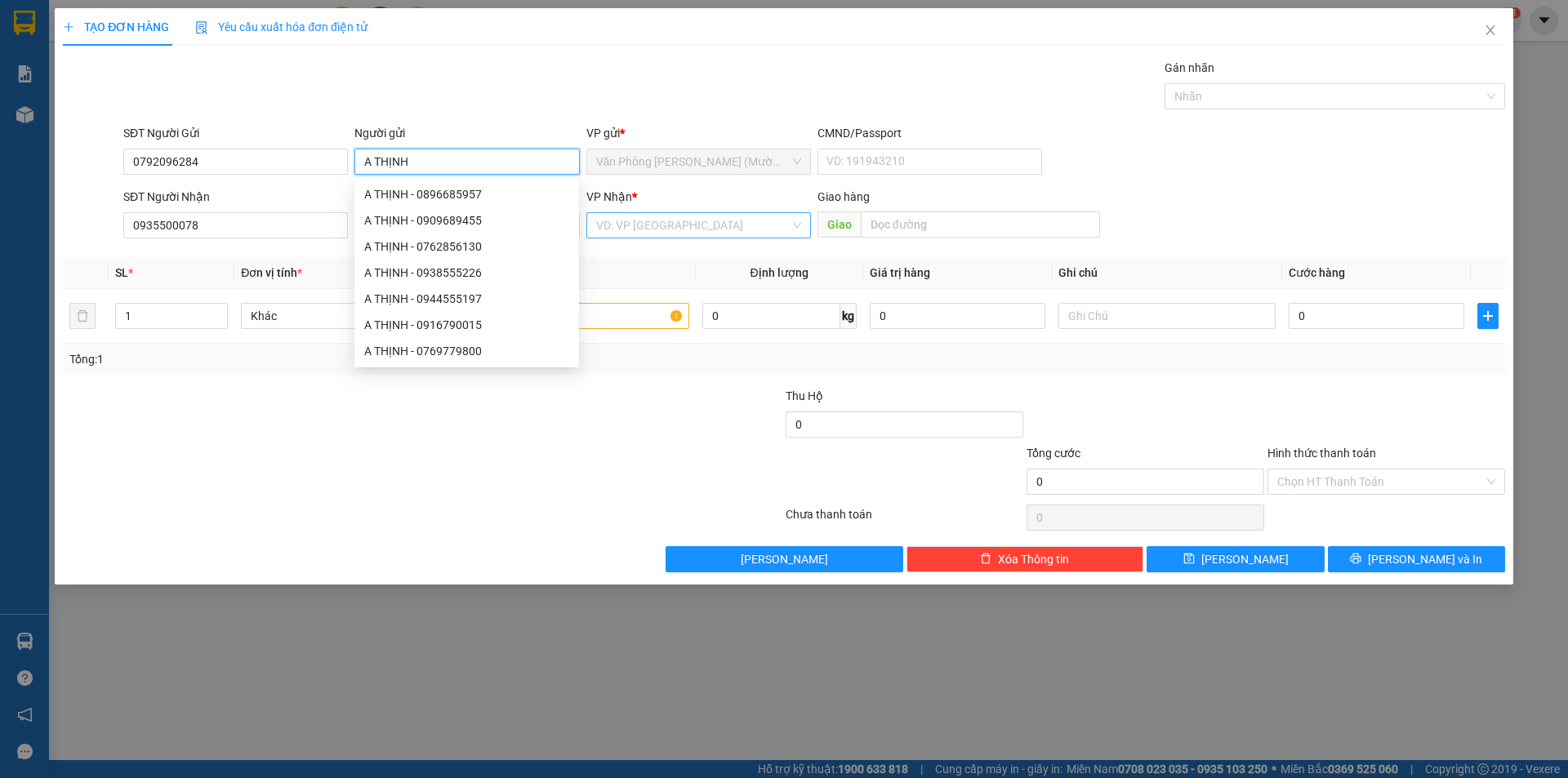
type input "A THỊNH"
click at [690, 227] on input "search" at bounding box center [692, 225] width 193 height 25
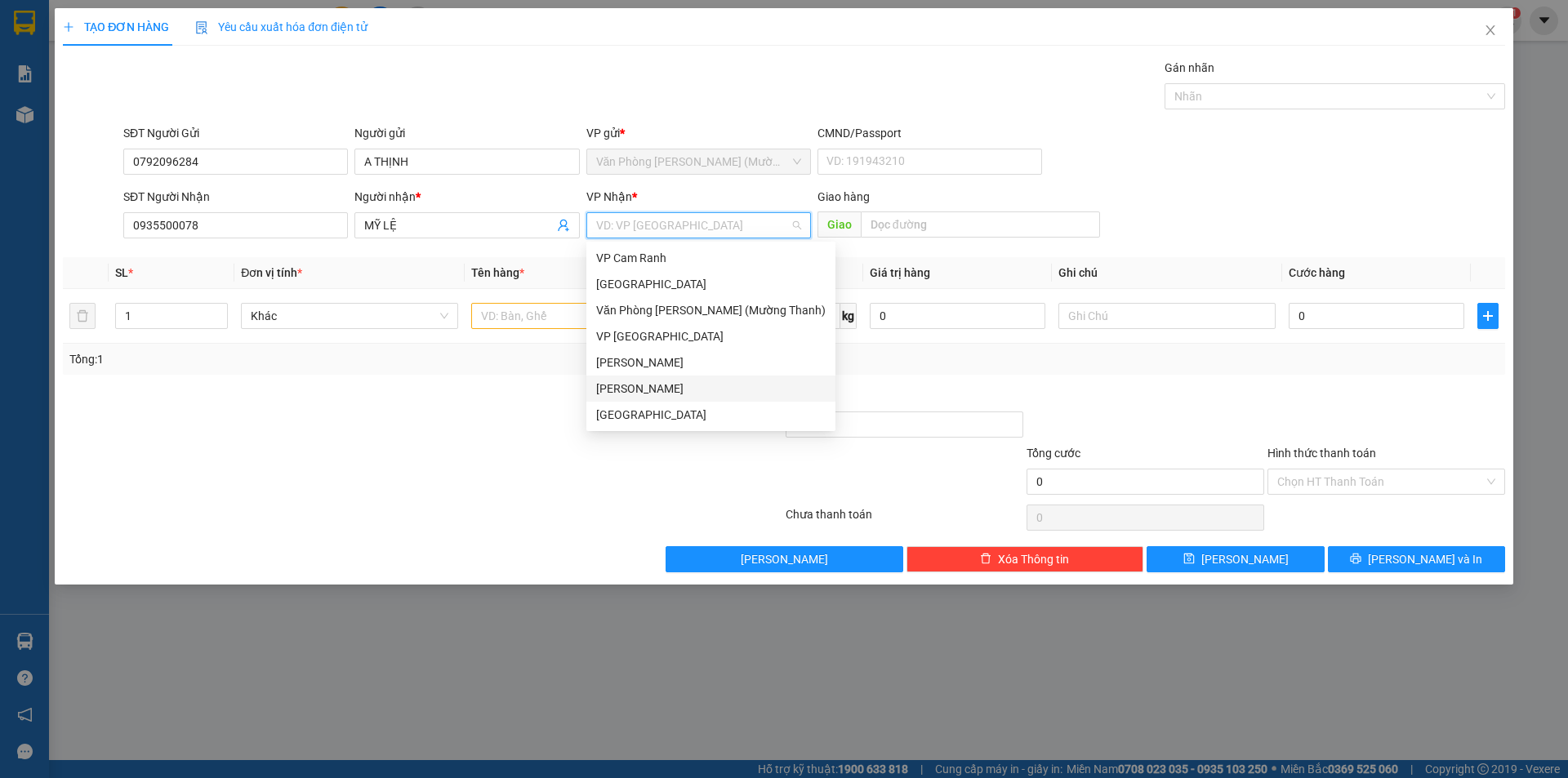
drag, startPoint x: 645, startPoint y: 391, endPoint x: 567, endPoint y: 344, distance: 91.1
click at [644, 387] on div "[PERSON_NAME]" at bounding box center [711, 389] width 230 height 18
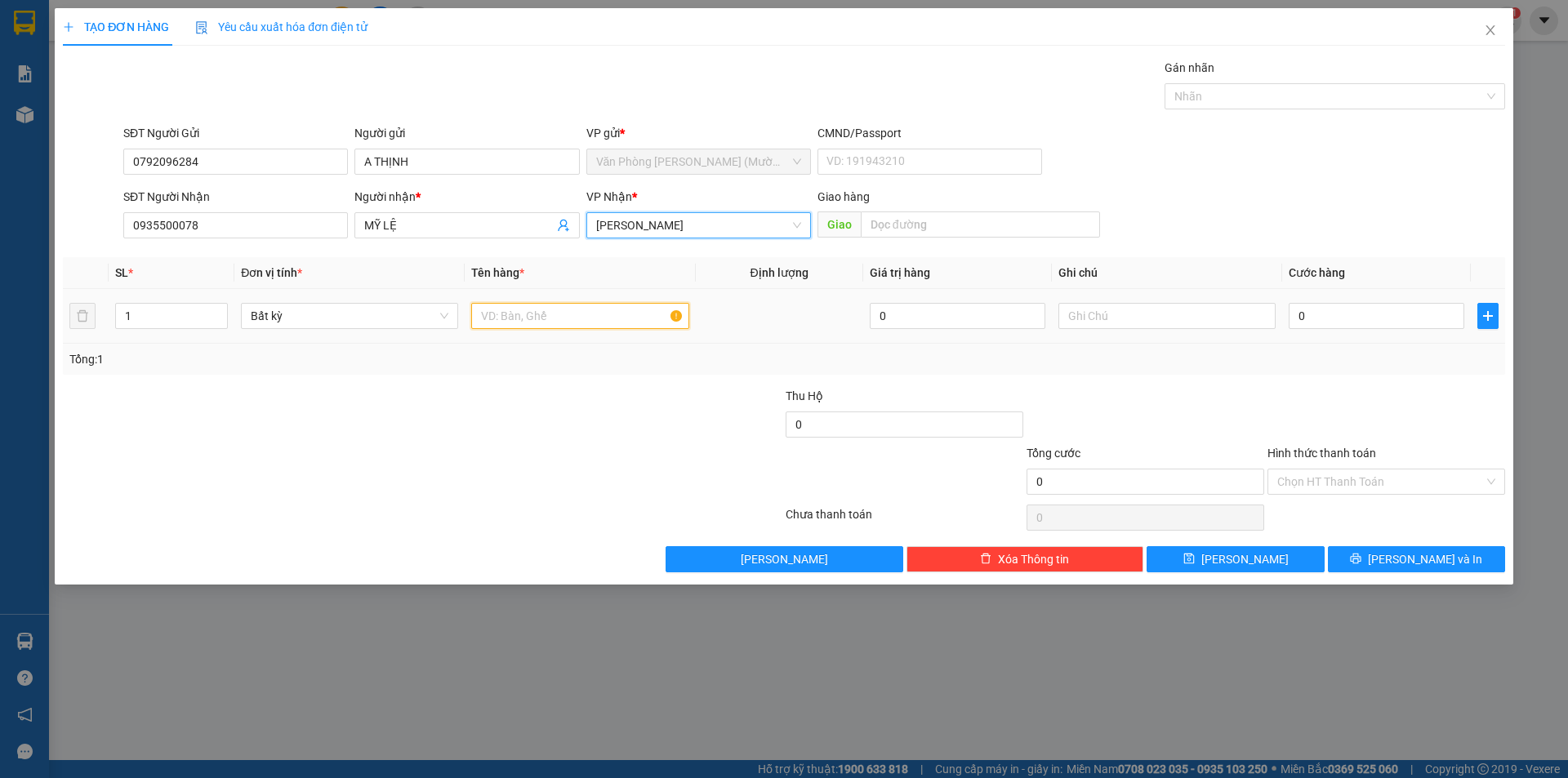
click at [524, 321] on input "text" at bounding box center [580, 316] width 217 height 26
type input "BỊCH"
click at [1315, 313] on input "0" at bounding box center [1376, 316] width 176 height 26
click at [537, 319] on input "BỊCH" at bounding box center [580, 316] width 217 height 26
click at [1342, 318] on input "0" at bounding box center [1376, 316] width 176 height 26
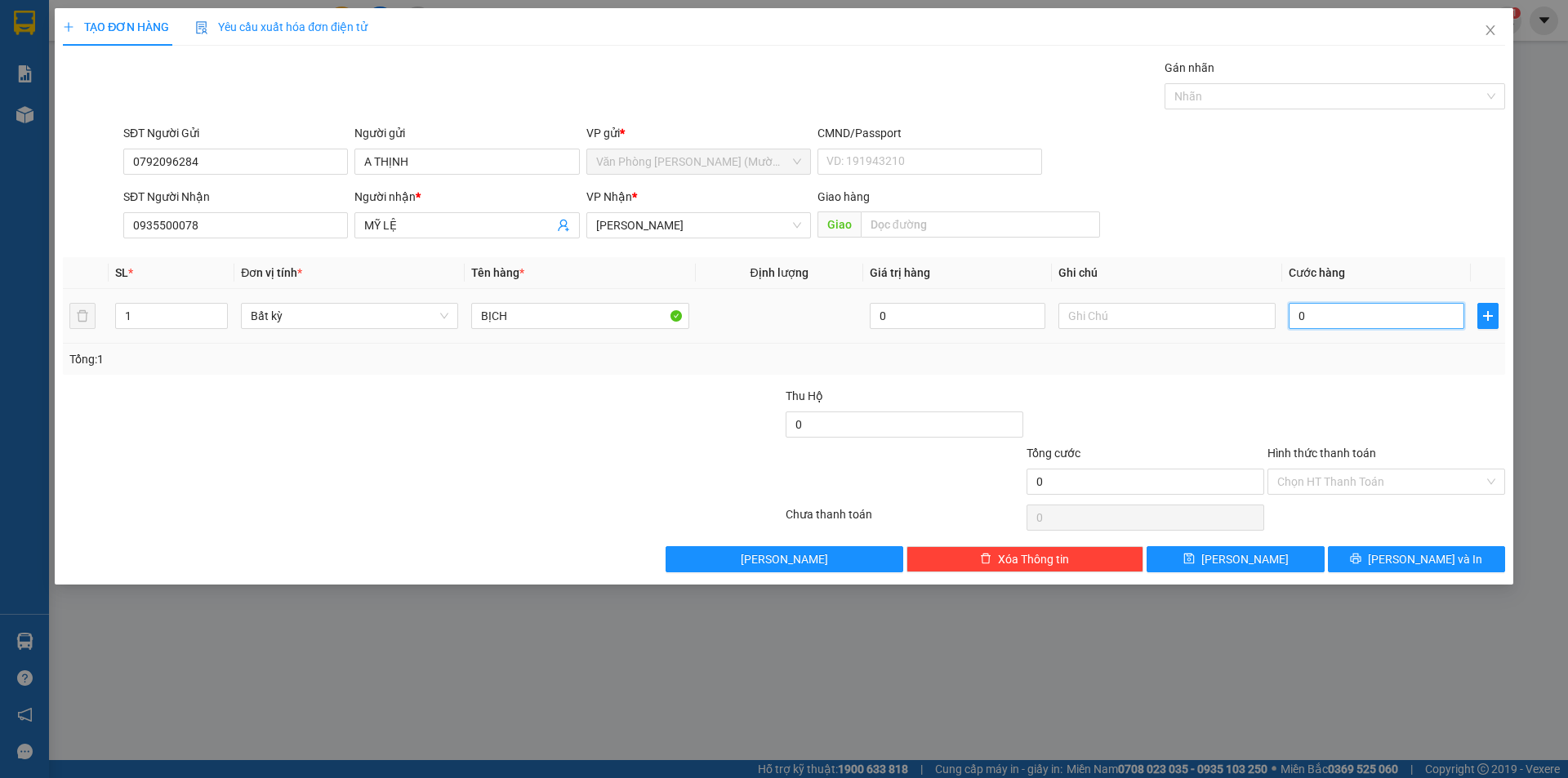
type input "2"
type input "20"
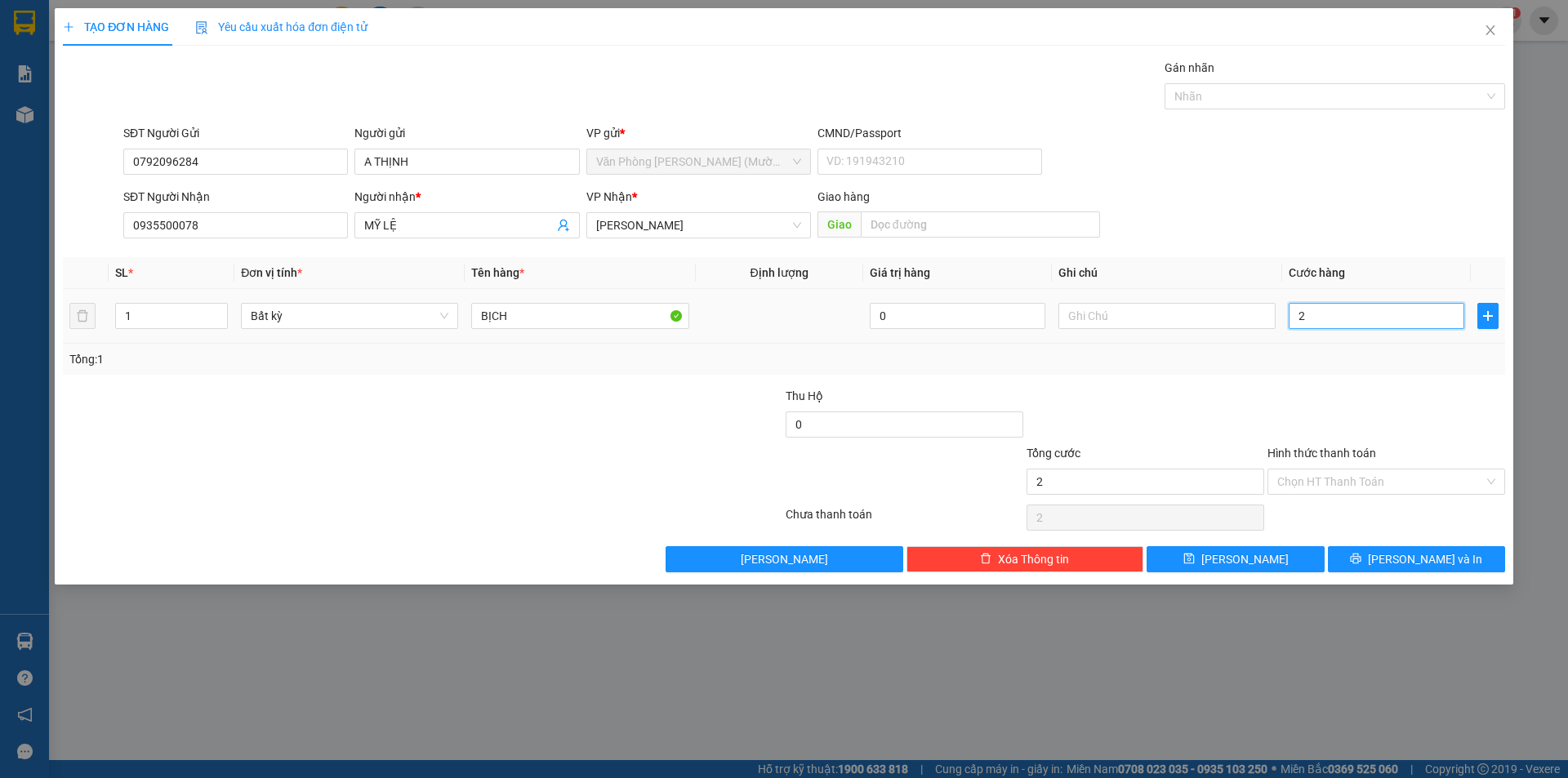
type input "20"
type input "20.000"
click at [1354, 356] on div "Tổng: 1" at bounding box center [784, 359] width 1429 height 18
click at [1339, 473] on input "Hình thức thanh toán" at bounding box center [1380, 482] width 207 height 25
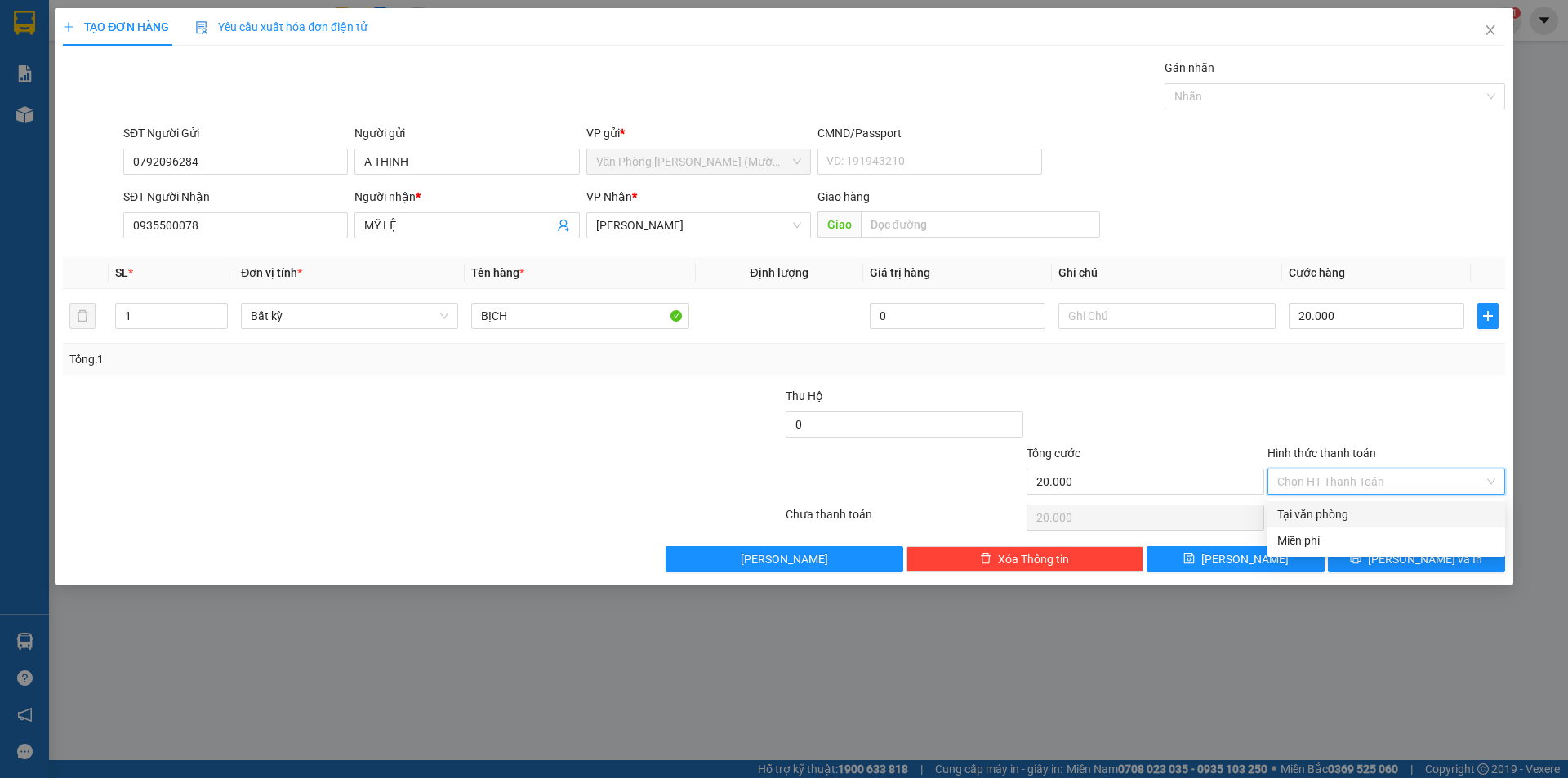
click at [1325, 514] on div "Tại văn phòng" at bounding box center [1385, 514] width 218 height 18
type input "0"
click at [1424, 556] on span "[PERSON_NAME] và In" at bounding box center [1424, 559] width 114 height 18
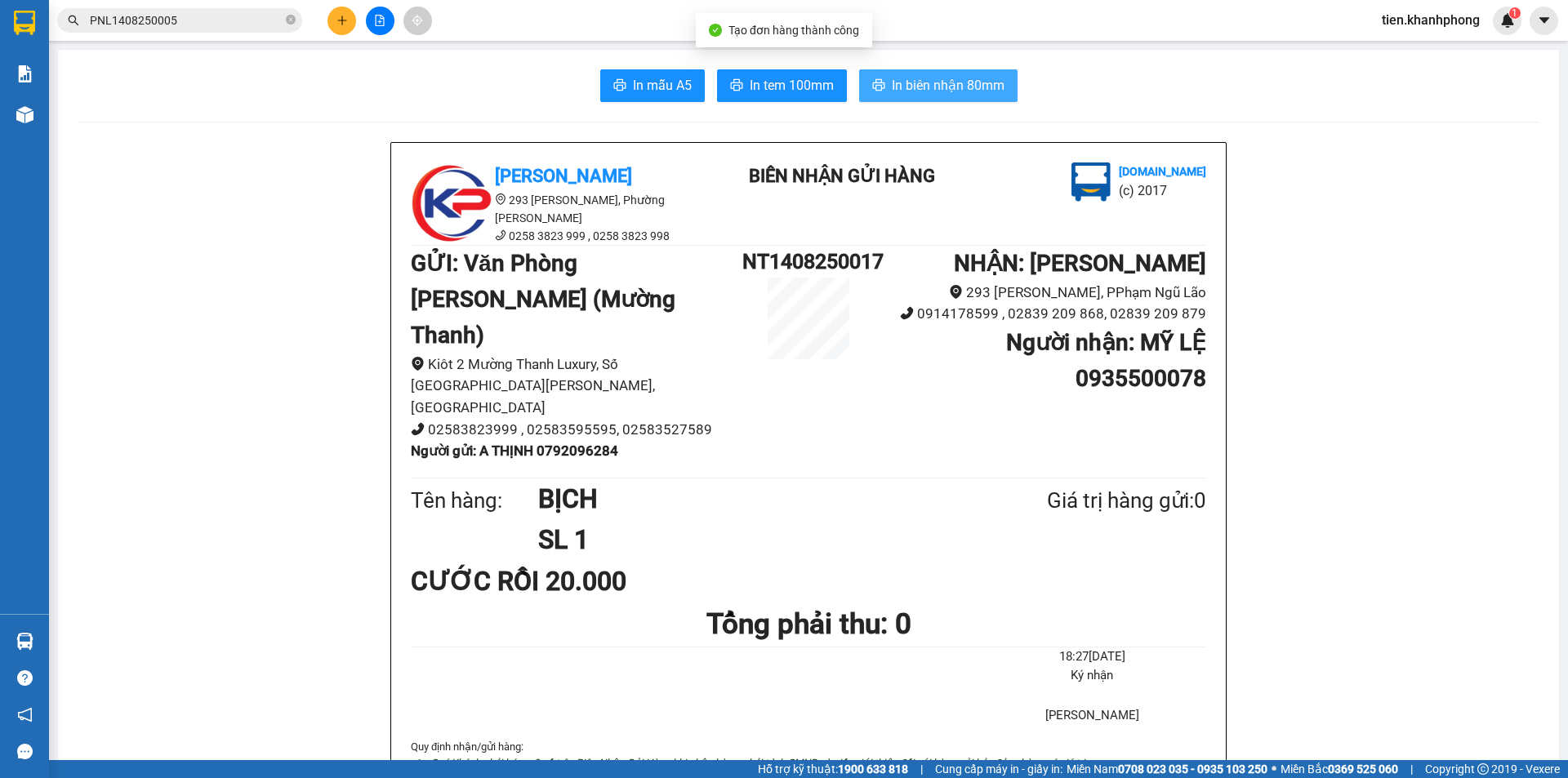
click at [915, 88] on span "In biên nhận 80mm" at bounding box center [948, 85] width 113 height 20
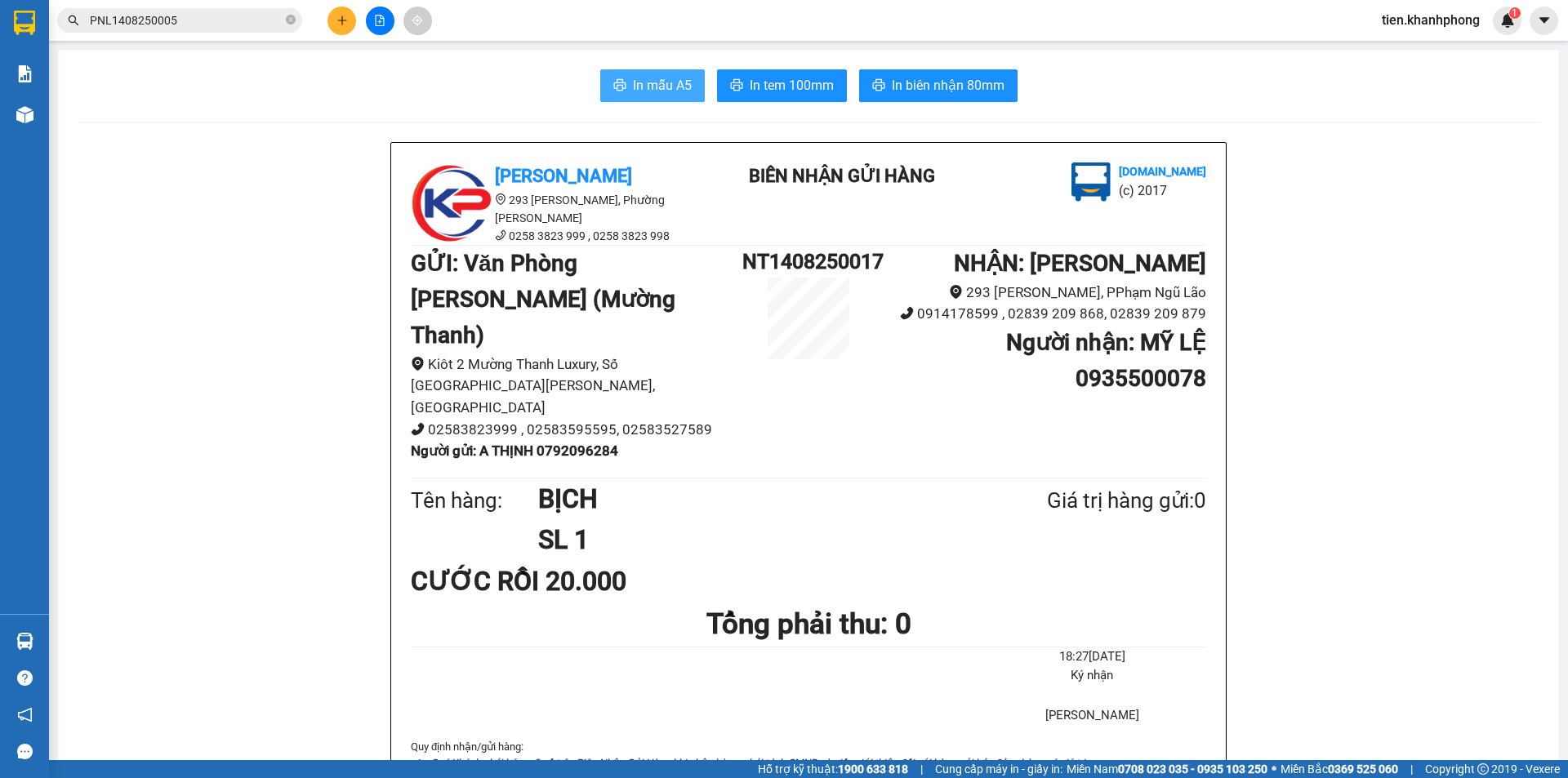
click at [654, 85] on span "In mẫu A5" at bounding box center [662, 85] width 59 height 20
